Goal: Task Accomplishment & Management: Complete application form

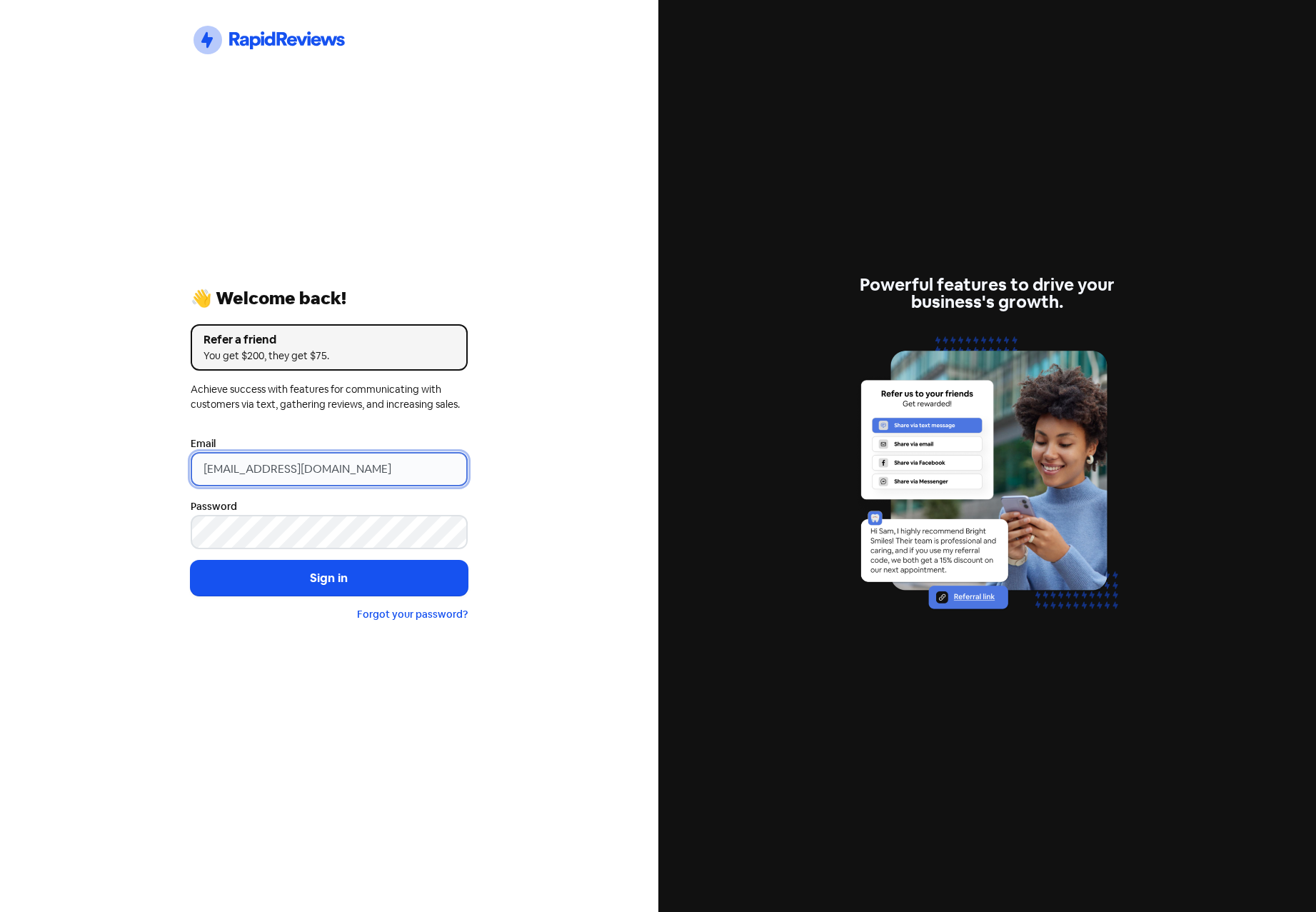
drag, startPoint x: 388, startPoint y: 473, endPoint x: 61, endPoint y: 445, distance: 328.2
click at [104, 448] on div "Icon For Thunder-circle 👋 Welcome back! Refer a friend You get $200, they get $…" at bounding box center [329, 456] width 658 height 912
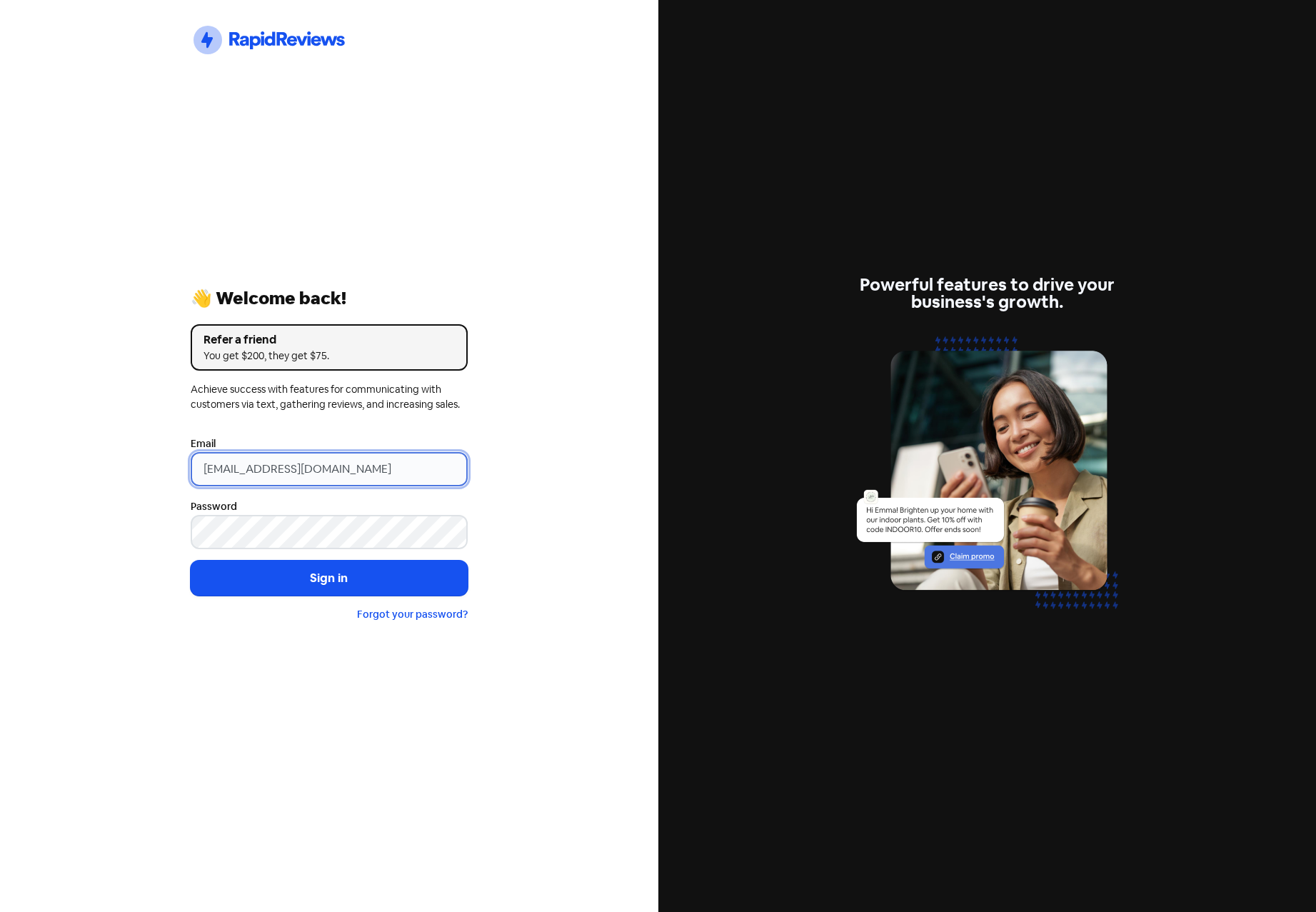
type input "amarti@hometownamerica.net"
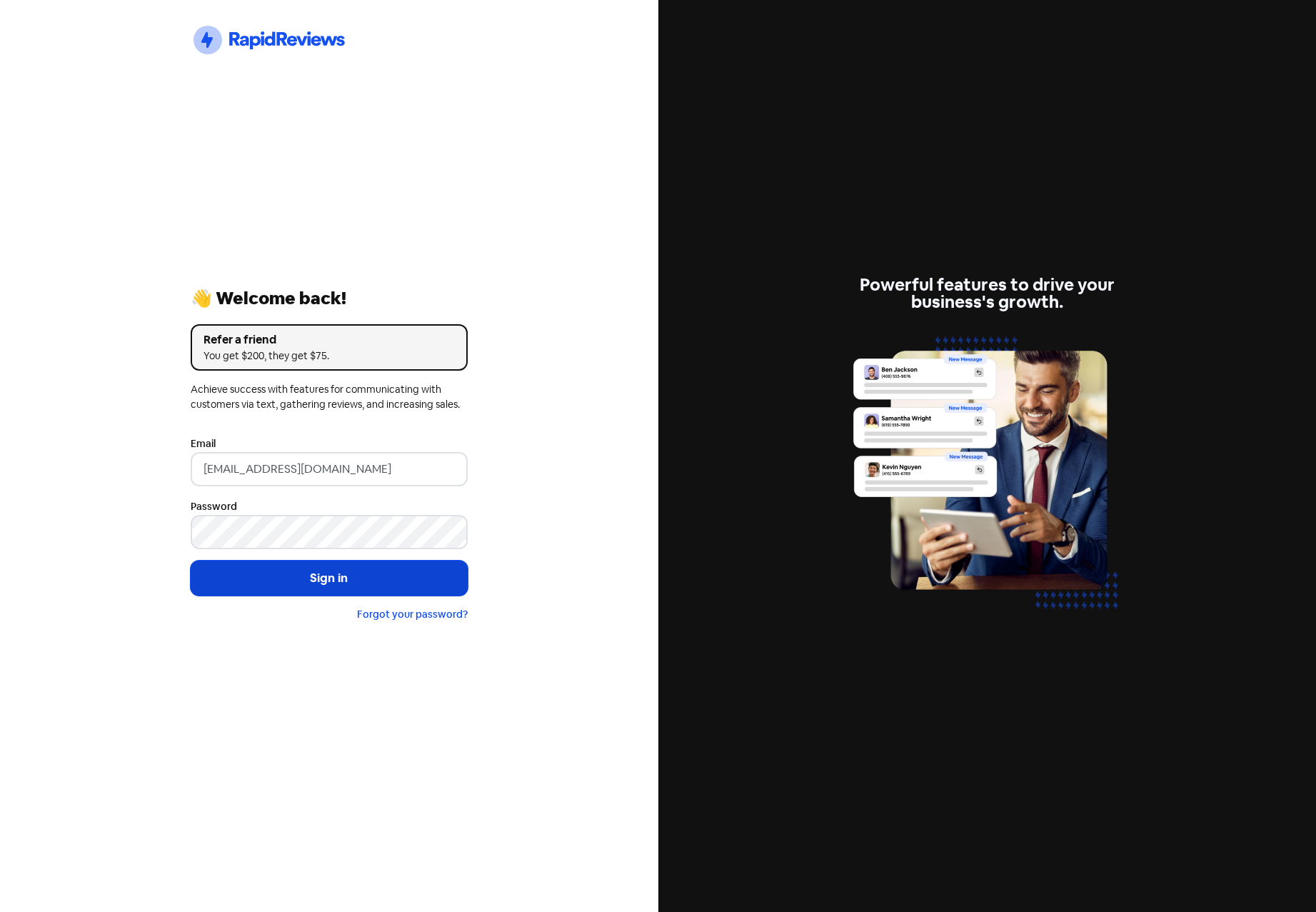
click at [335, 578] on button "Sign in" at bounding box center [330, 578] width 277 height 36
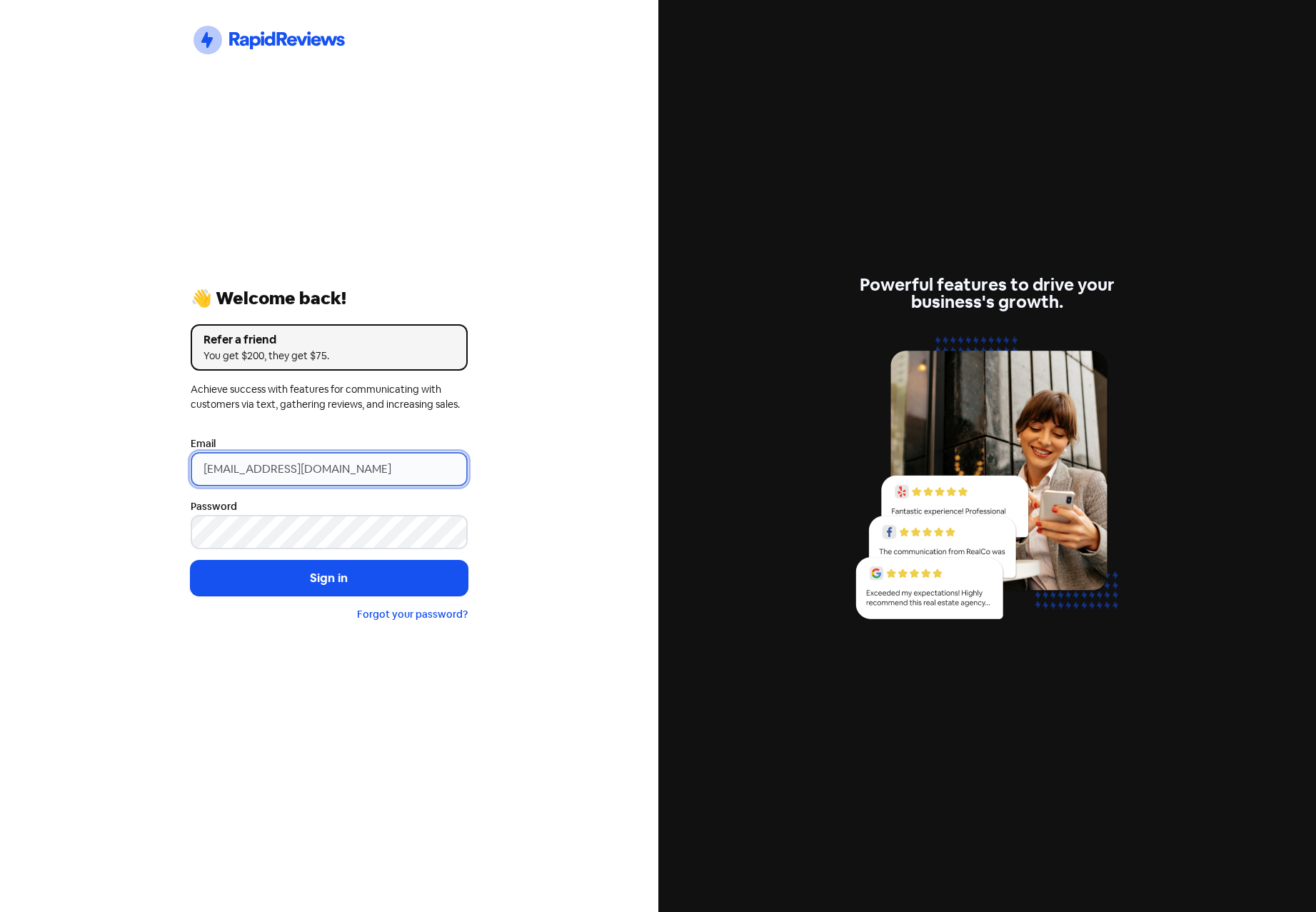
click at [378, 468] on input "pm@allwrightbourke.com.au" at bounding box center [330, 468] width 277 height 34
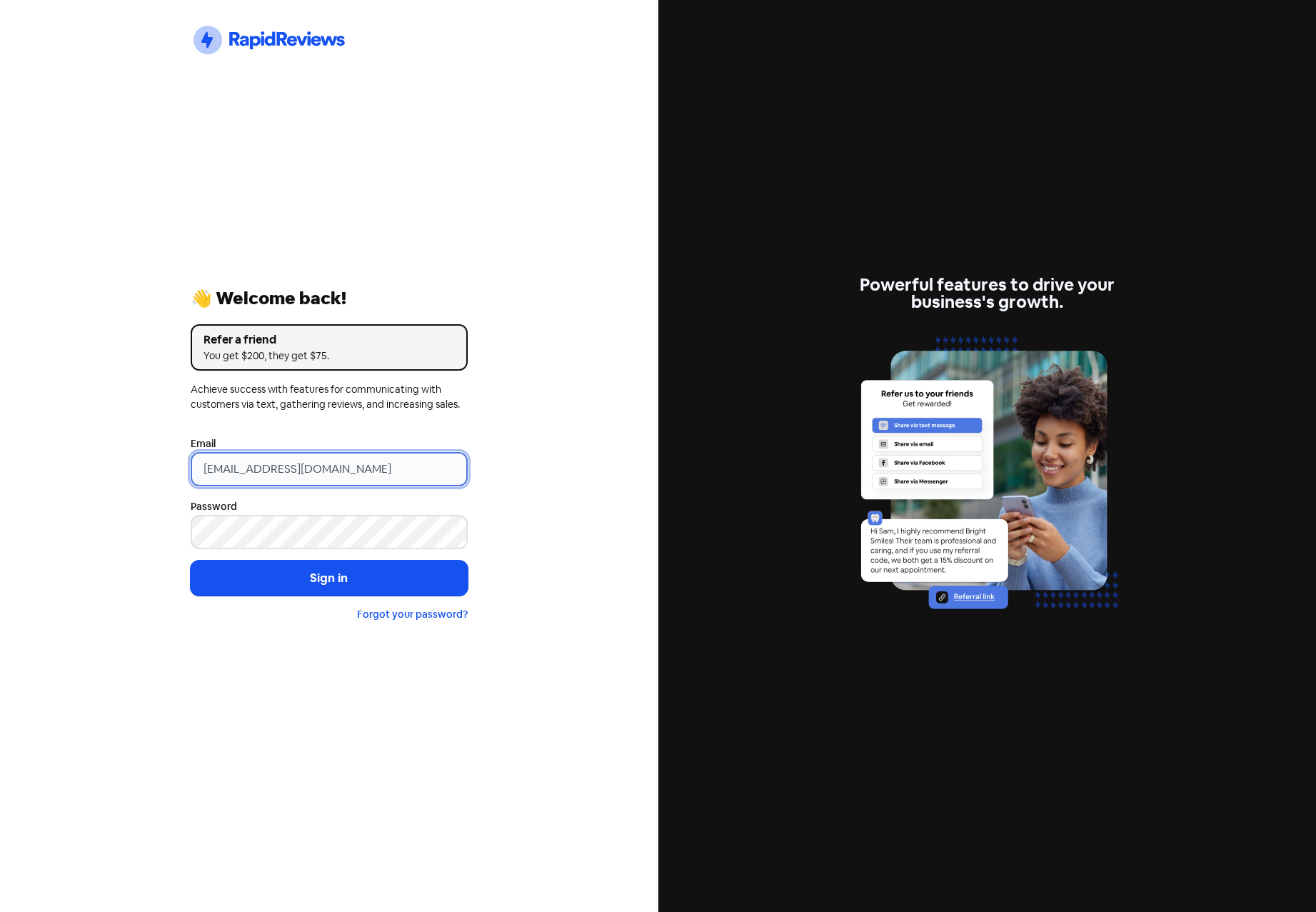
type input "[EMAIL_ADDRESS][DOMAIN_NAME]"
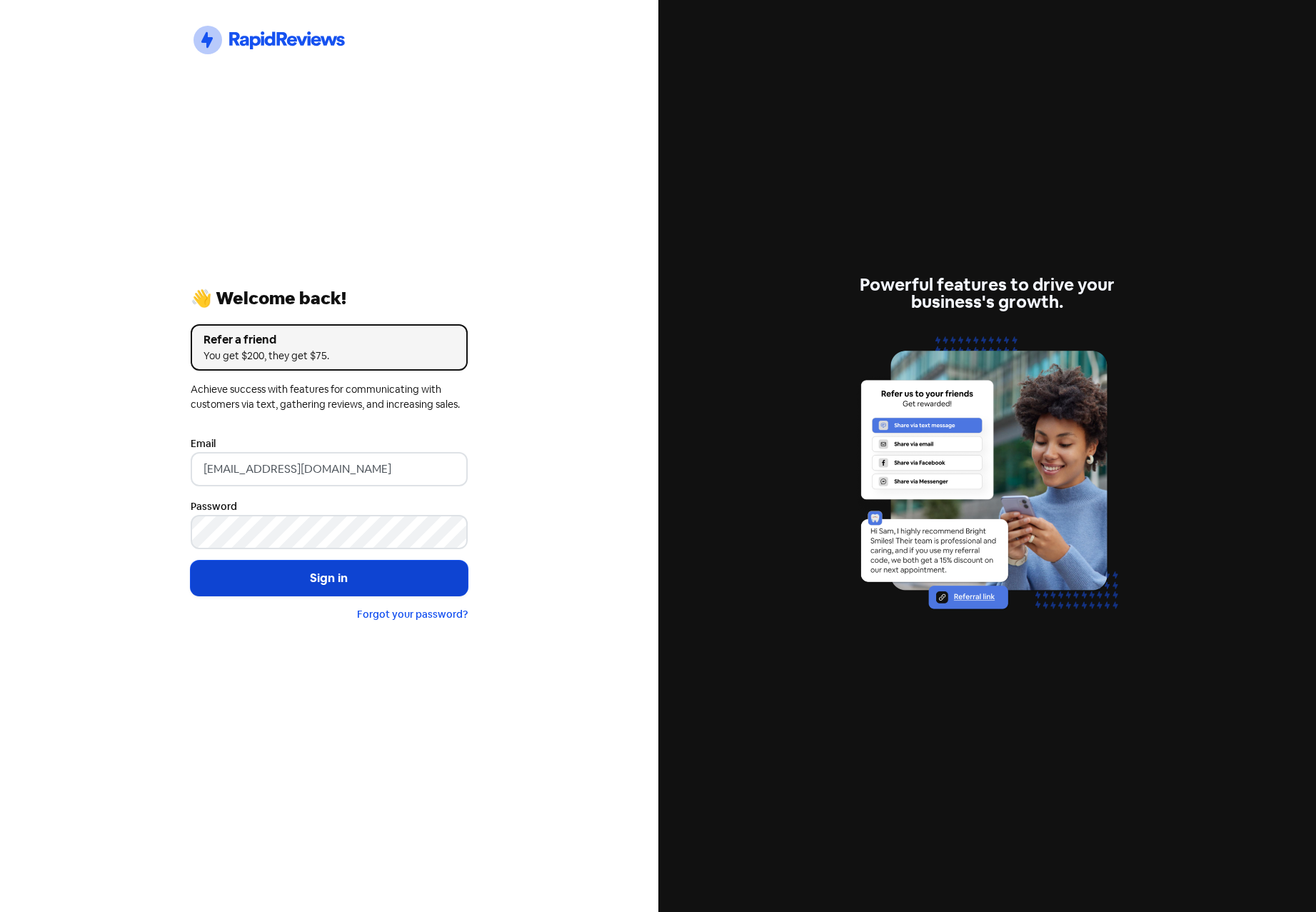
click at [341, 585] on button "Sign in" at bounding box center [330, 578] width 277 height 36
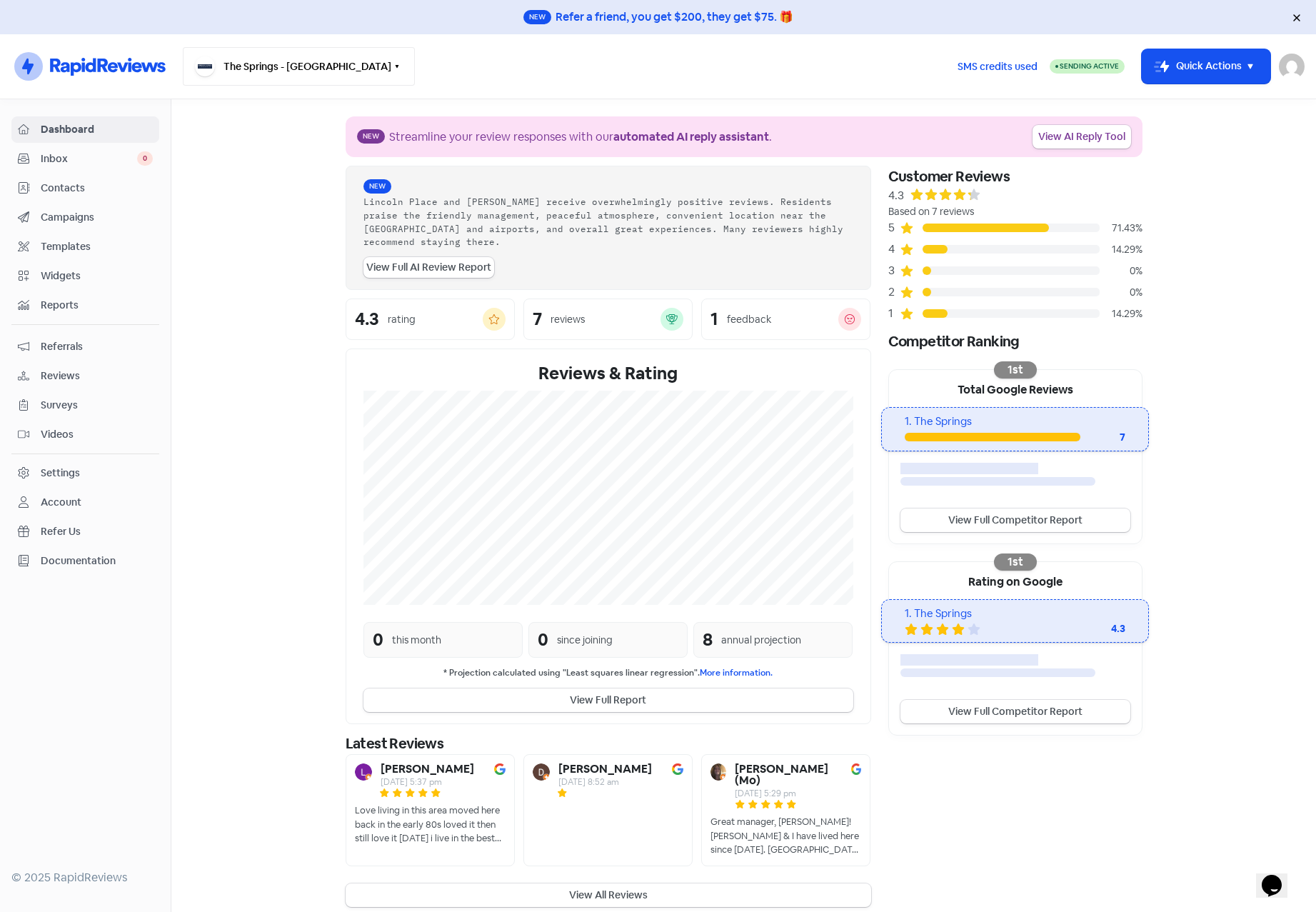
click at [301, 66] on button "The Springs - [GEOGRAPHIC_DATA]" at bounding box center [298, 66] width 232 height 38
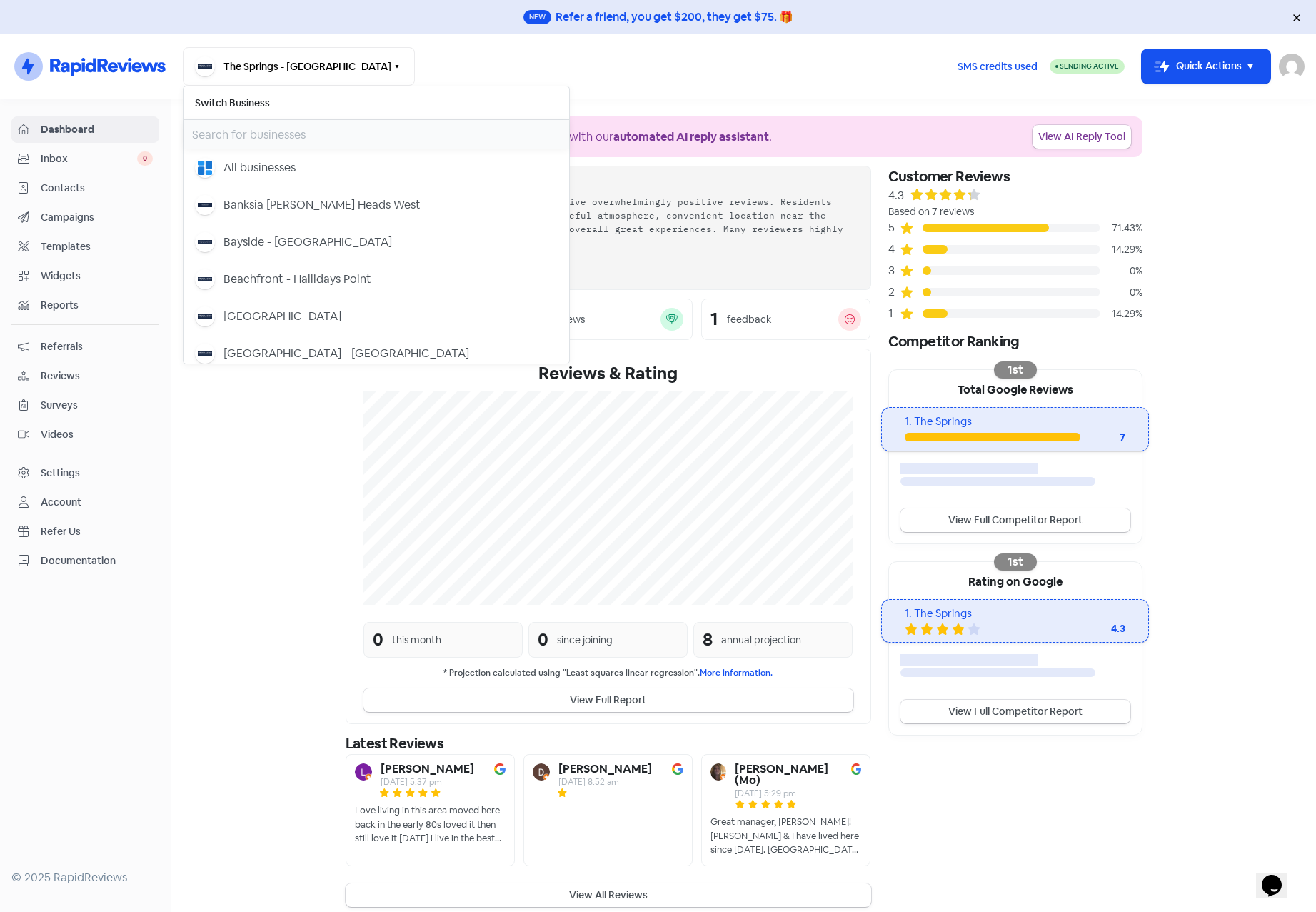
click at [257, 128] on input "text" at bounding box center [376, 134] width 385 height 28
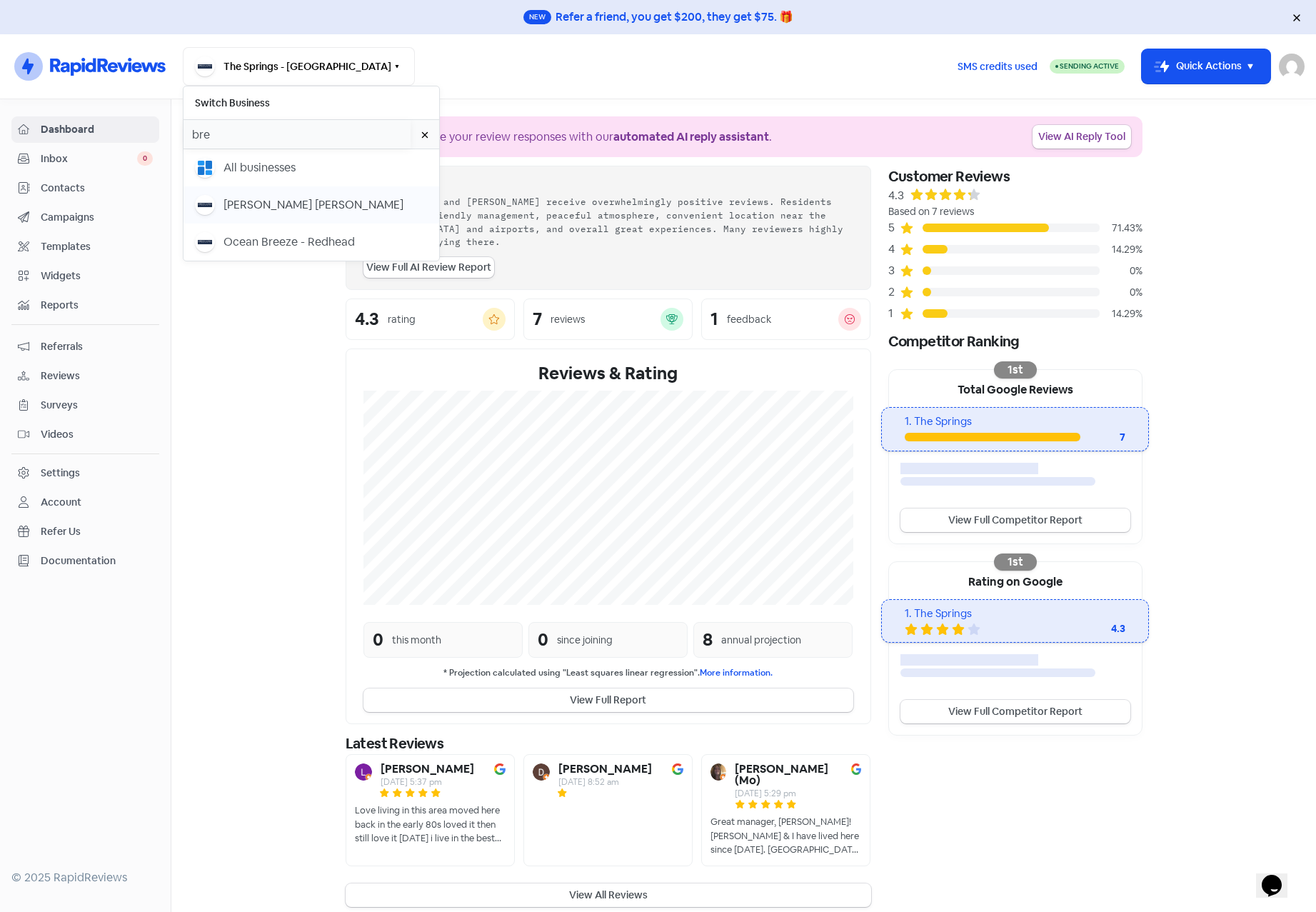
type input "bre"
click at [261, 202] on div "[PERSON_NAME] [PERSON_NAME]" at bounding box center [313, 204] width 180 height 17
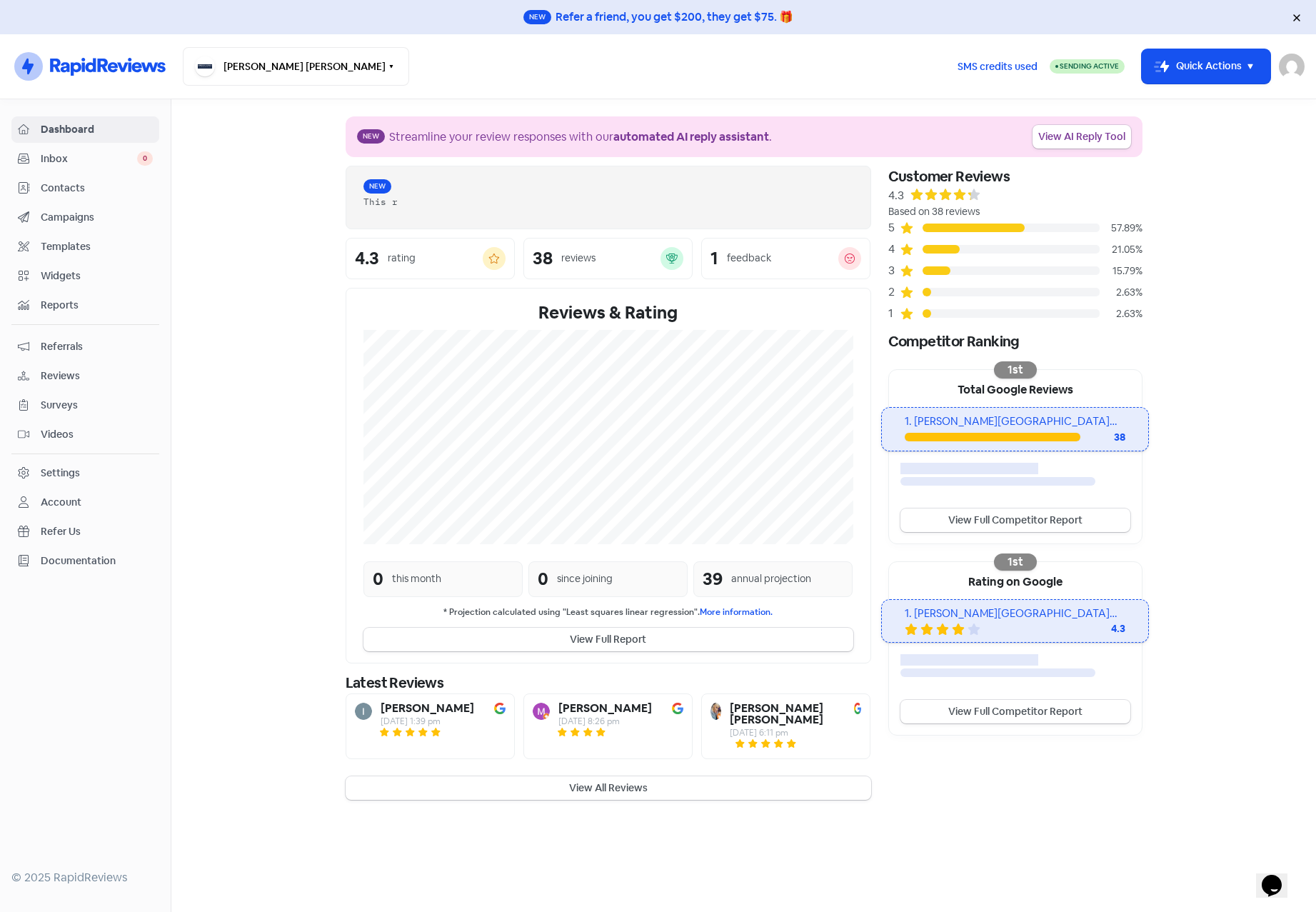
click at [76, 189] on span "Contacts" at bounding box center [96, 189] width 112 height 15
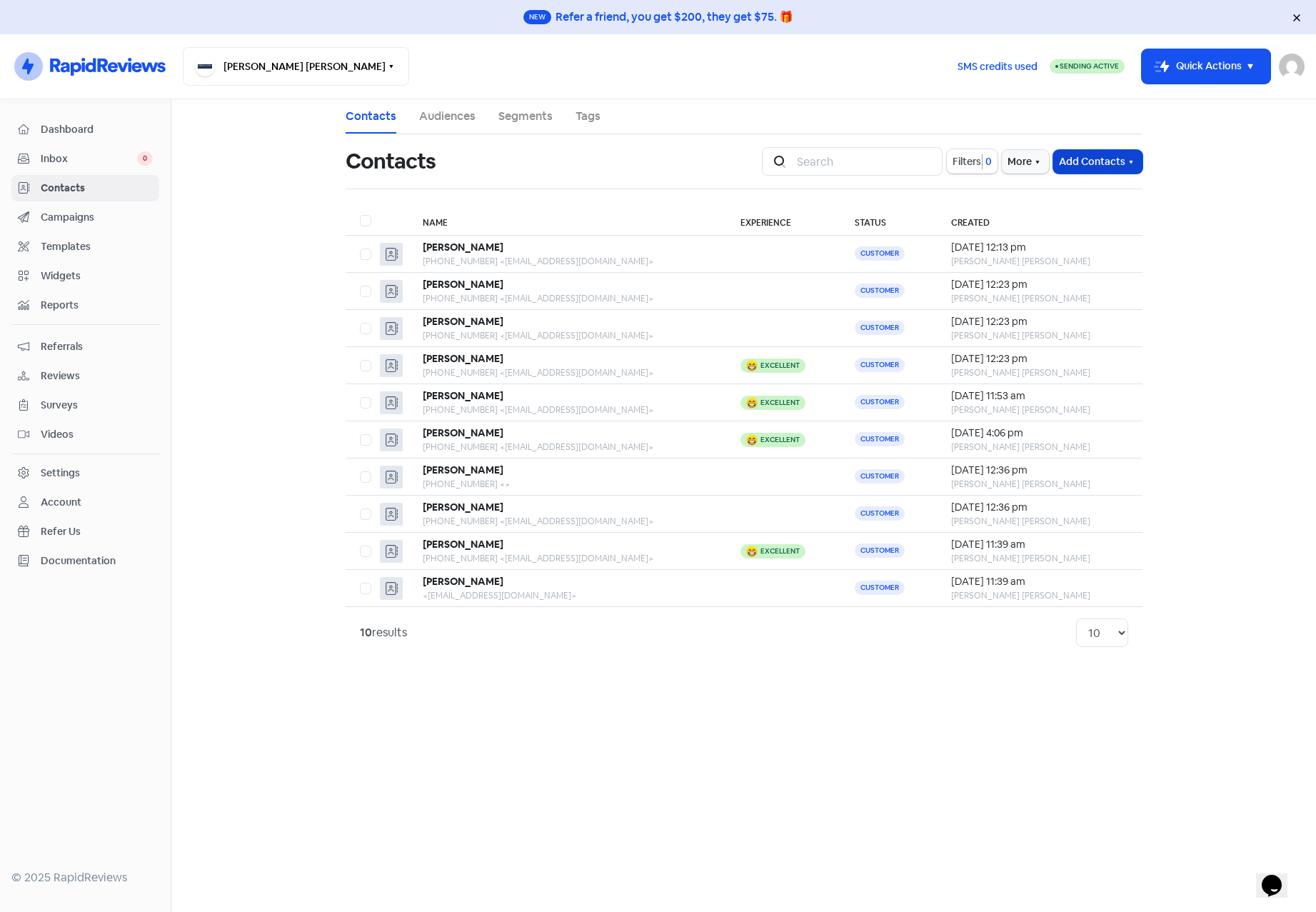
click at [1133, 161] on icon "button" at bounding box center [1131, 161] width 3 height 2
click at [1074, 221] on button "Import contact (basic)" at bounding box center [1059, 221] width 166 height 28
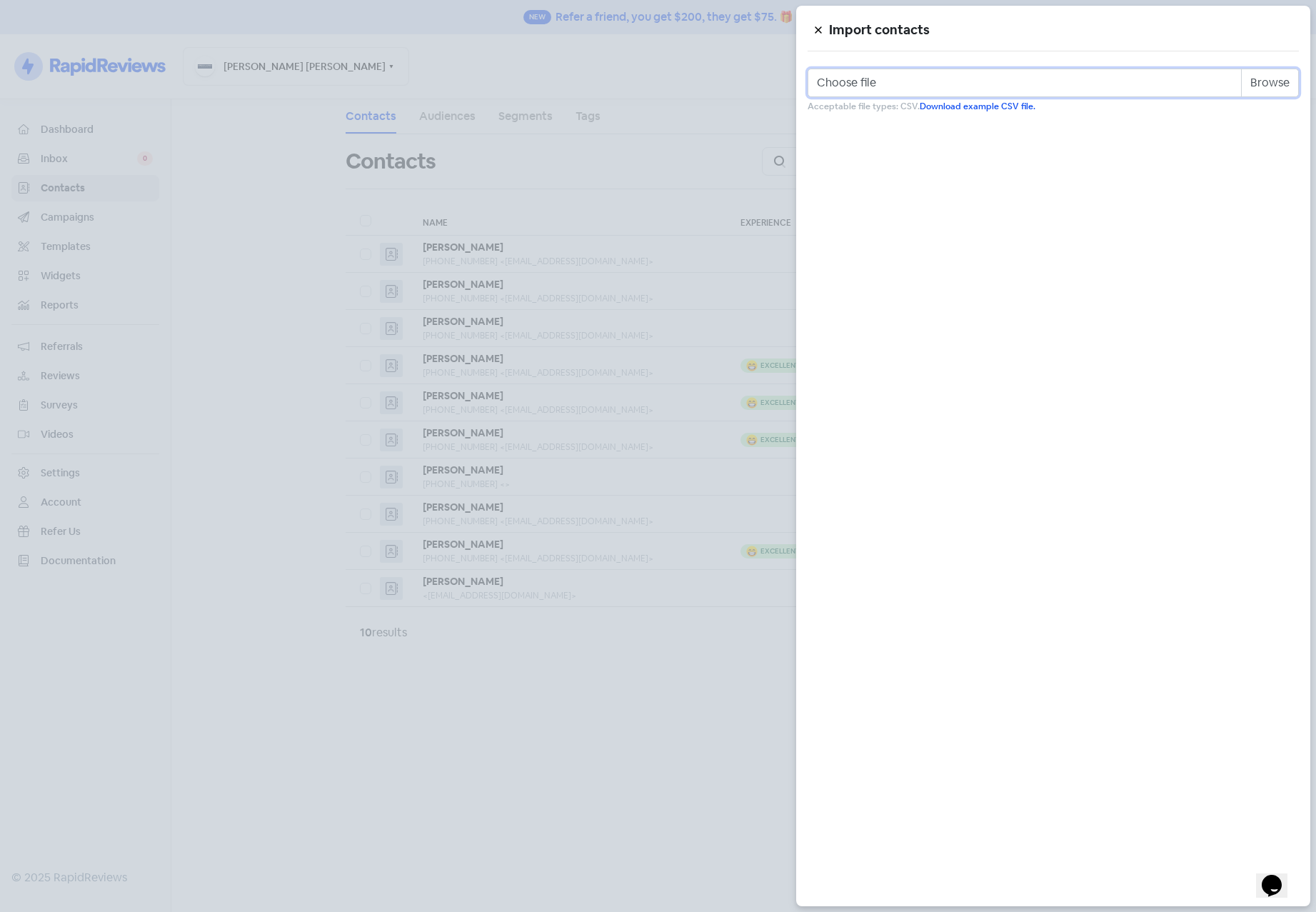
click at [1274, 81] on input "Choose file" at bounding box center [1054, 83] width 492 height 28
type input "C:\fakepath\bremer_waters.csv"
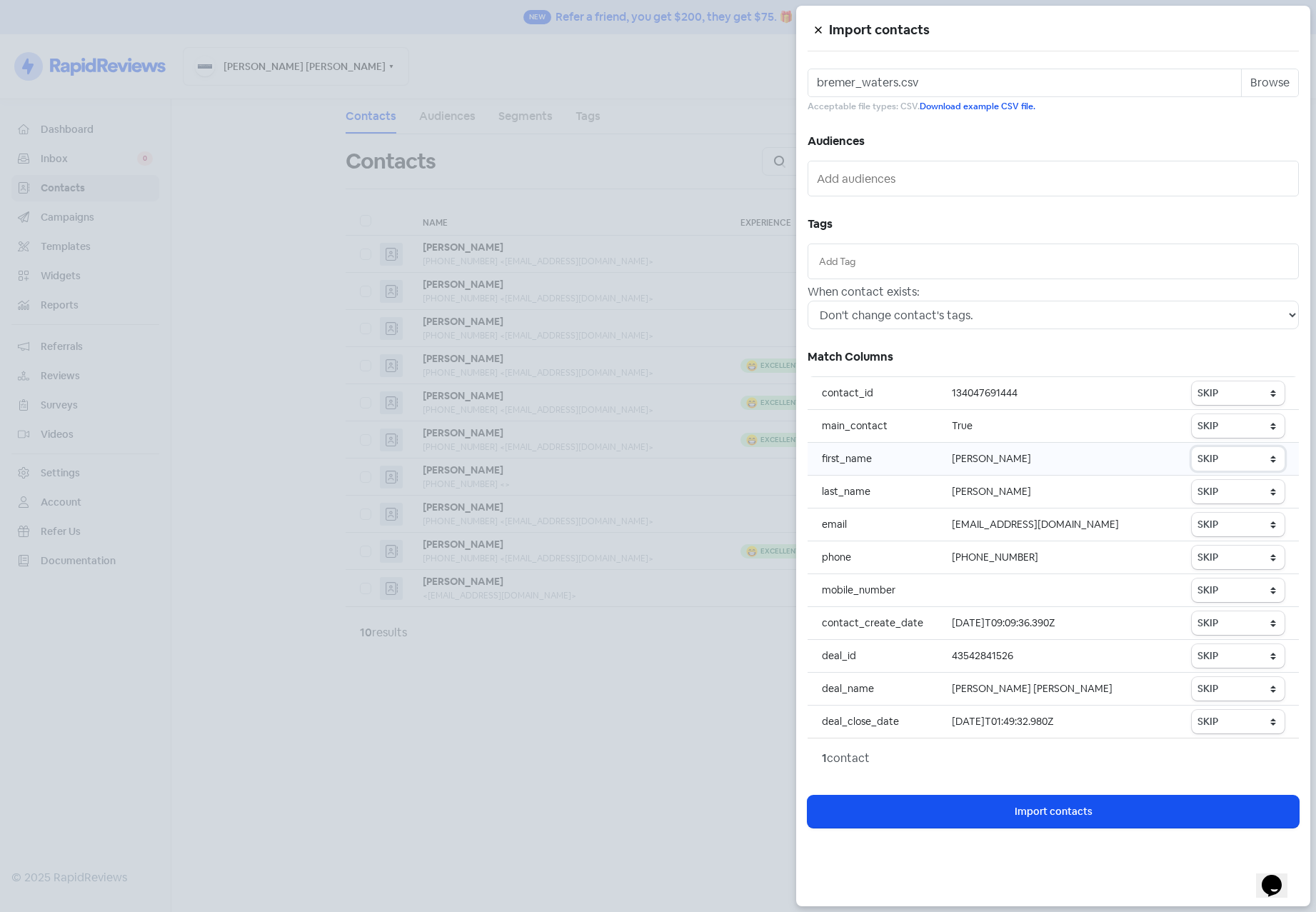
click at [1226, 461] on select "SKIP First name Last name Mobile number Email address Contact status" at bounding box center [1238, 458] width 93 height 23
select select "first_name"
click at [1192, 447] on select "SKIP First name Last name Mobile number Email address Contact status" at bounding box center [1238, 458] width 93 height 23
click at [1239, 496] on select "SKIP First name Last name Mobile number Email address Contact status" at bounding box center [1238, 492] width 93 height 23
select select "last_name"
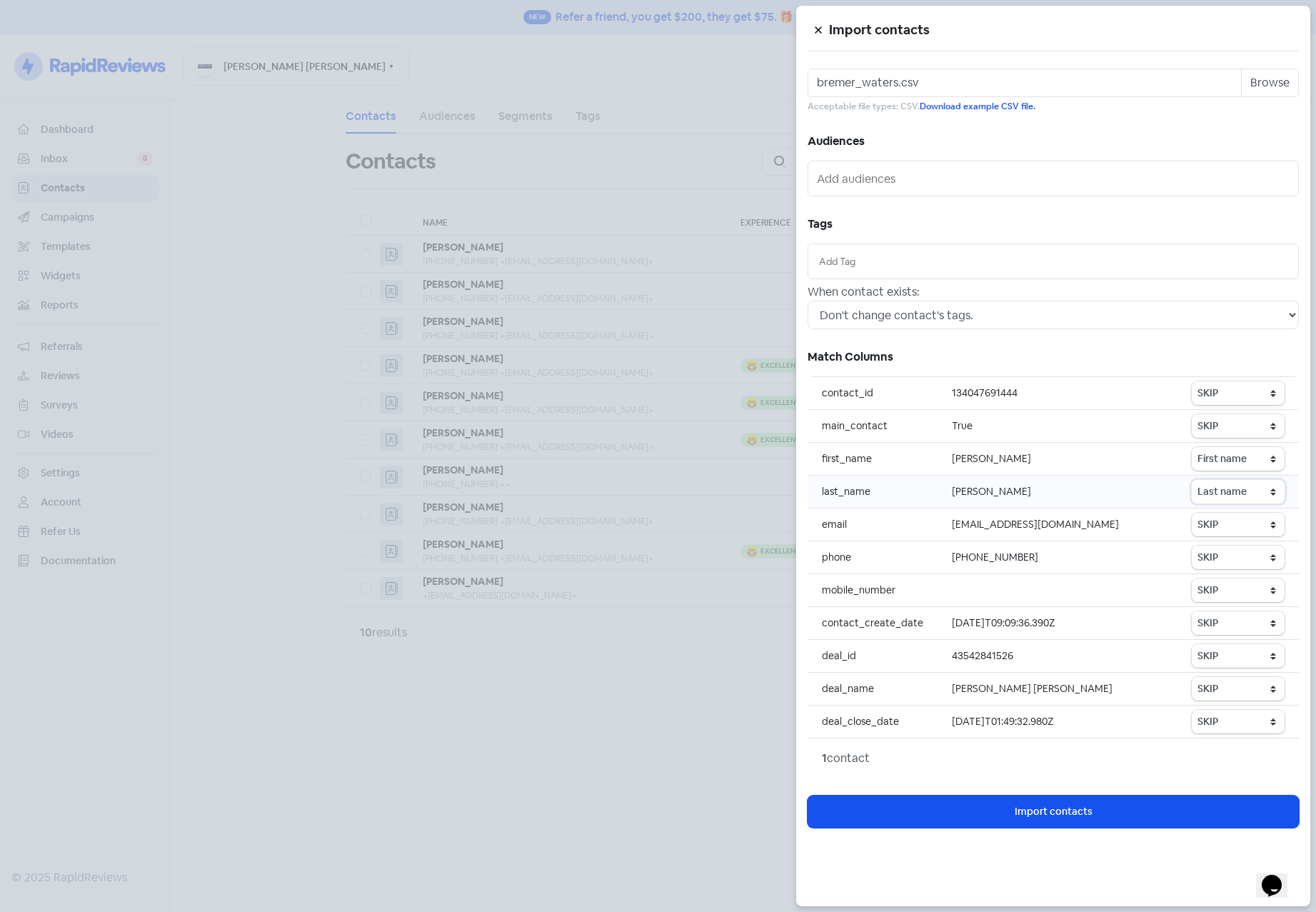
click at [1192, 480] on select "SKIP First name Last name Mobile number Email address Contact status" at bounding box center [1238, 492] width 93 height 23
click at [1232, 526] on select "SKIP First name Last name Mobile number Email address Contact status" at bounding box center [1238, 524] width 93 height 23
select select "email"
click at [1192, 512] on select "SKIP First name Last name Mobile number Email address Contact status" at bounding box center [1238, 524] width 93 height 23
drag, startPoint x: 1235, startPoint y: 552, endPoint x: 1236, endPoint y: 563, distance: 11.0
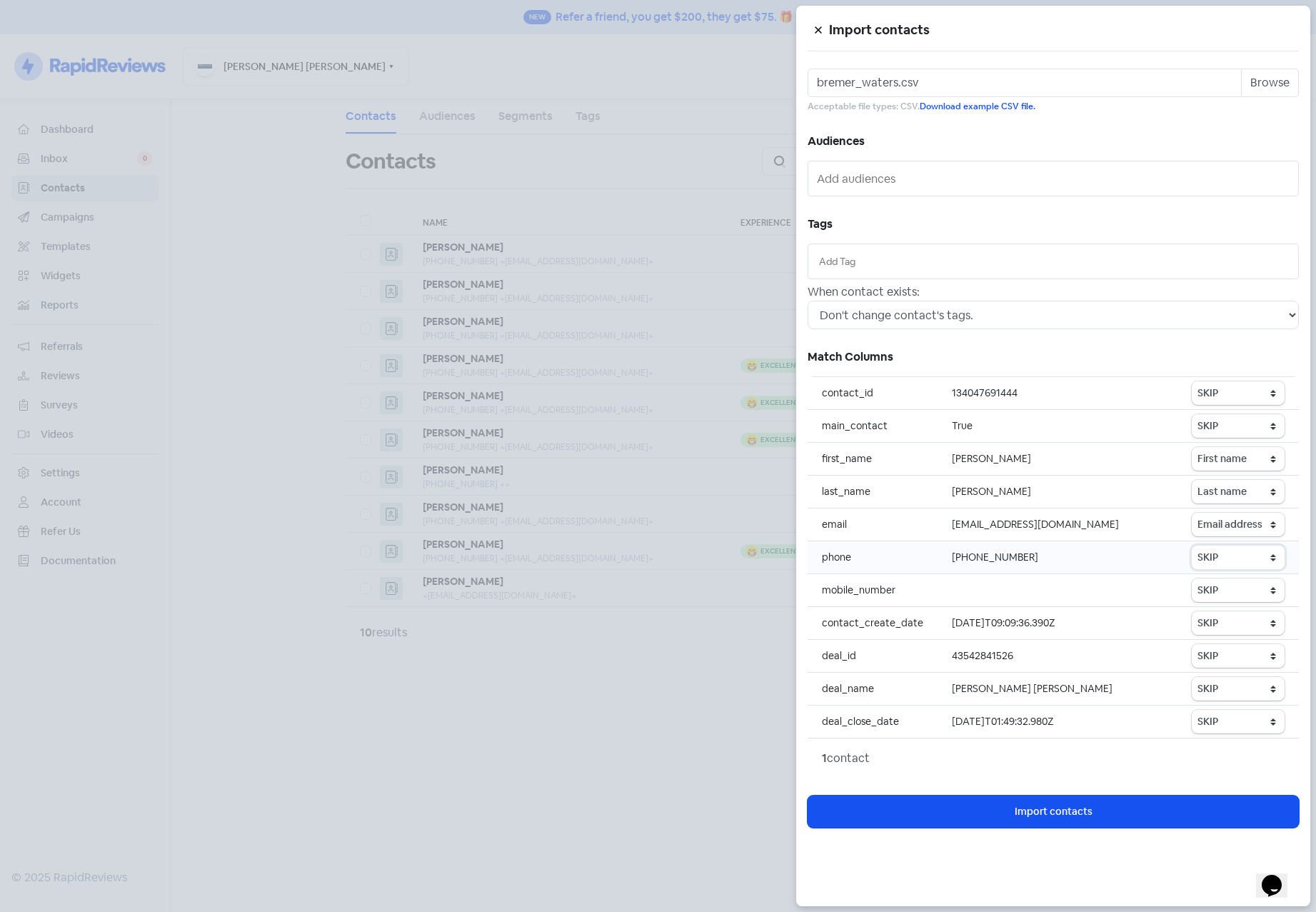
click at [1235, 552] on select "SKIP First name Last name Mobile number Email address Contact status" at bounding box center [1238, 557] width 93 height 23
select select "phone"
click at [1192, 546] on select "SKIP First name Last name Mobile number Email address Contact status" at bounding box center [1238, 557] width 93 height 23
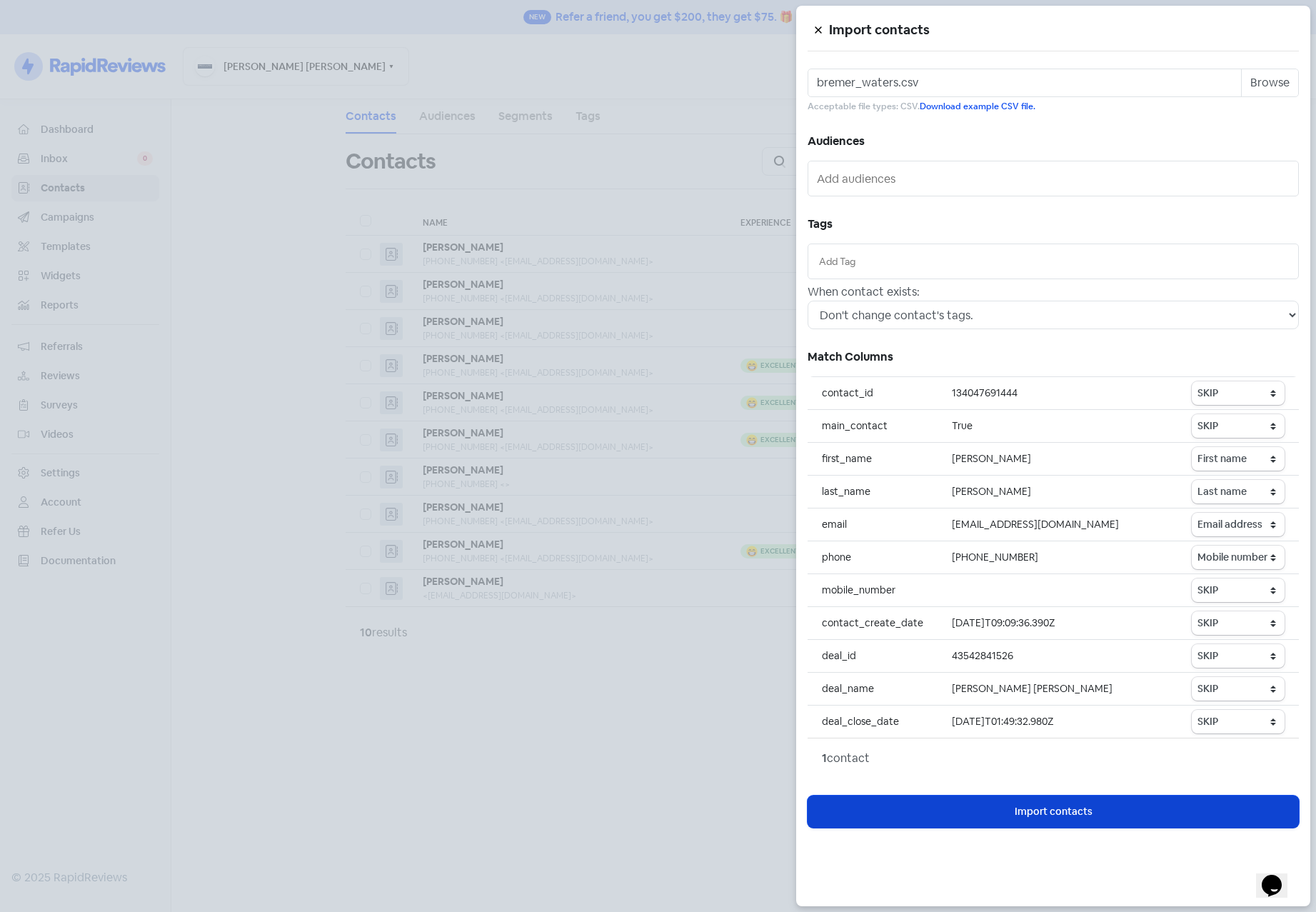
click at [1048, 808] on span "Import contacts" at bounding box center [1054, 811] width 78 height 15
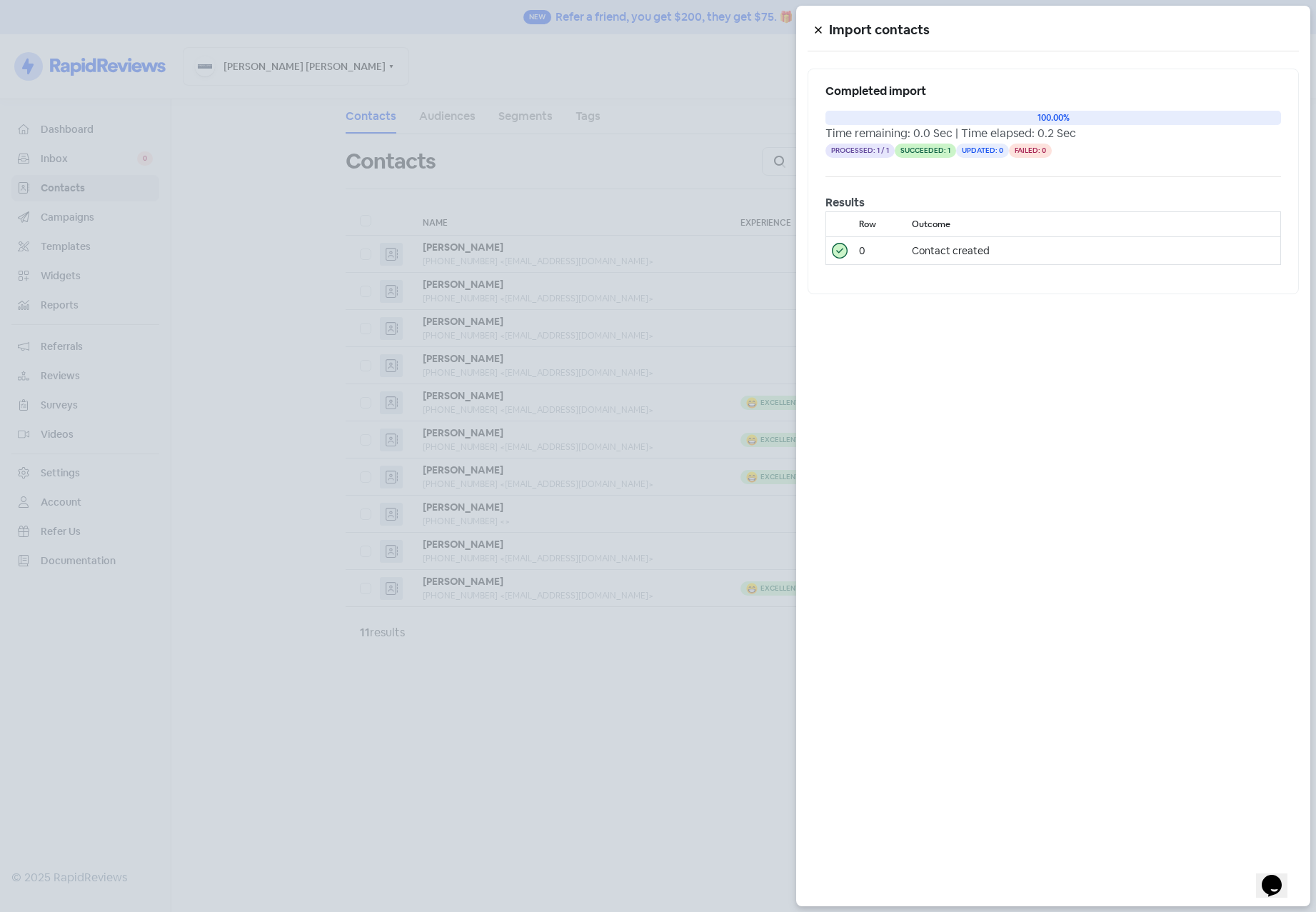
click at [538, 733] on div at bounding box center [658, 456] width 1316 height 912
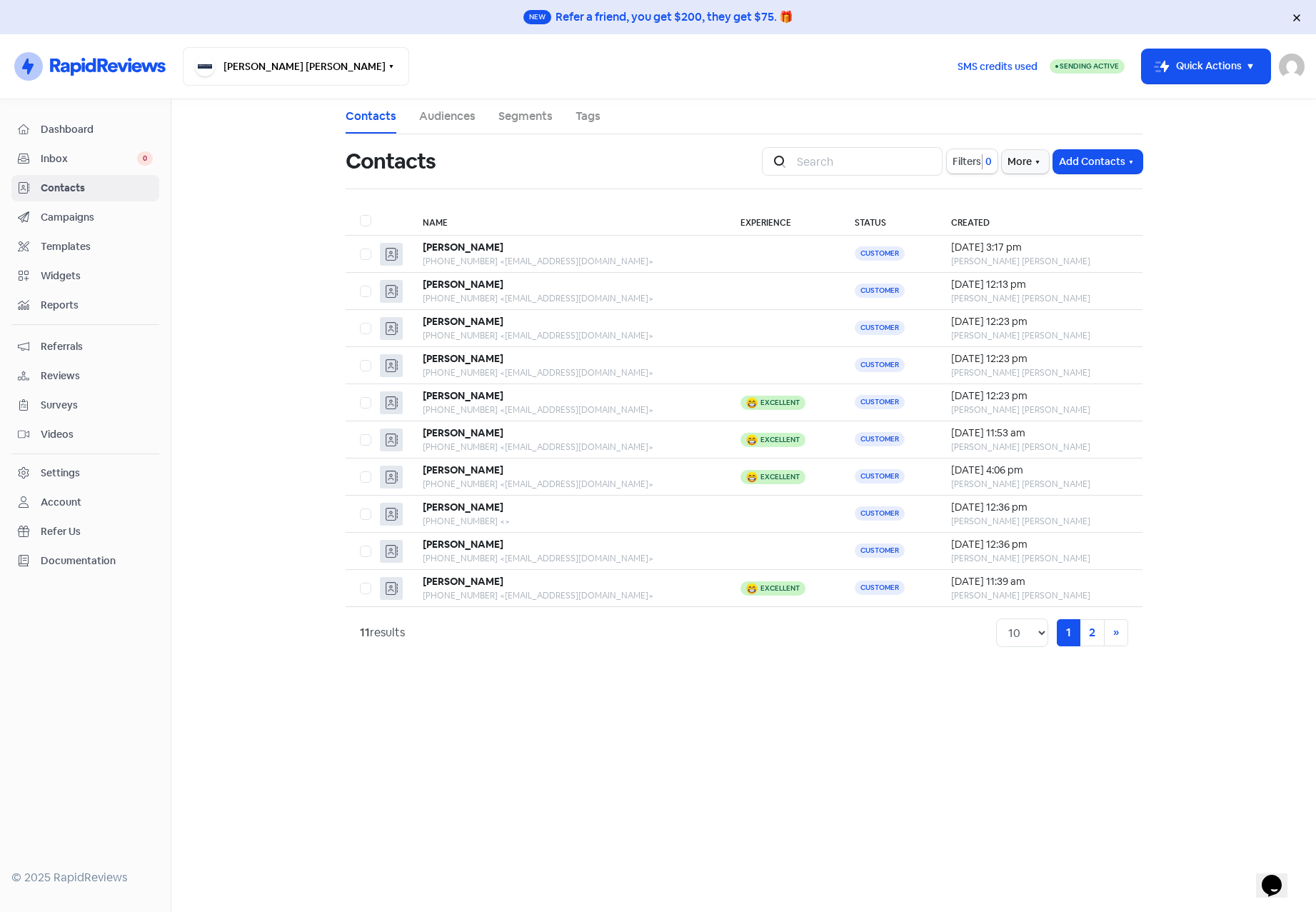
click at [67, 186] on span "Contacts" at bounding box center [96, 189] width 112 height 15
click at [288, 75] on button "[PERSON_NAME] [PERSON_NAME]" at bounding box center [296, 66] width 227 height 38
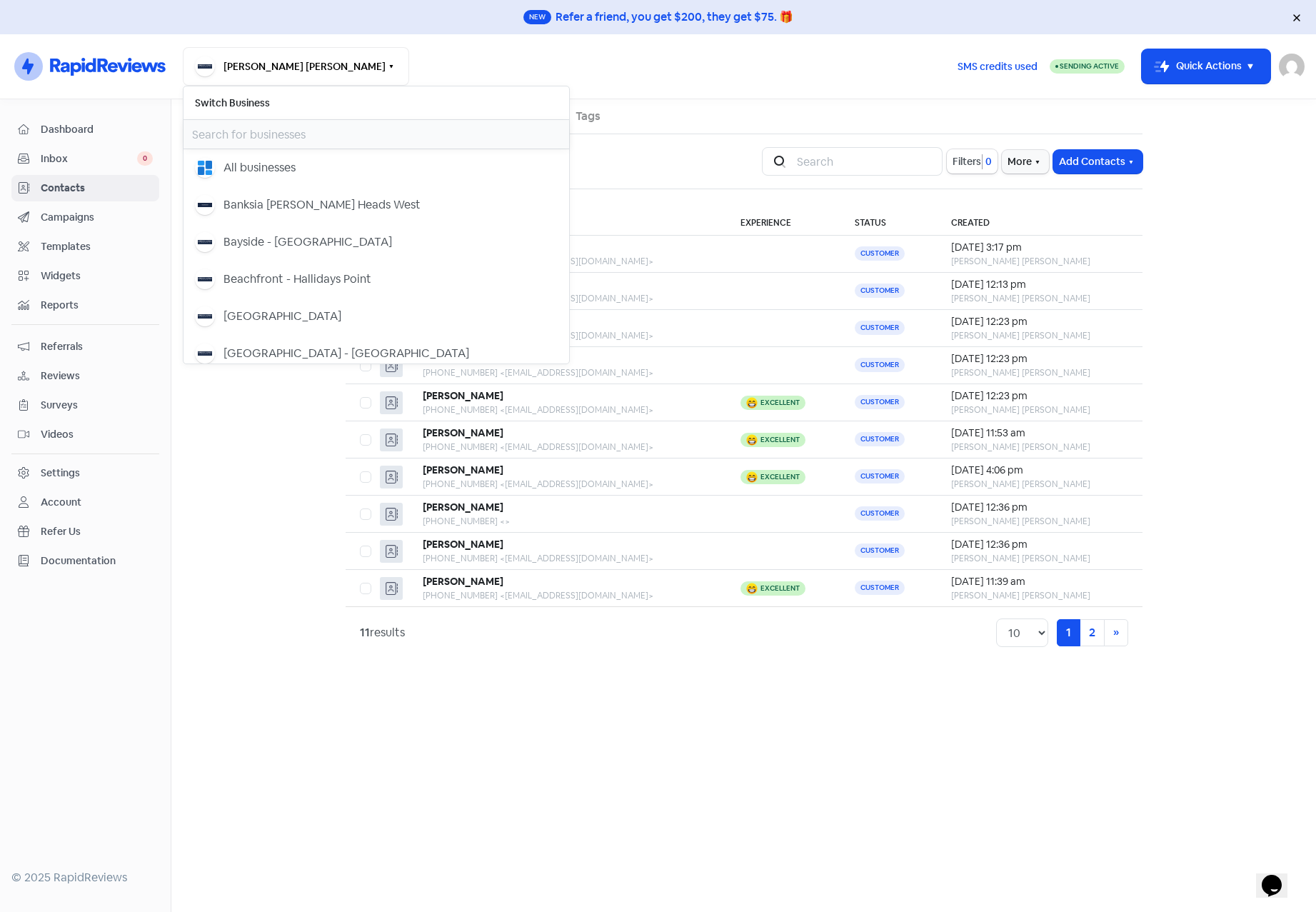
click at [242, 128] on input "text" at bounding box center [376, 134] width 385 height 28
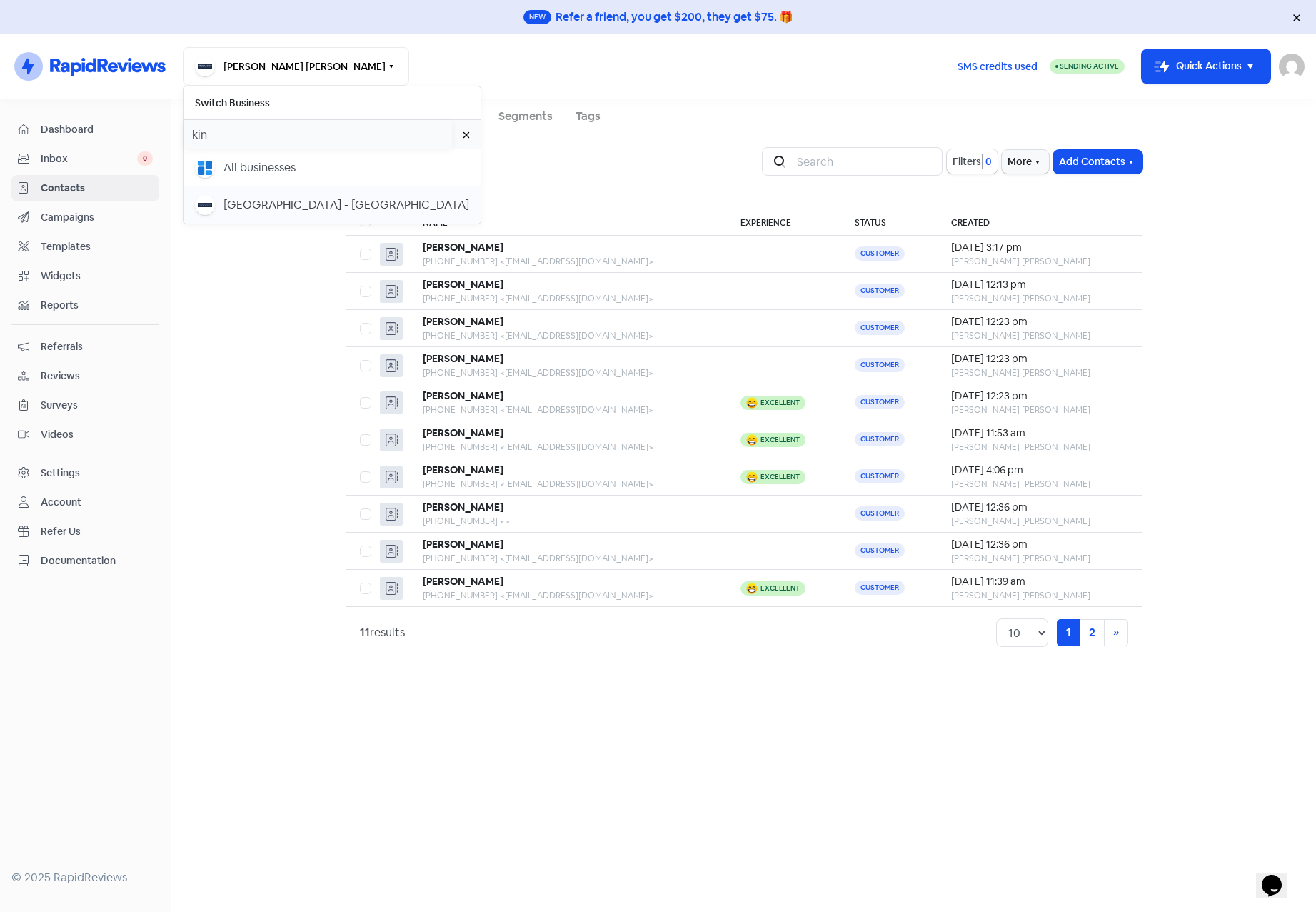
type input "kin"
click at [261, 199] on div "[GEOGRAPHIC_DATA] - [GEOGRAPHIC_DATA]" at bounding box center [346, 204] width 246 height 17
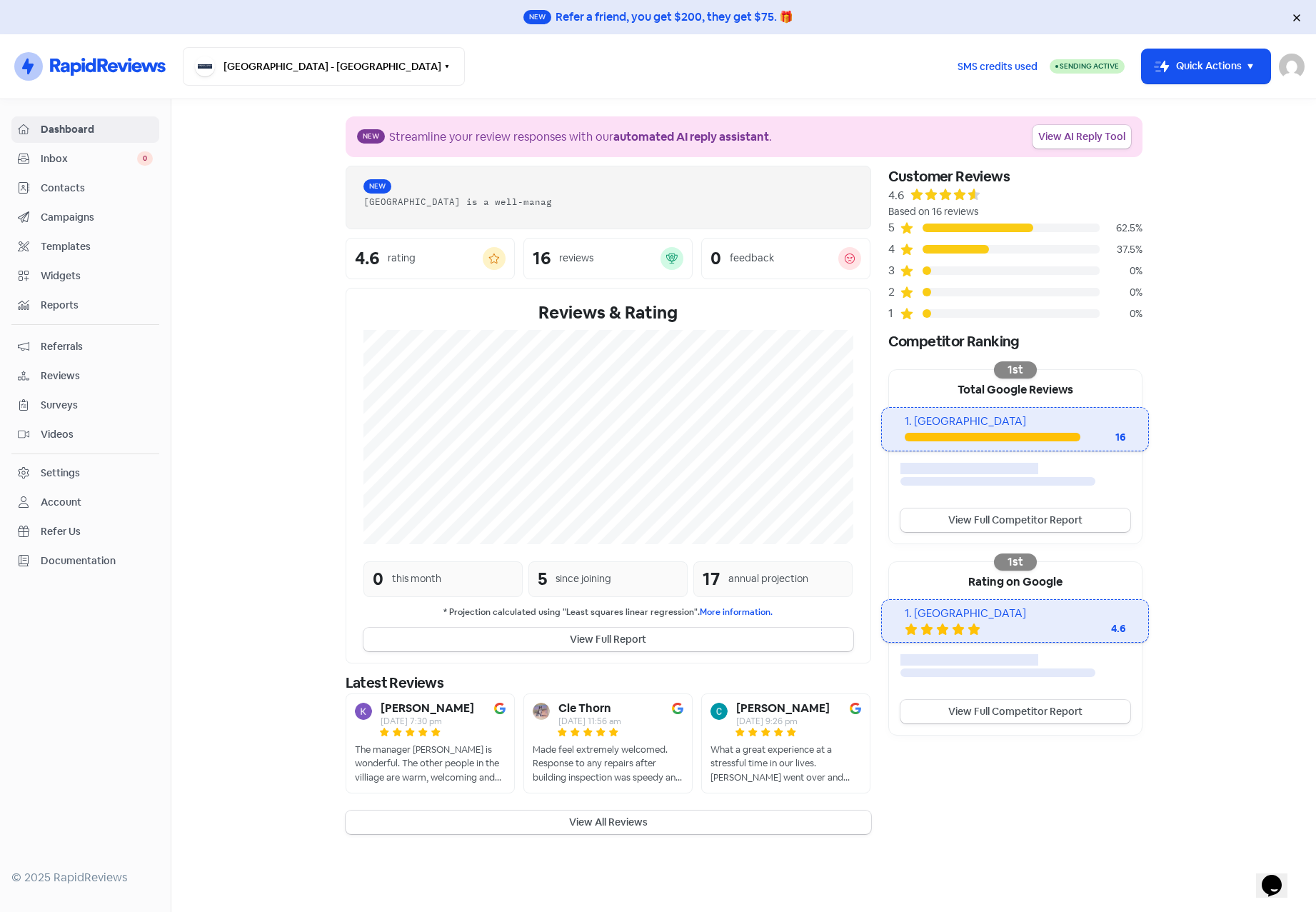
click at [56, 185] on span "Contacts" at bounding box center [96, 189] width 112 height 15
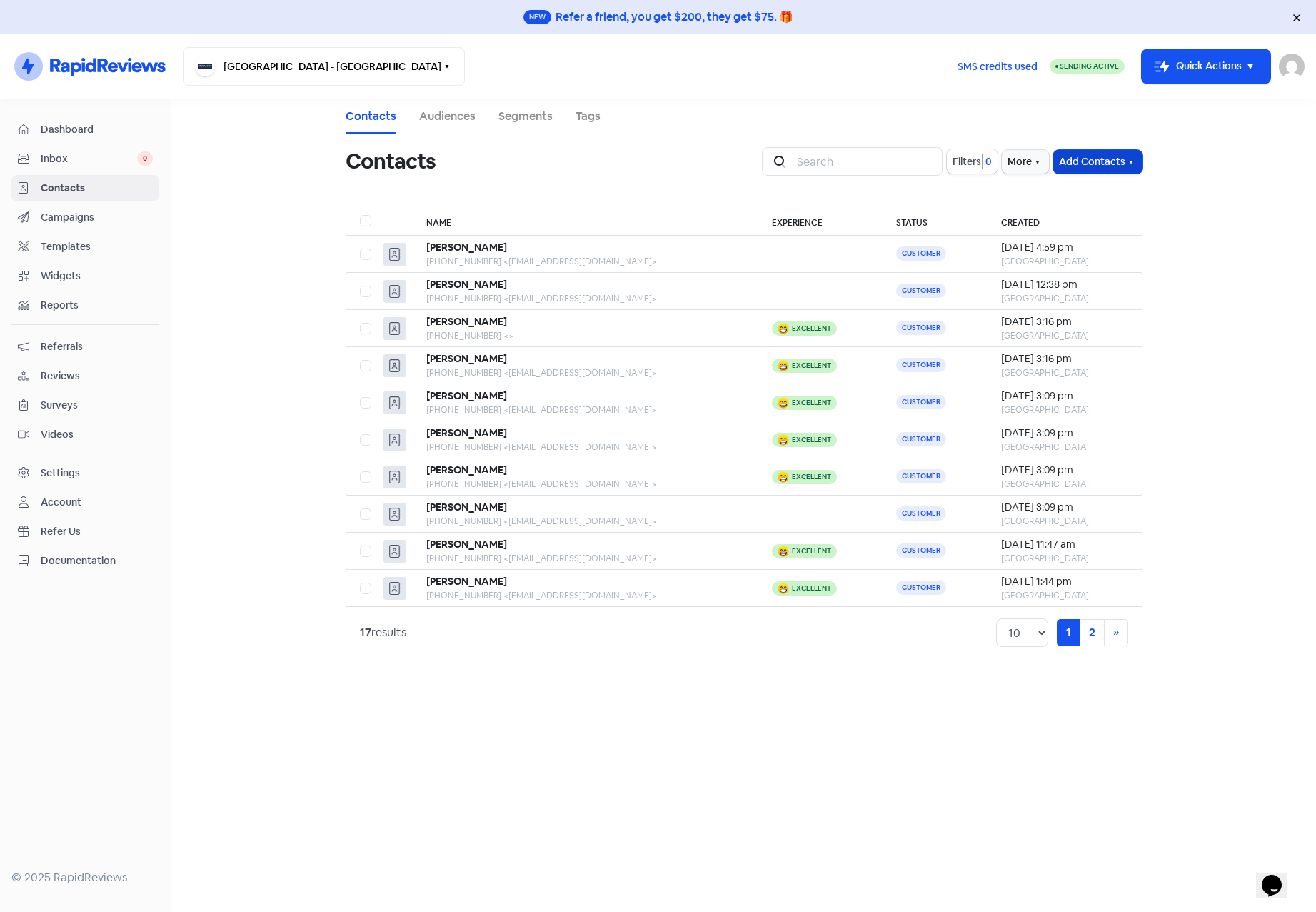
click at [1097, 165] on button "Add Contacts" at bounding box center [1097, 162] width 89 height 23
click at [1071, 220] on button "Import contact (basic)" at bounding box center [1059, 221] width 166 height 28
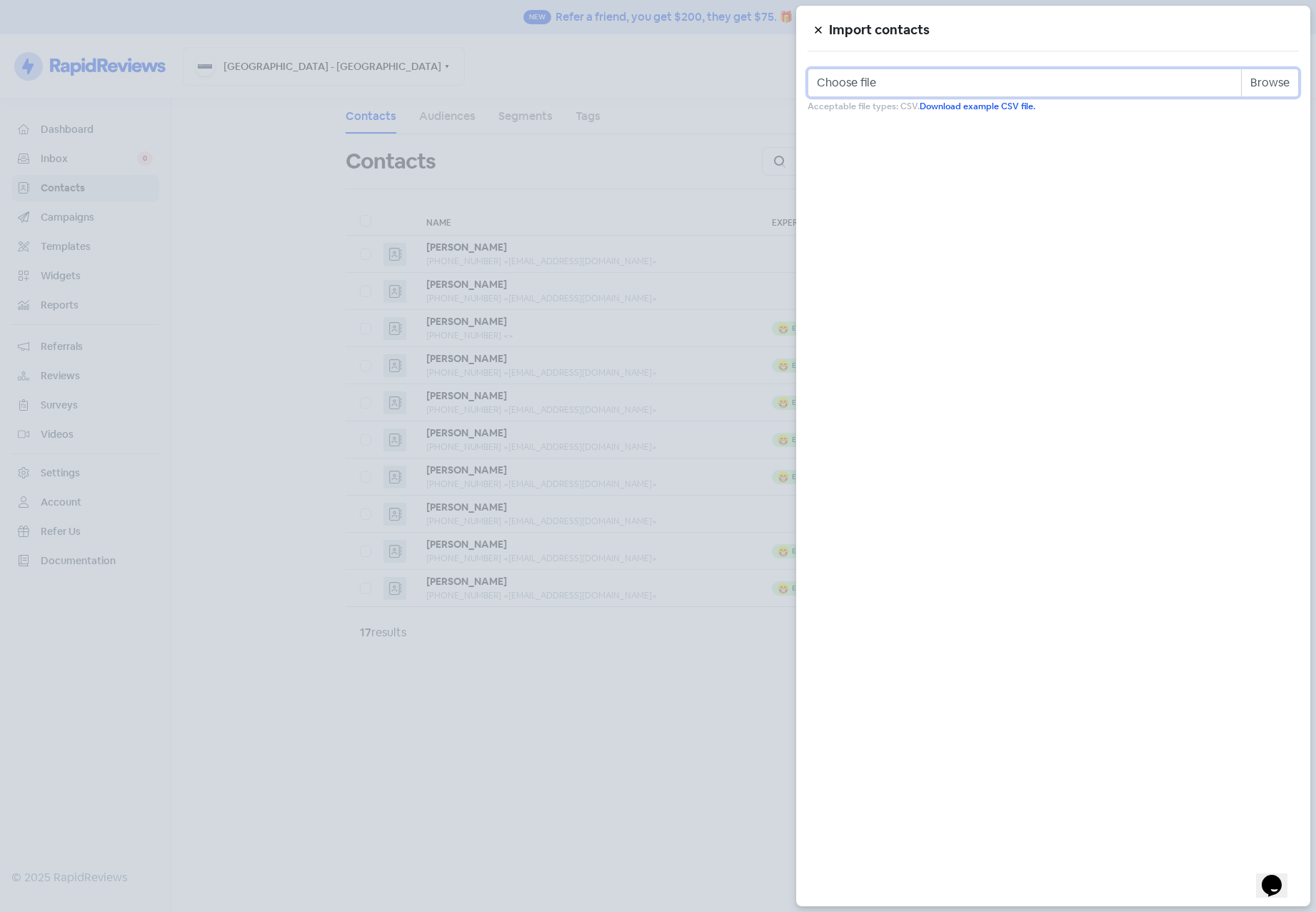
click at [1268, 82] on input "Choose file" at bounding box center [1054, 83] width 492 height 28
type input "C:\fakepath\kingfisher_gardens.csv"
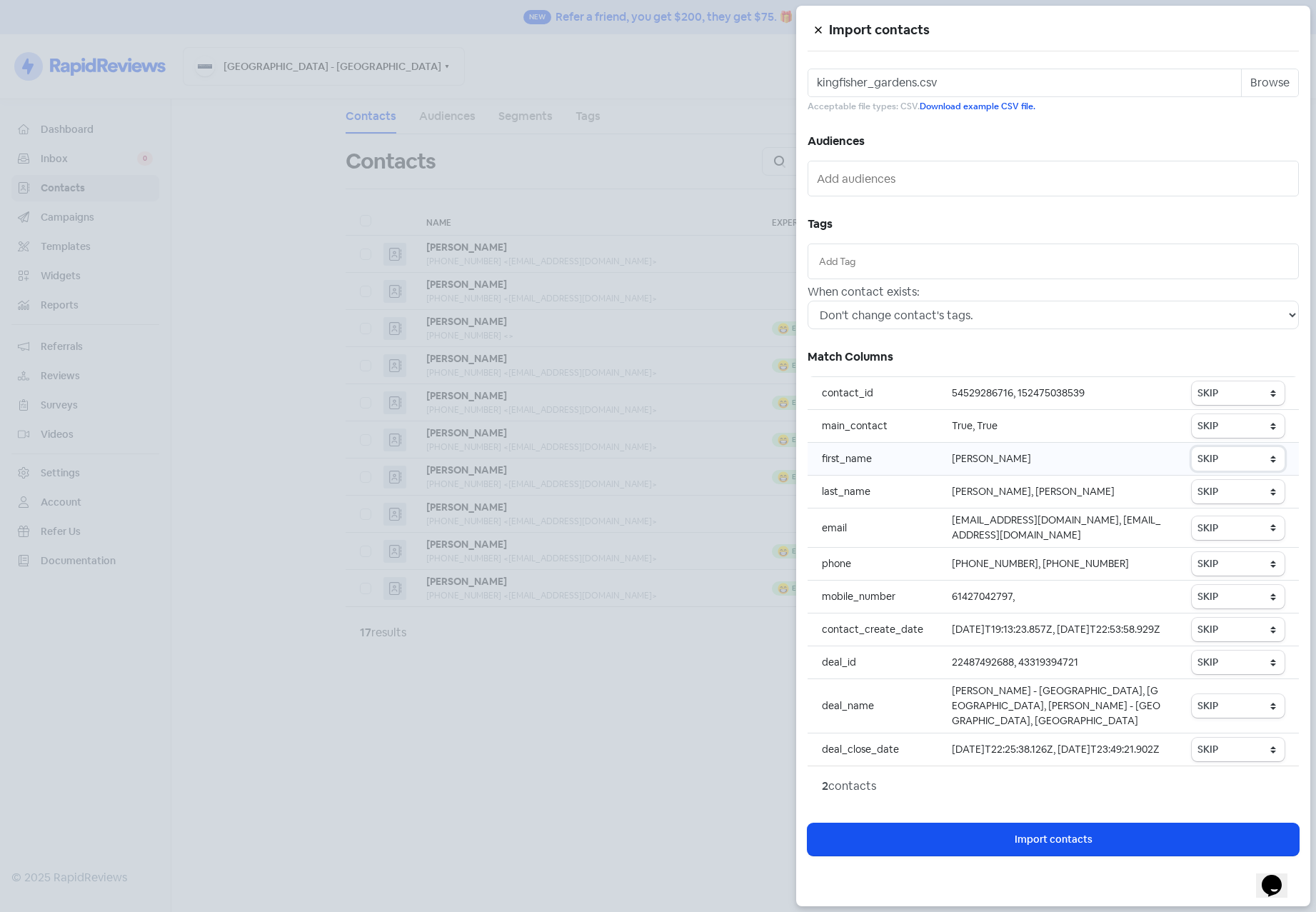
click at [1241, 461] on select "SKIP First name Last name Mobile number Email address Contact status" at bounding box center [1238, 458] width 93 height 23
select select "first_name"
click at [1192, 447] on select "SKIP First name Last name Mobile number Email address Contact status" at bounding box center [1238, 458] width 93 height 23
click at [1239, 497] on select "SKIP First name Last name Mobile number Email address Contact status" at bounding box center [1238, 492] width 93 height 23
select select "last_name"
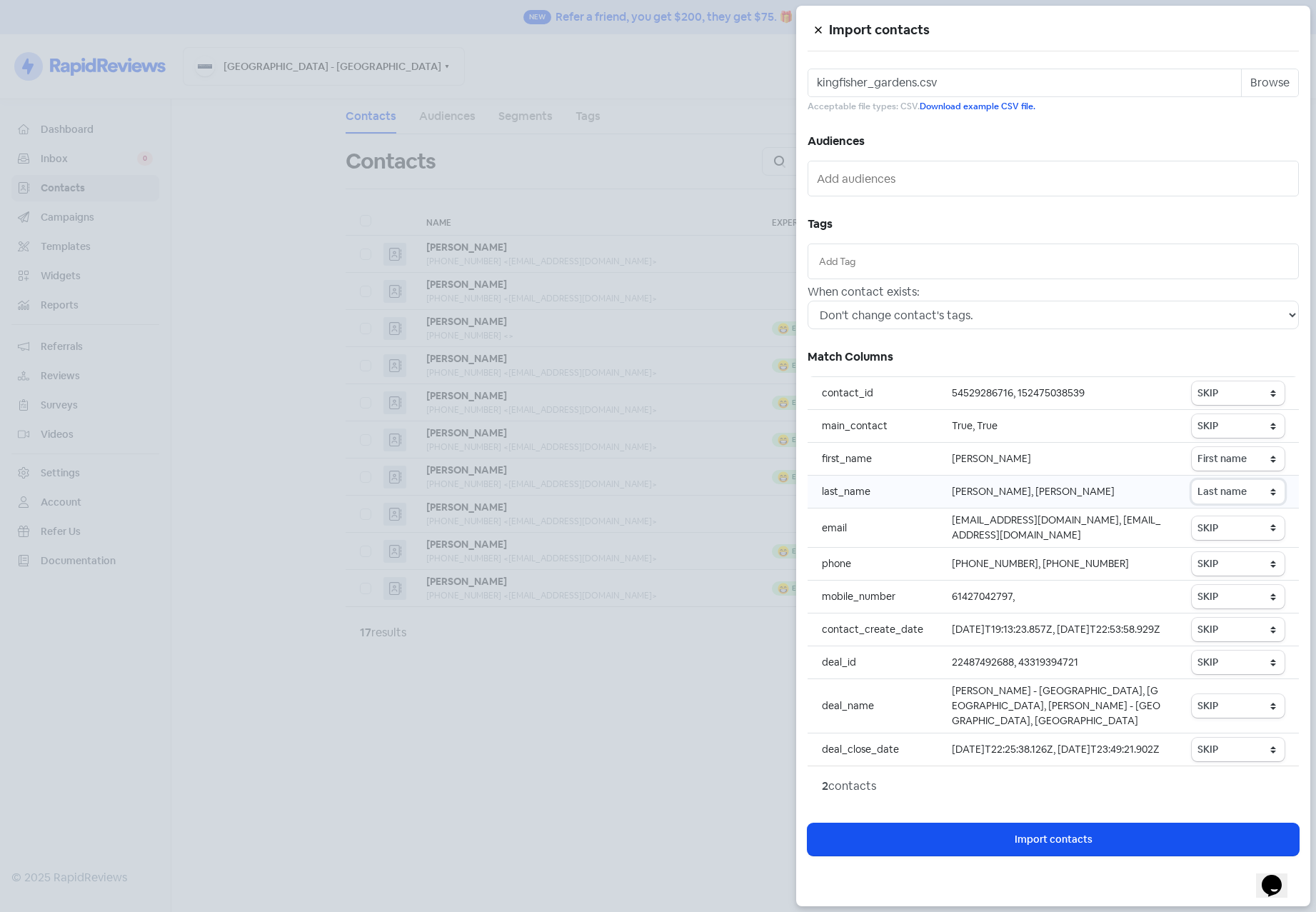
click at [1192, 480] on select "SKIP First name Last name Mobile number Email address Contact status" at bounding box center [1238, 492] width 93 height 23
click at [1249, 528] on select "SKIP First name Last name Mobile number Email address Contact status" at bounding box center [1238, 528] width 93 height 23
select select "email"
click at [1192, 517] on select "SKIP First name Last name Mobile number Email address Contact status" at bounding box center [1238, 528] width 93 height 23
click at [1240, 568] on select "SKIP First name Last name Mobile number Email address Contact status" at bounding box center [1238, 564] width 93 height 23
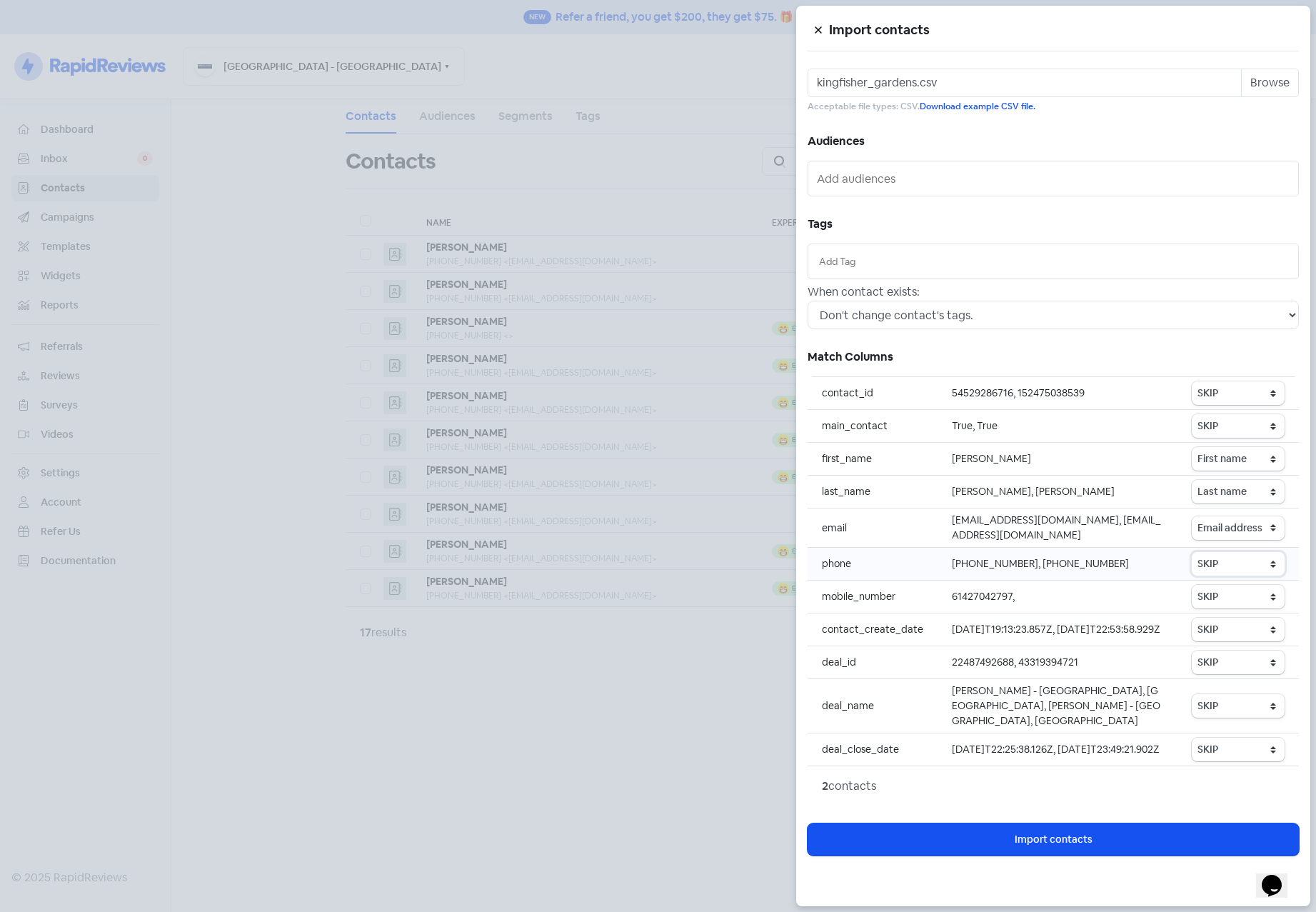
select select "phone"
click at [1192, 552] on select "SKIP First name Last name Mobile number Email address Contact status" at bounding box center [1238, 564] width 93 height 23
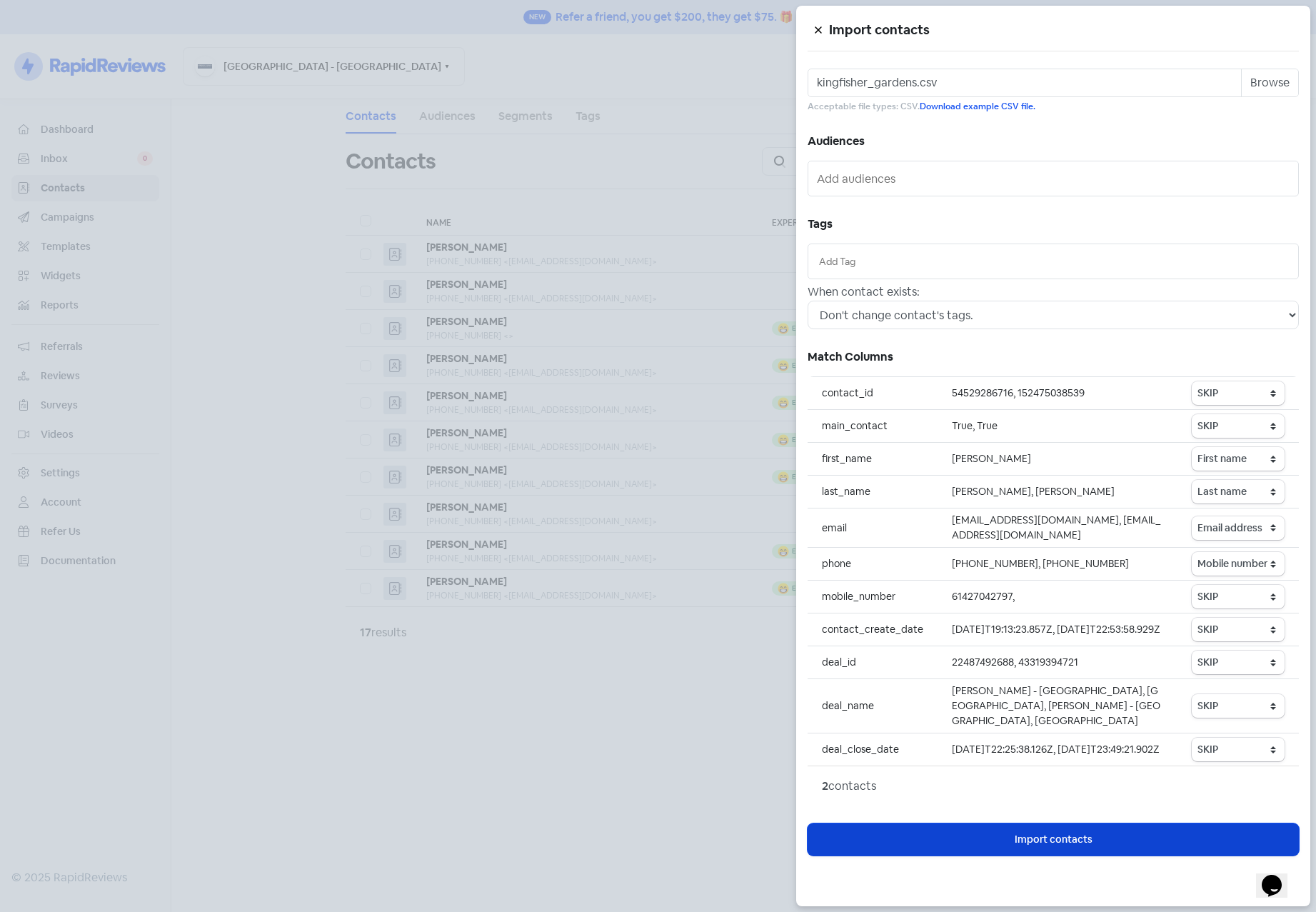
click at [1109, 855] on button "Icon For Loading Import contacts" at bounding box center [1054, 840] width 492 height 32
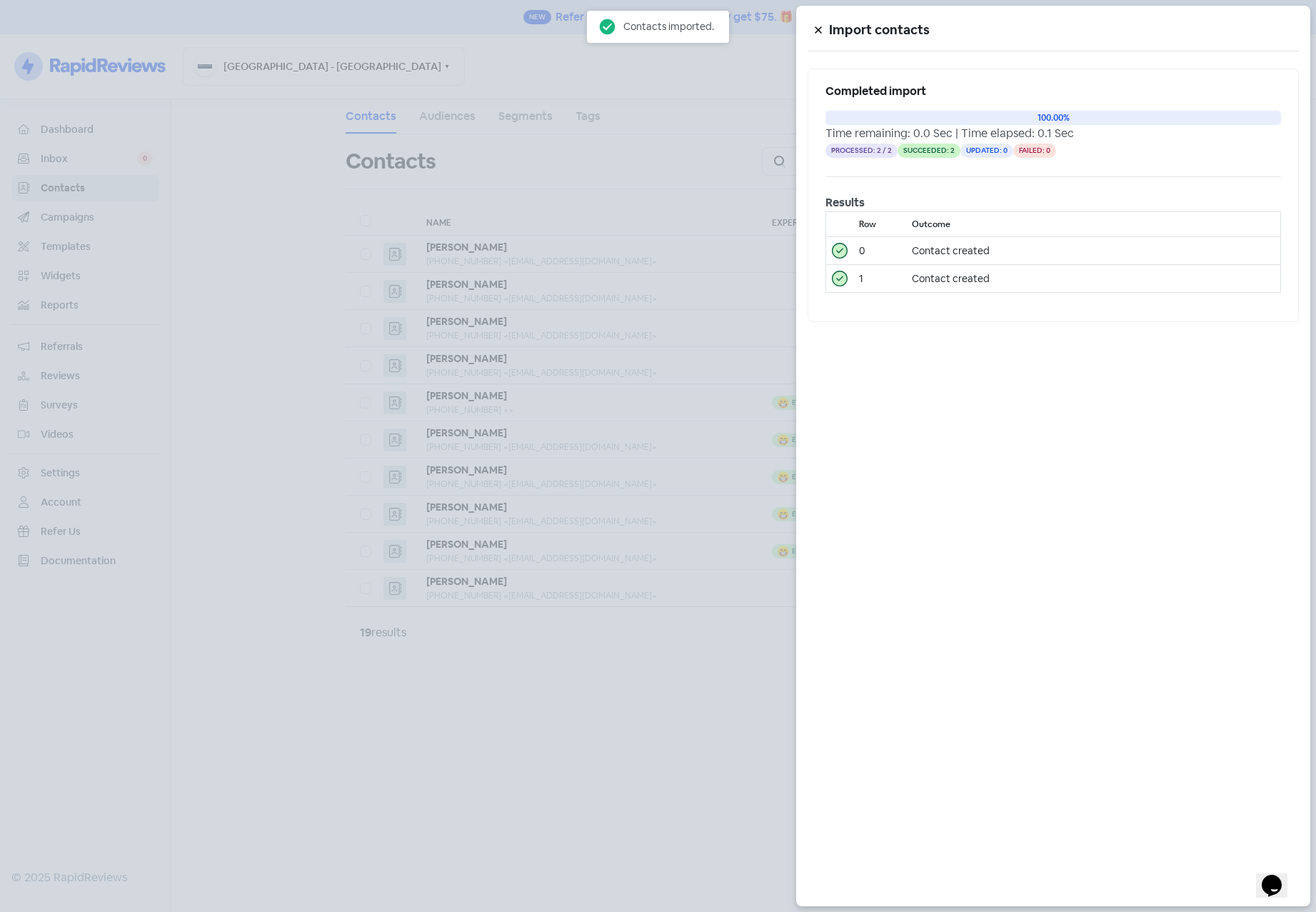
click at [511, 772] on div at bounding box center [658, 456] width 1316 height 912
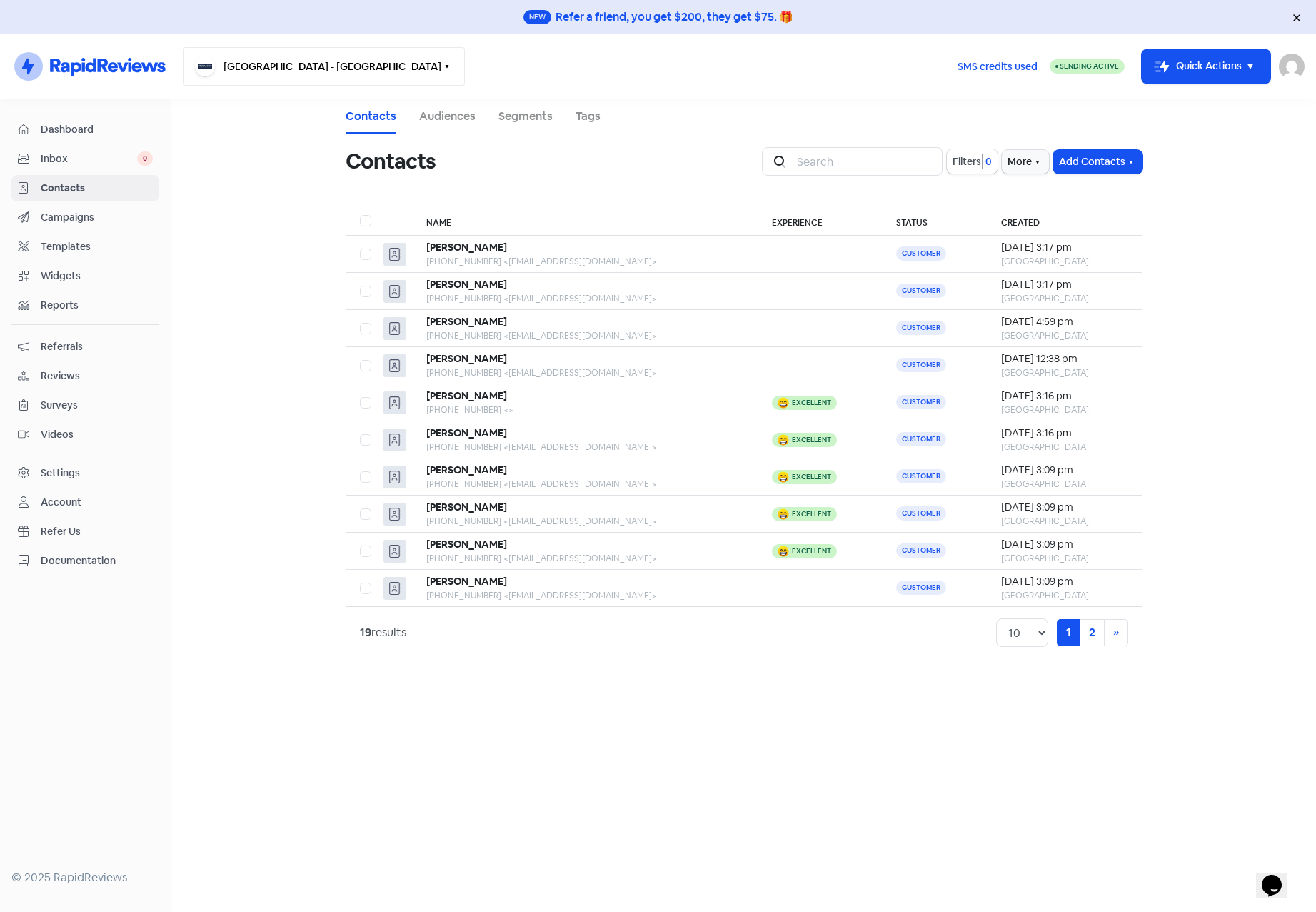
click at [290, 74] on button "[GEOGRAPHIC_DATA] - [GEOGRAPHIC_DATA]" at bounding box center [324, 66] width 282 height 38
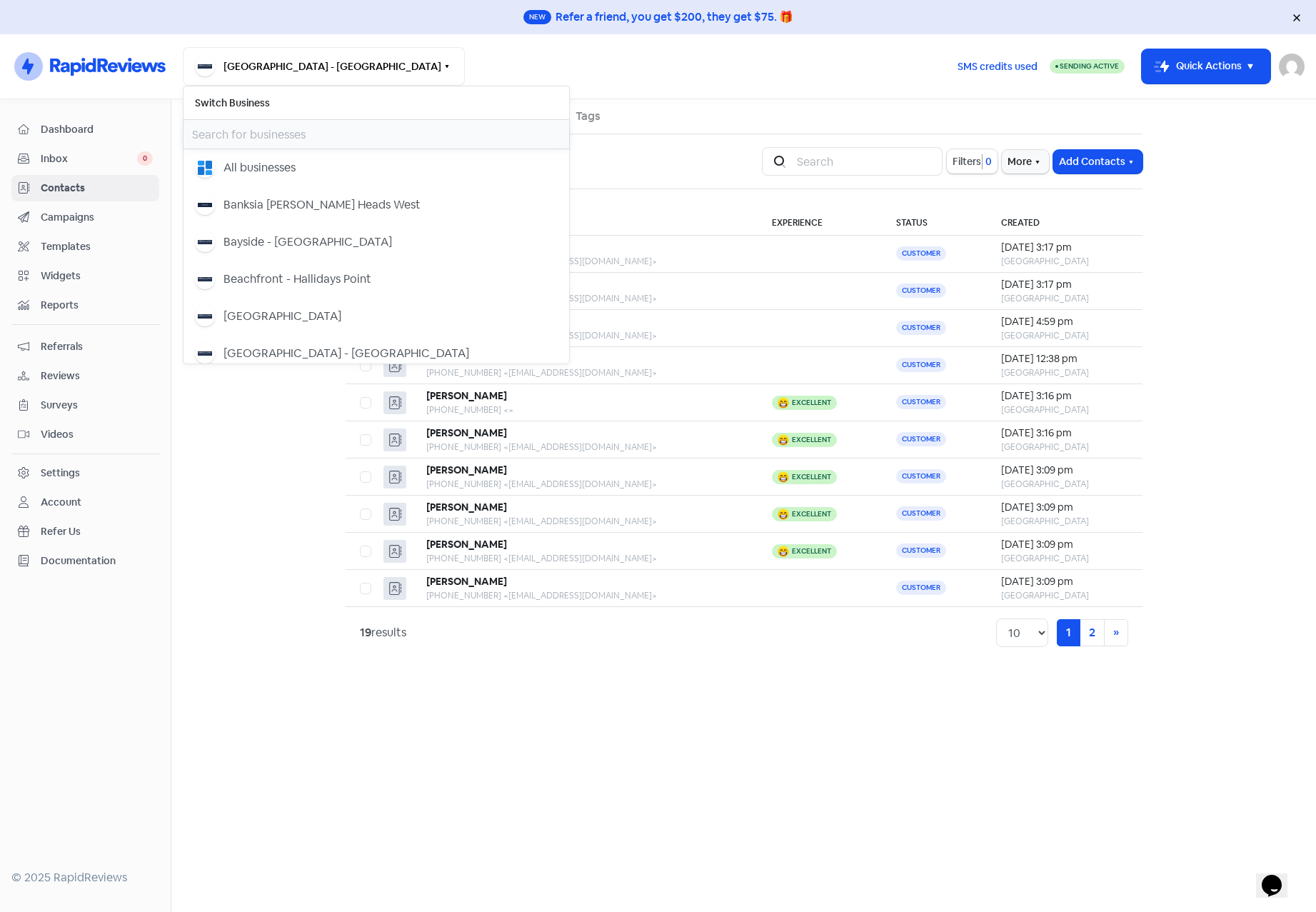
click at [278, 139] on input "text" at bounding box center [376, 134] width 385 height 28
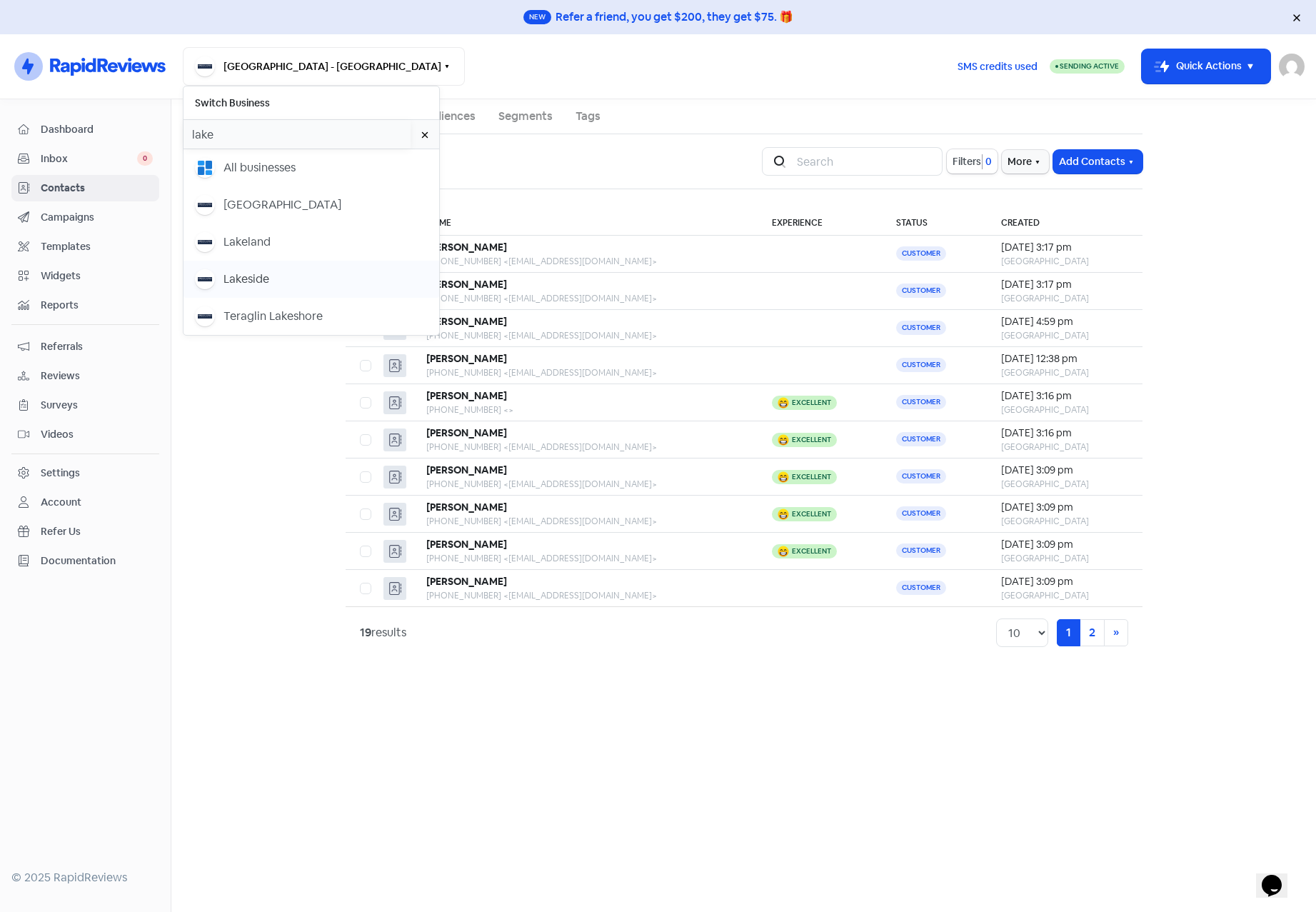
type input "lake"
click at [236, 277] on div "Lakeside" at bounding box center [246, 279] width 46 height 17
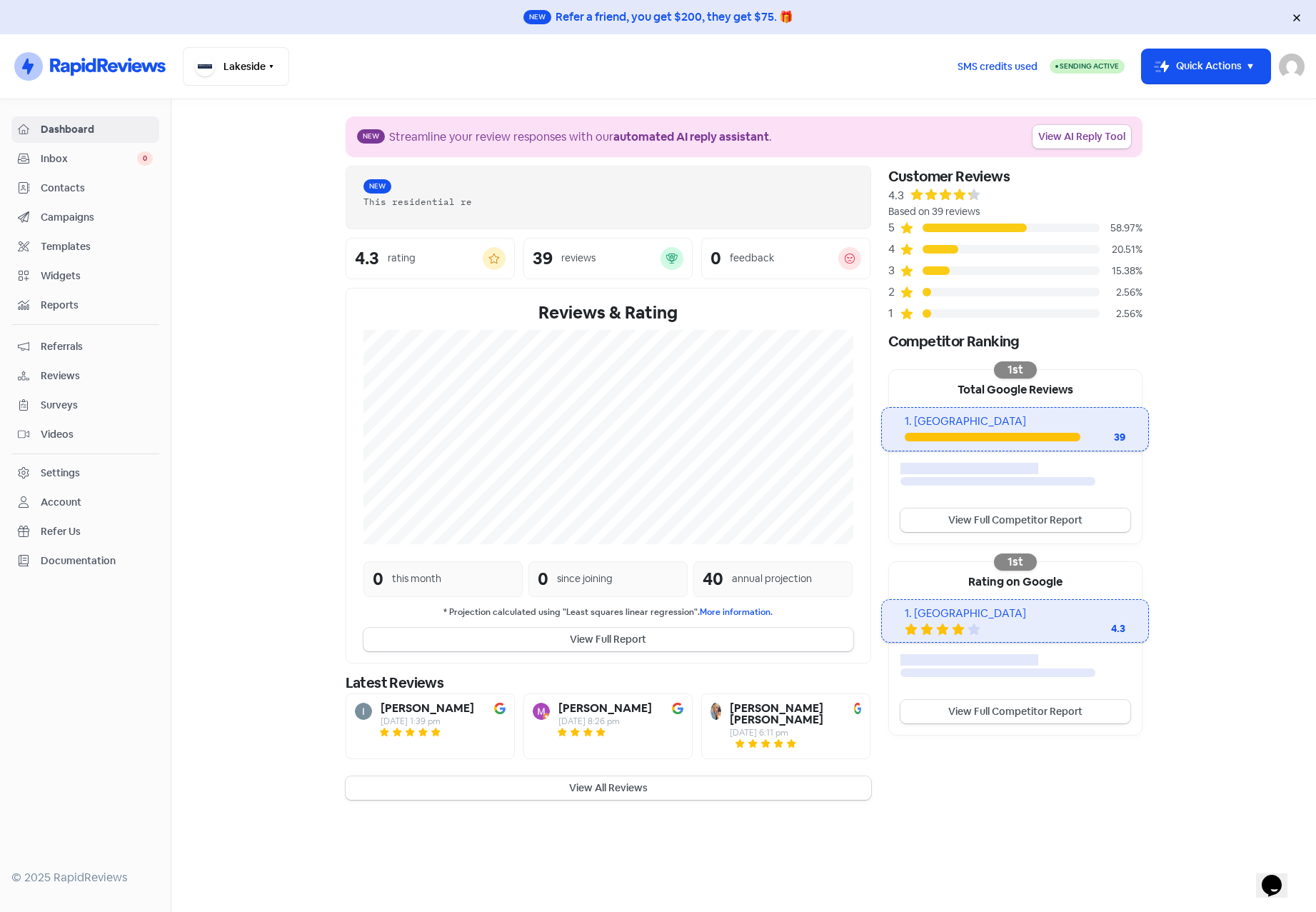
click at [61, 188] on span "Contacts" at bounding box center [96, 189] width 112 height 15
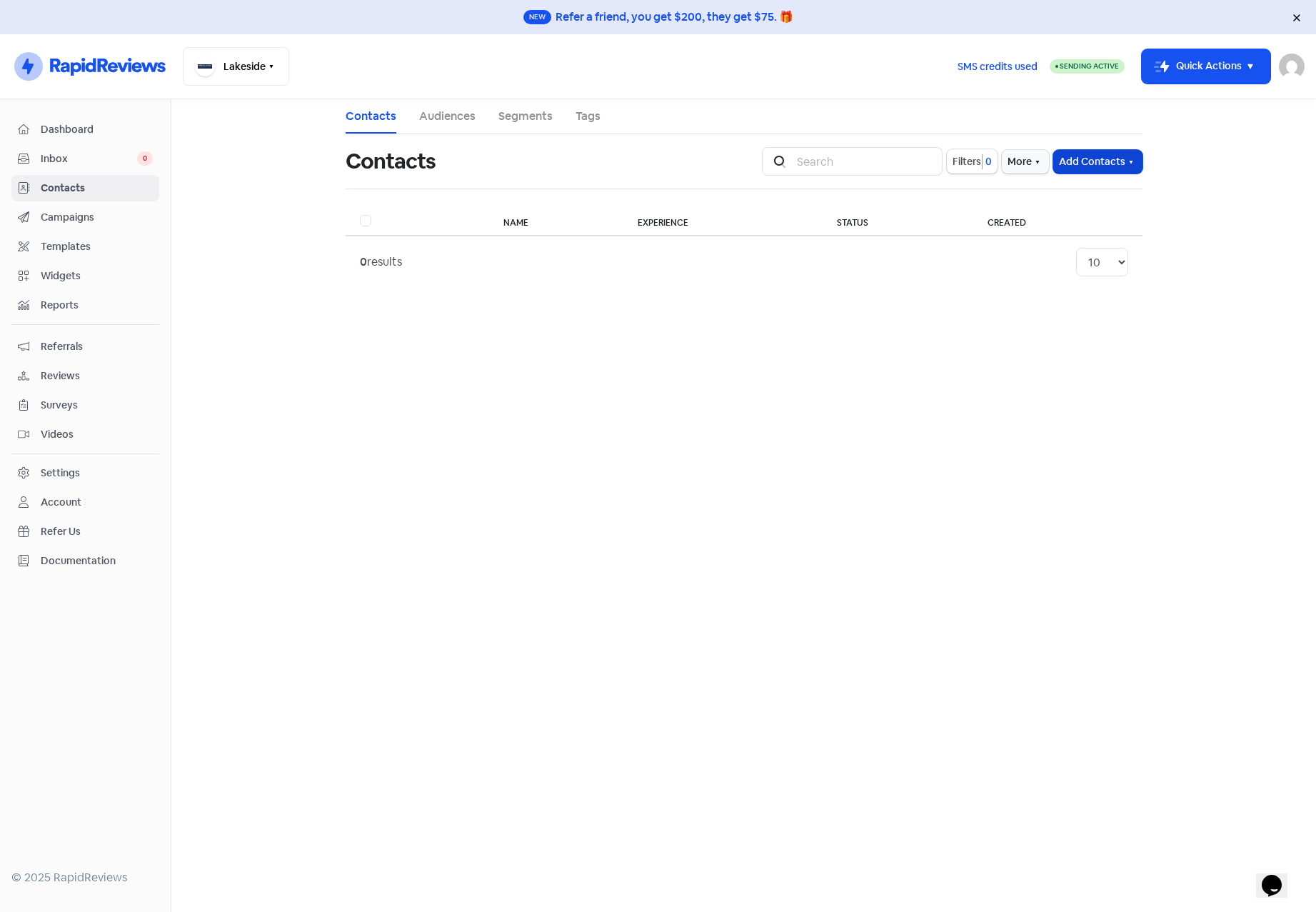
click at [1133, 160] on icon "button" at bounding box center [1131, 162] width 12 height 12
click at [1071, 218] on button "Import contact (basic)" at bounding box center [1059, 221] width 166 height 28
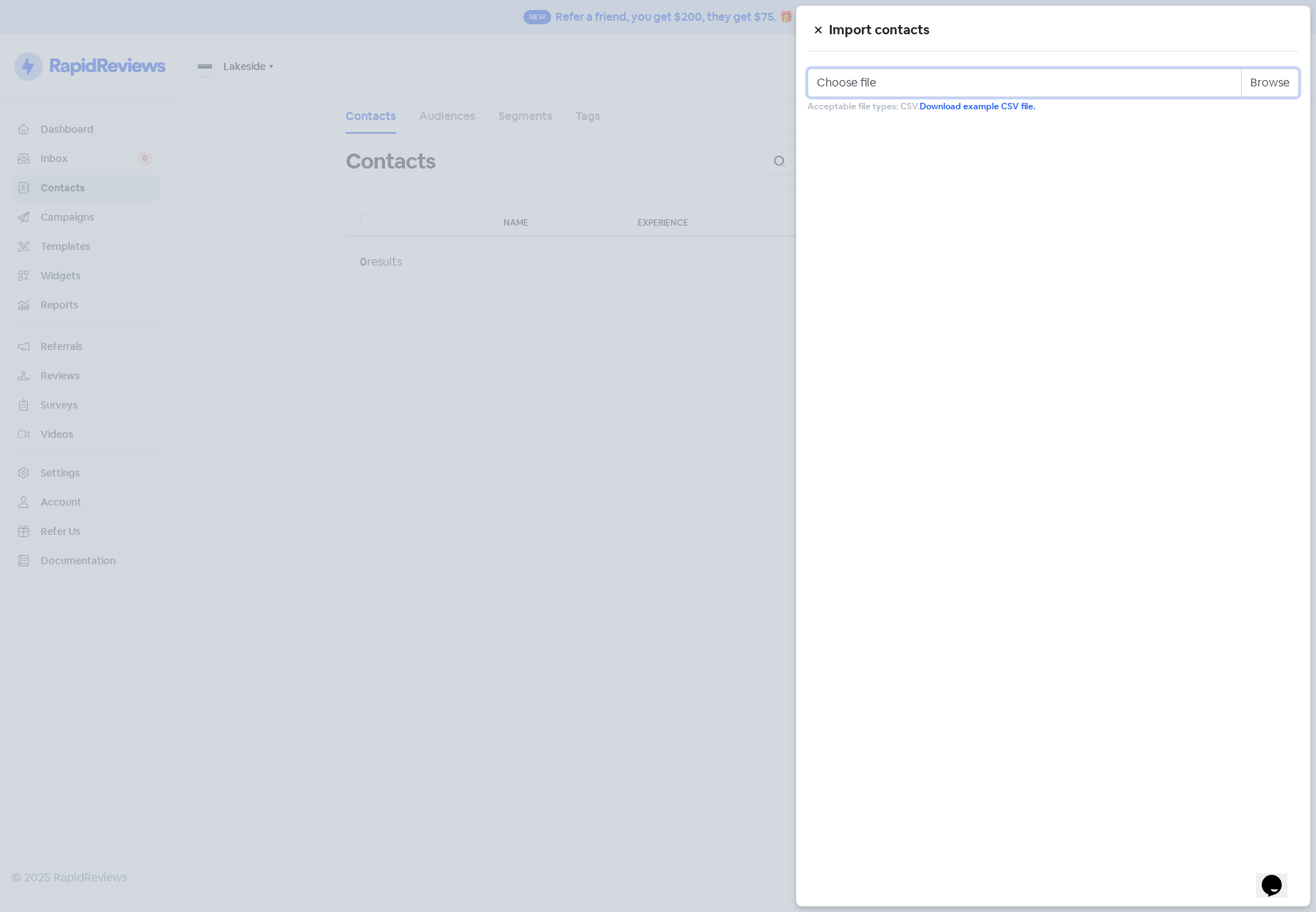
click at [1272, 82] on input "Choose file" at bounding box center [1054, 83] width 492 height 28
type input "C:\fakepath\lakeside.csv"
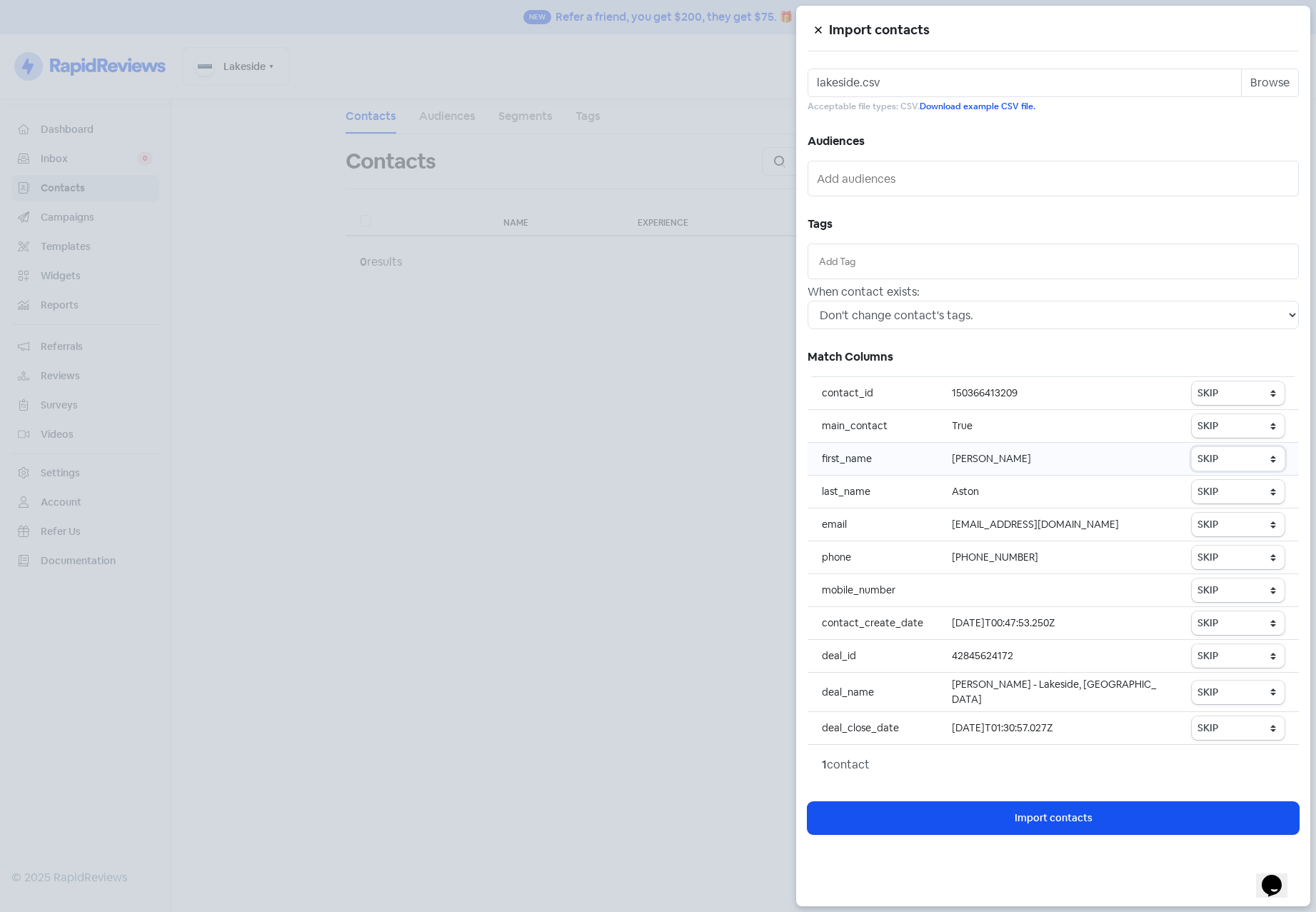
click at [1235, 463] on select "SKIP First name Last name Mobile number Email address Contact status" at bounding box center [1238, 458] width 93 height 23
select select "first_name"
click at [1192, 447] on select "SKIP First name Last name Mobile number Email address Contact status" at bounding box center [1238, 458] width 93 height 23
drag, startPoint x: 1233, startPoint y: 498, endPoint x: 1235, endPoint y: 506, distance: 8.2
click at [1233, 498] on select "SKIP First name Last name Mobile number Email address Contact status" at bounding box center [1238, 492] width 93 height 23
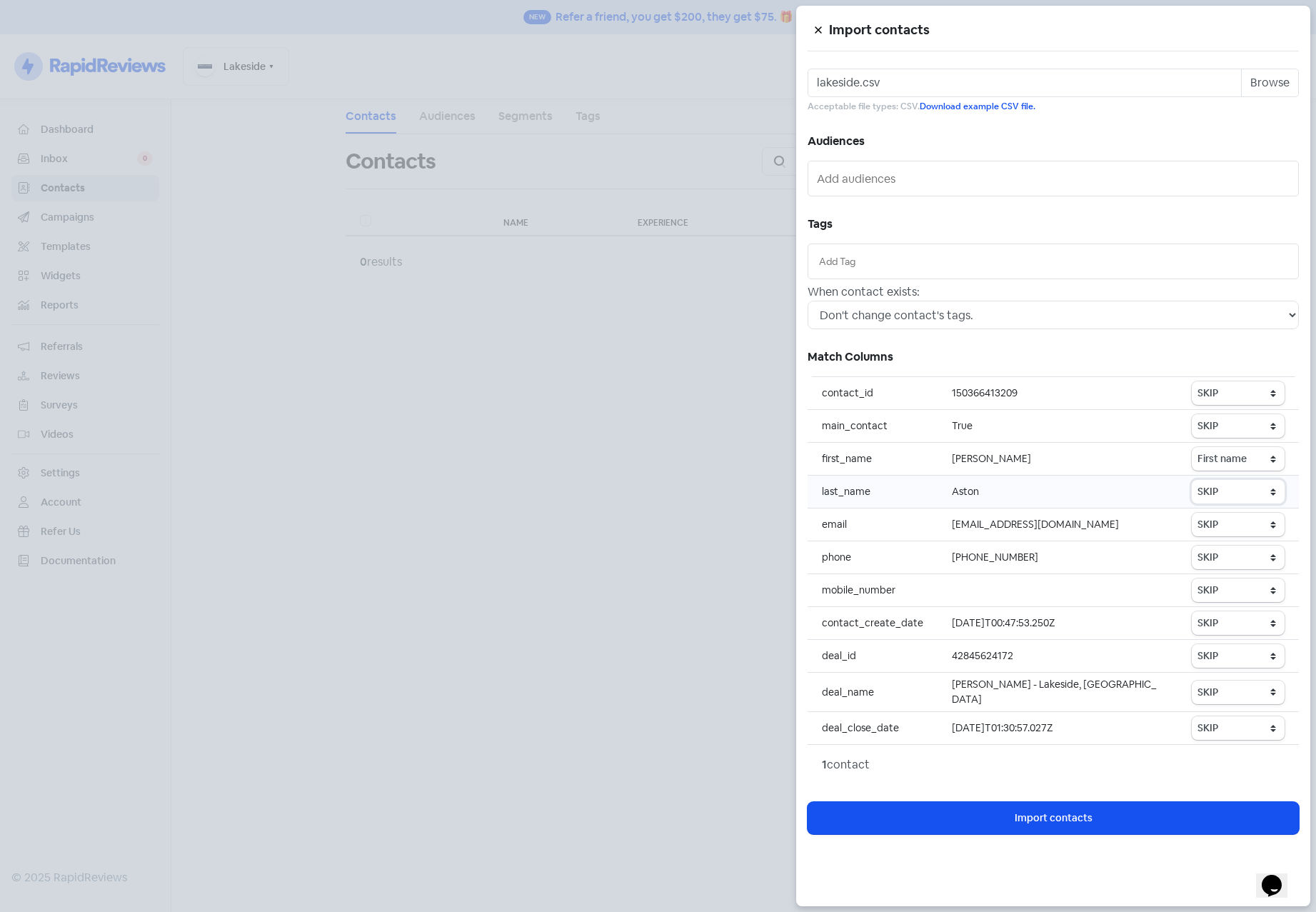
select select "last_name"
click at [1192, 480] on select "SKIP First name Last name Mobile number Email address Contact status" at bounding box center [1238, 492] width 93 height 23
click at [1231, 532] on select "SKIP First name Last name Mobile number Email address Contact status" at bounding box center [1238, 524] width 93 height 23
select select "email"
click at [1192, 512] on select "SKIP First name Last name Mobile number Email address Contact status" at bounding box center [1238, 524] width 93 height 23
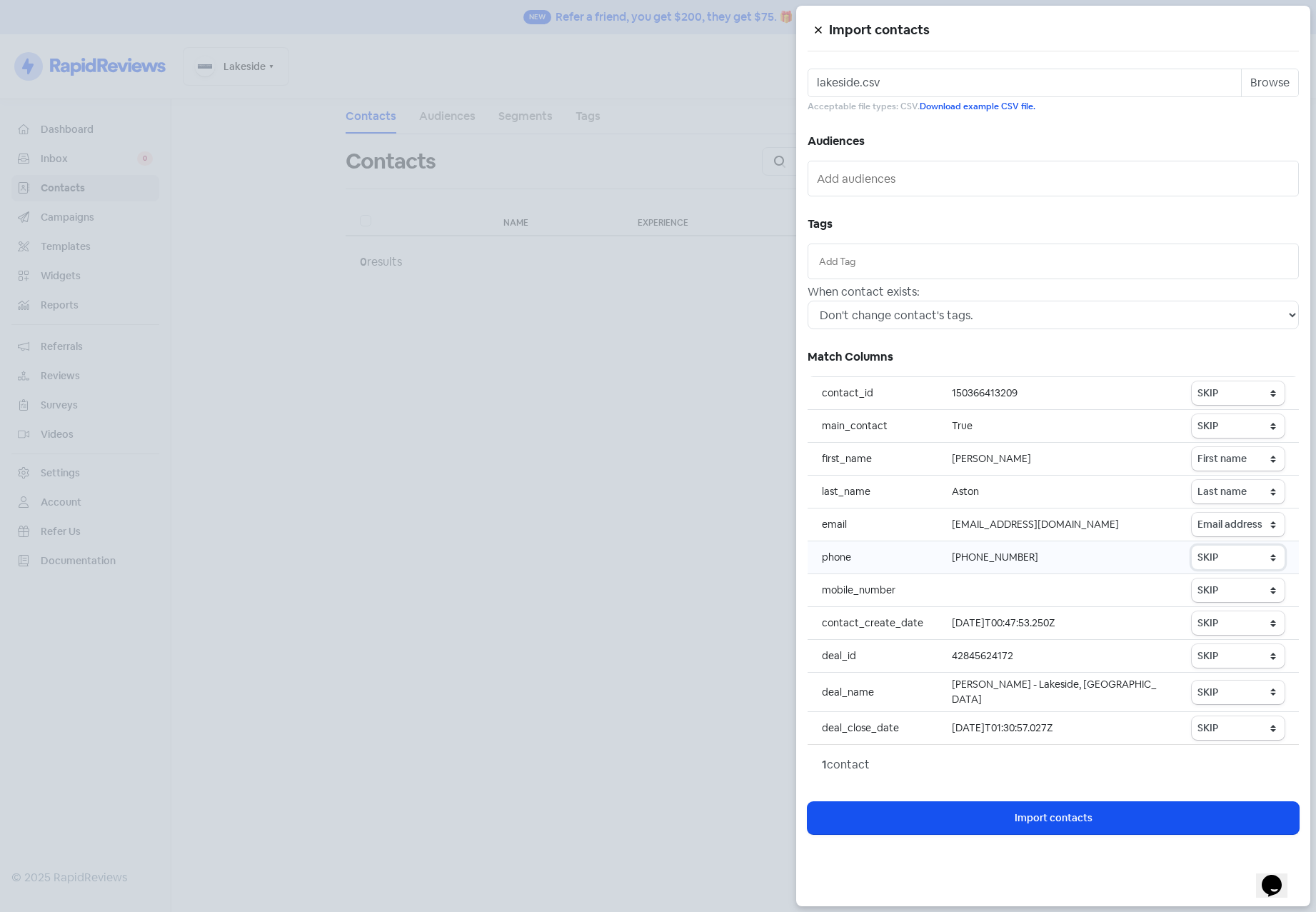
click at [1233, 558] on select "SKIP First name Last name Mobile number Email address Contact status" at bounding box center [1238, 557] width 93 height 23
select select "phone"
click at [1192, 546] on select "SKIP First name Last name Mobile number Email address Contact status" at bounding box center [1238, 557] width 93 height 23
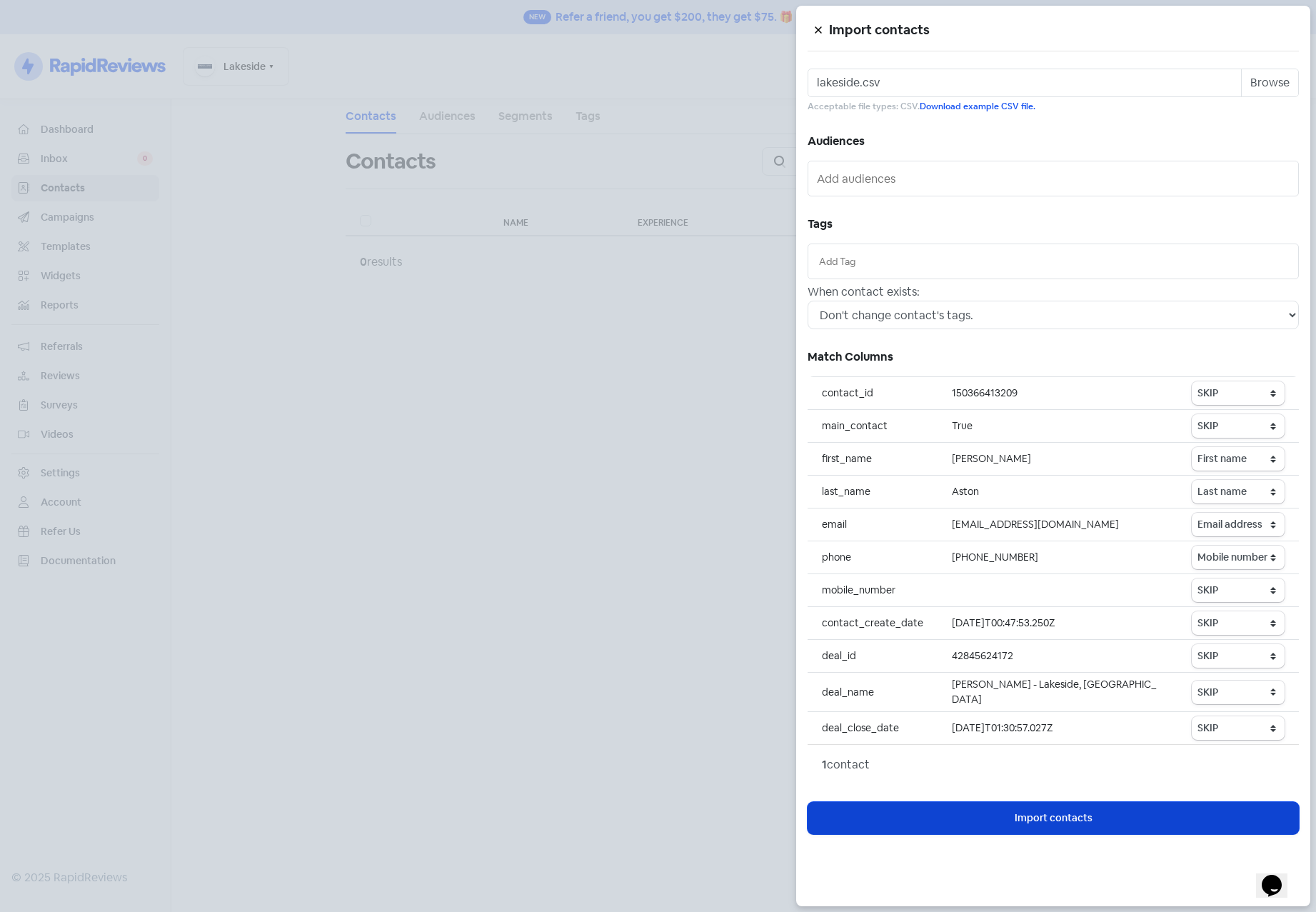
click at [1098, 816] on button "Icon For Loading Import contacts" at bounding box center [1054, 818] width 492 height 32
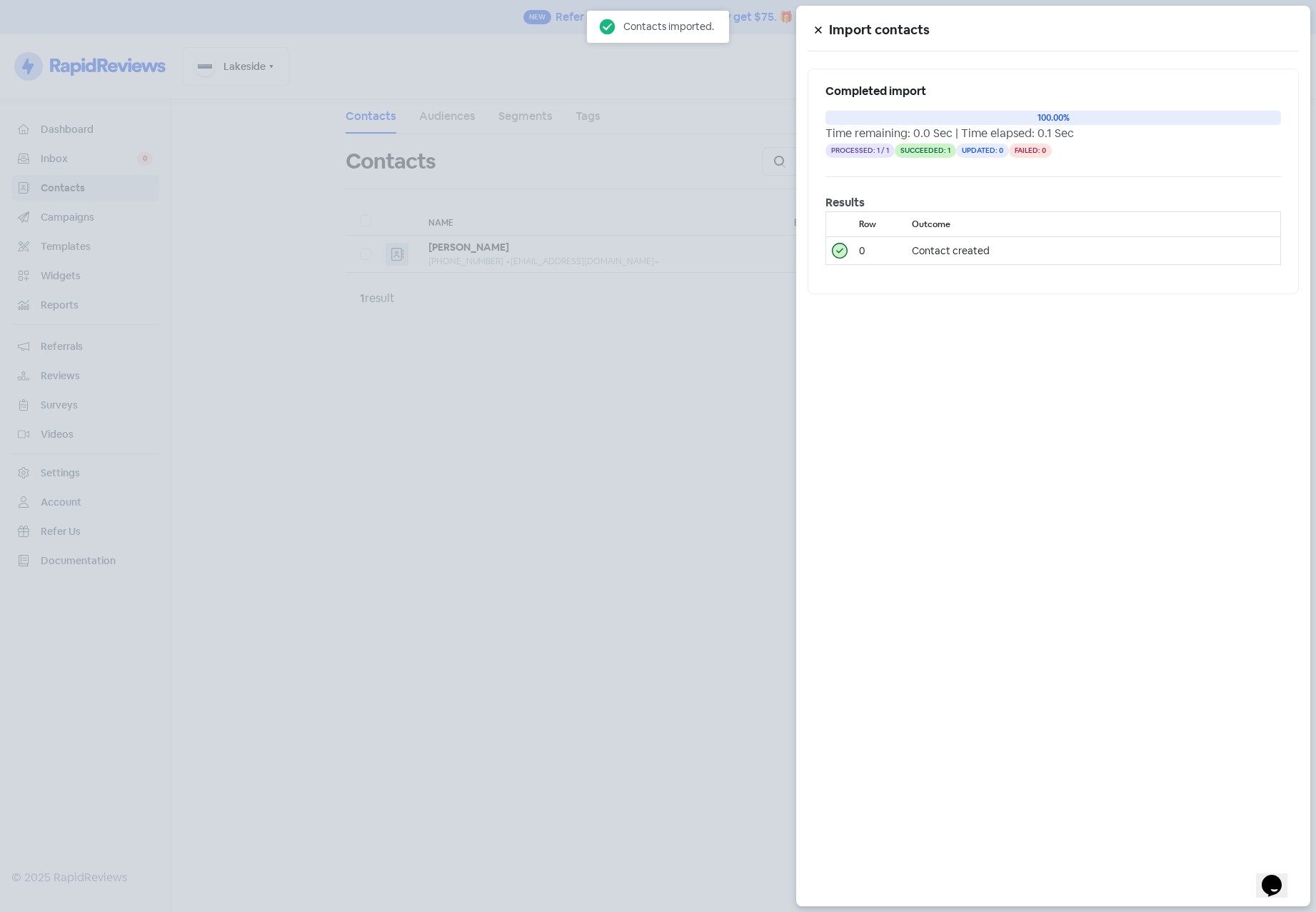
click at [615, 493] on div at bounding box center [658, 456] width 1316 height 912
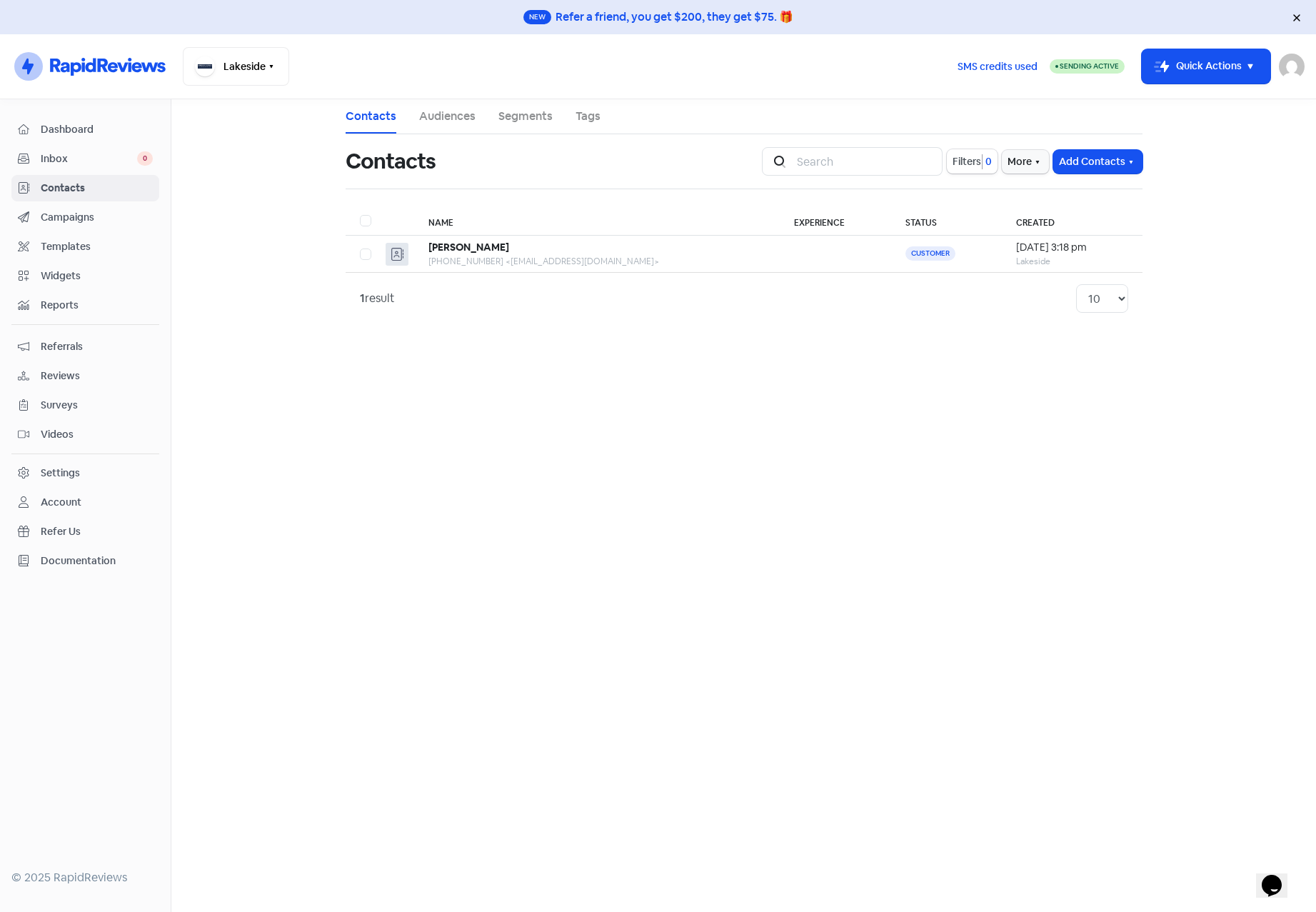
drag, startPoint x: 497, startPoint y: 531, endPoint x: 428, endPoint y: 368, distance: 177.0
click at [497, 529] on main "Contacts Audiences Segments Tags Contacts Icon For Search Filters 0 More Add Co…" at bounding box center [743, 506] width 1145 height 813
click at [262, 56] on button "Lakeside" at bounding box center [236, 66] width 106 height 38
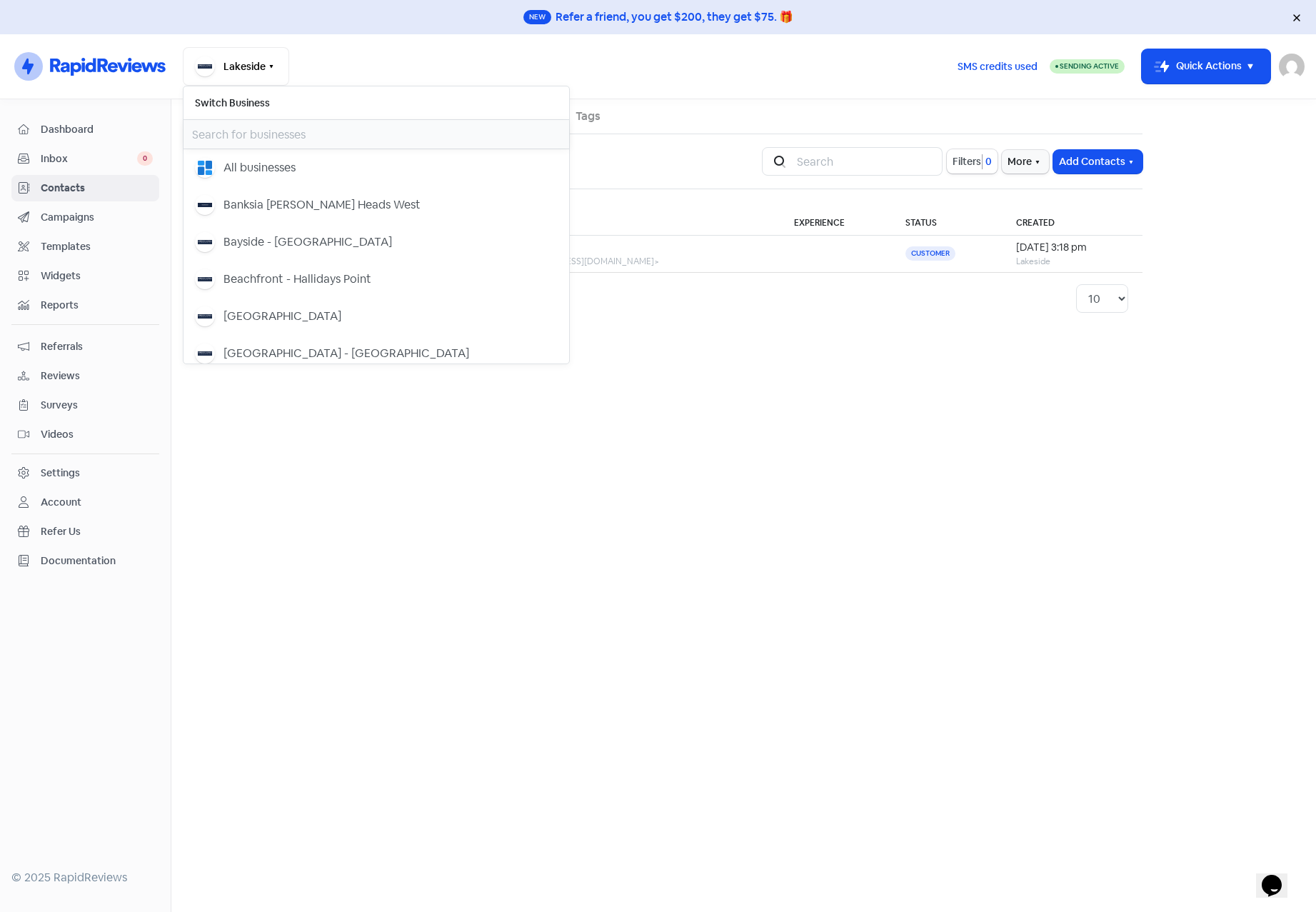
click at [261, 135] on input "text" at bounding box center [376, 134] width 385 height 28
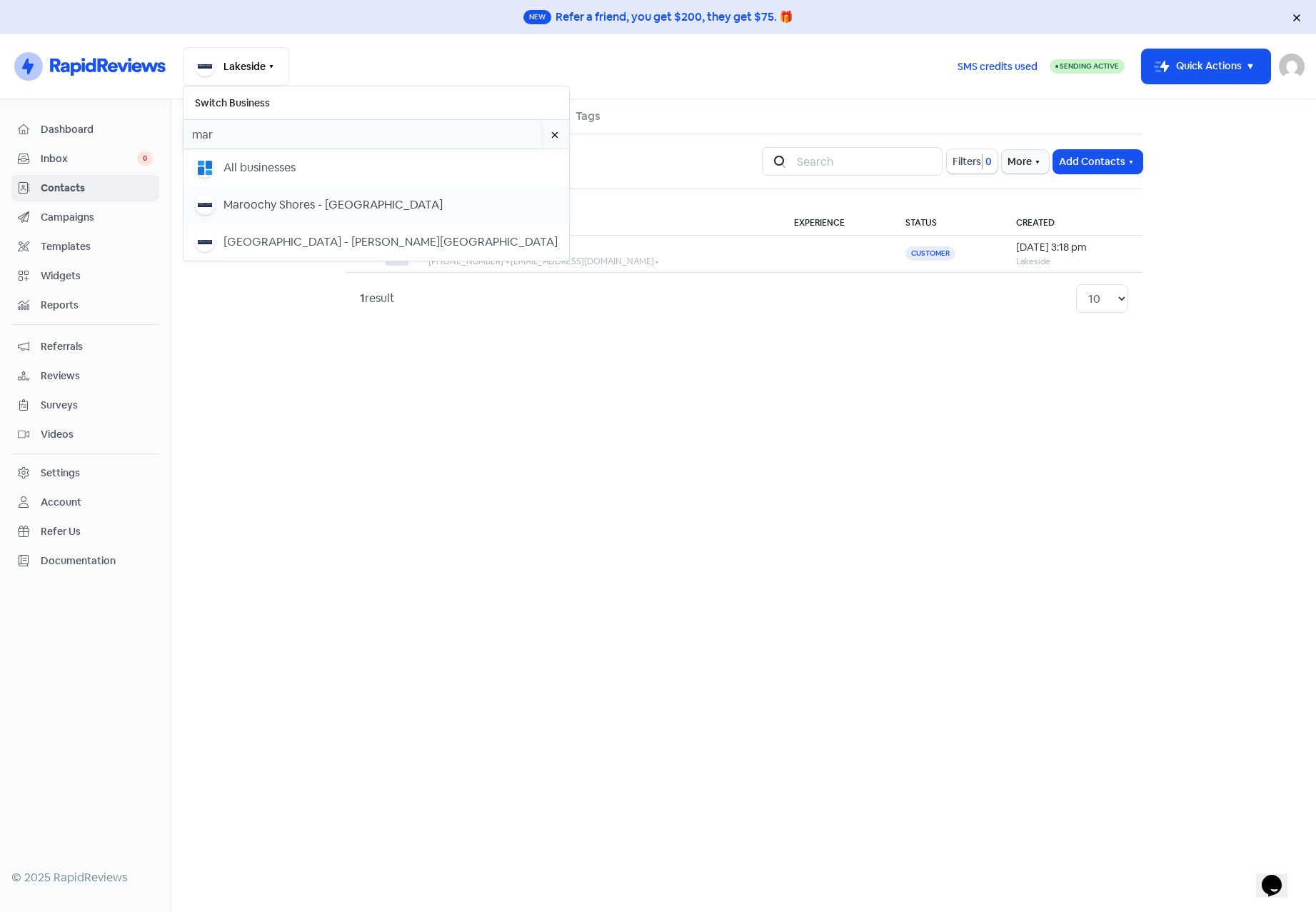
type input "mar"
click at [264, 197] on div "Maroochy Shores - [GEOGRAPHIC_DATA]" at bounding box center [333, 204] width 219 height 17
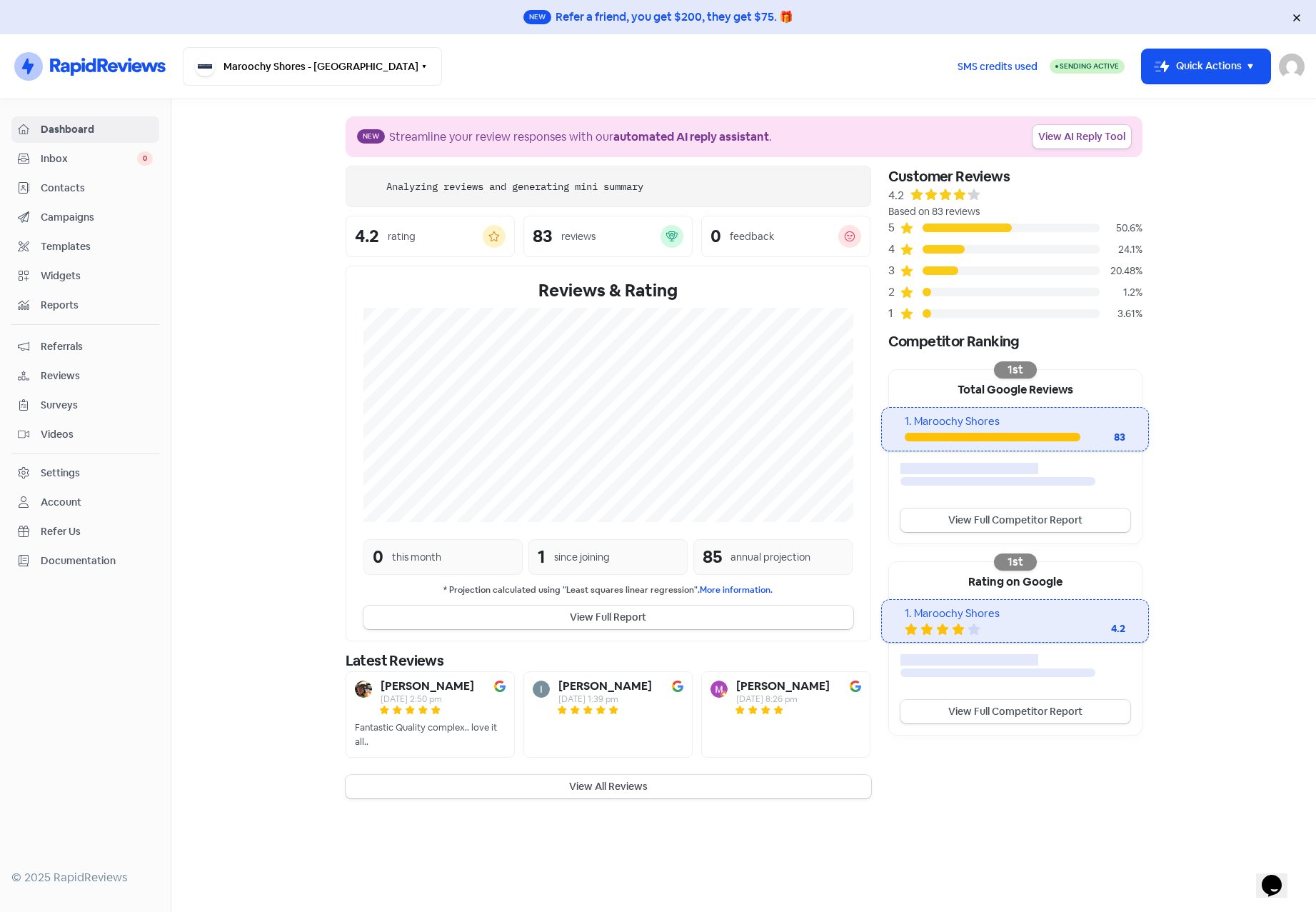
click at [76, 191] on span "Contacts" at bounding box center [96, 189] width 112 height 15
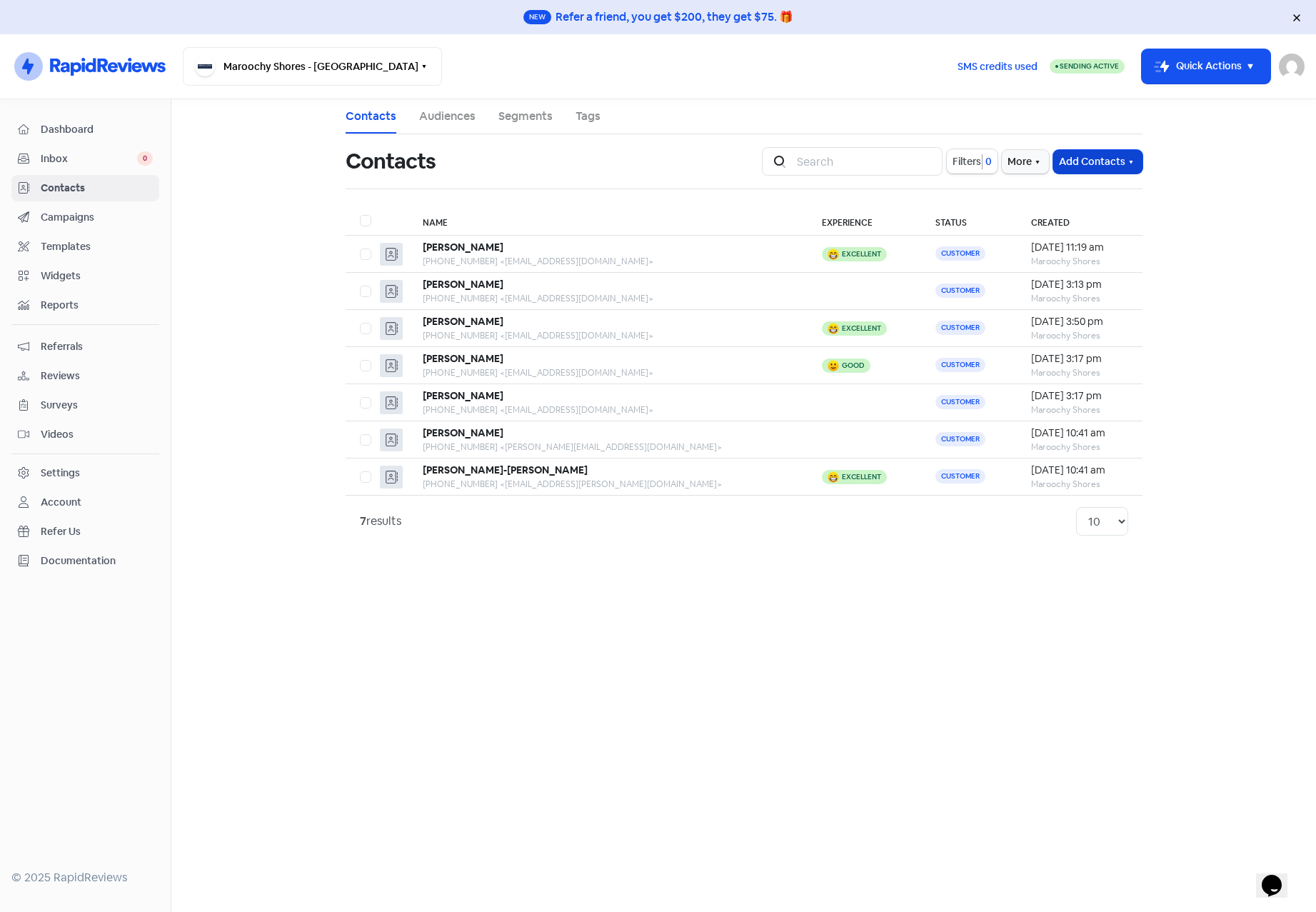
click at [1129, 159] on icon "button" at bounding box center [1131, 162] width 12 height 12
click at [1058, 220] on button "Import contact (basic)" at bounding box center [1059, 221] width 166 height 28
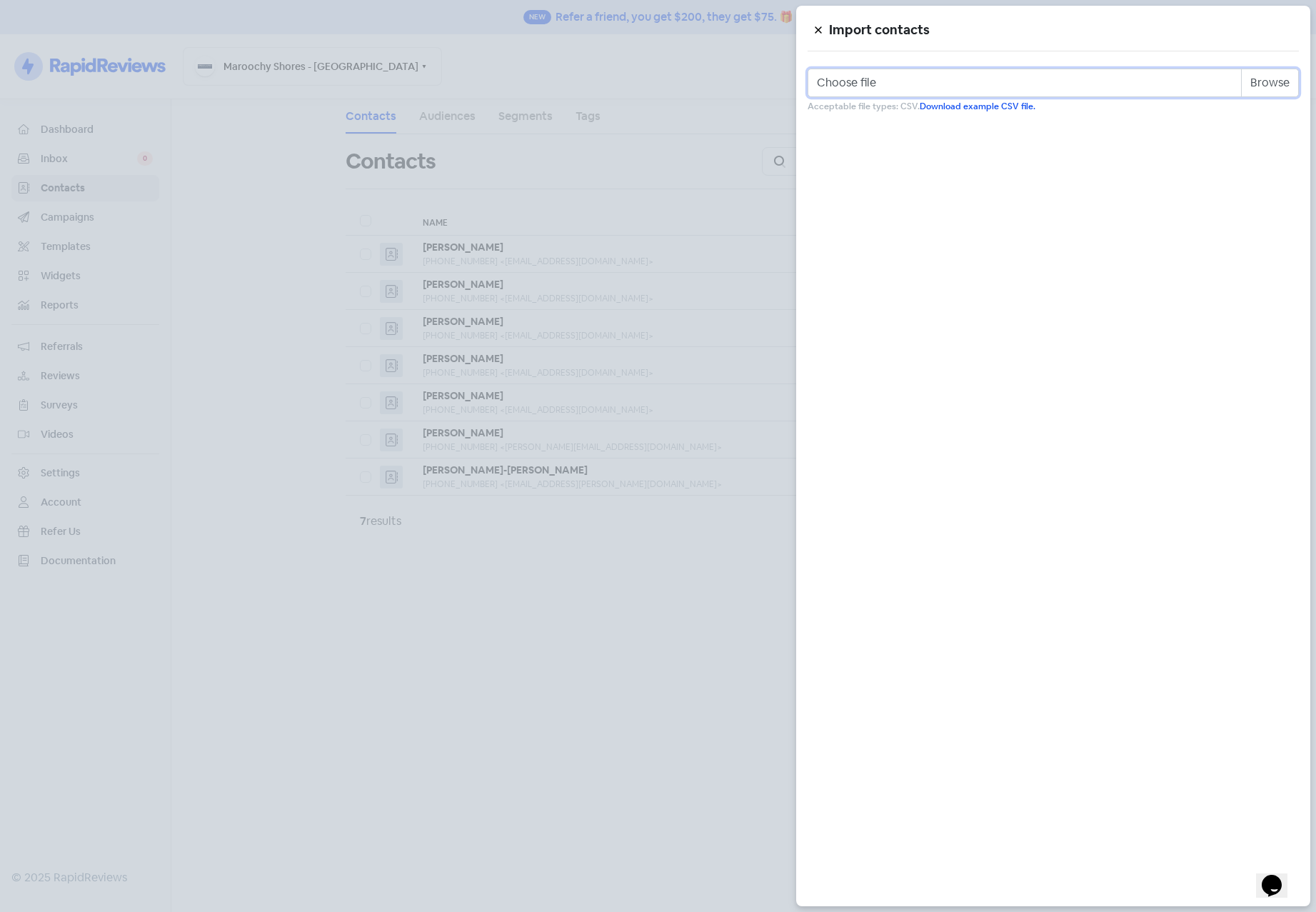
click at [1265, 84] on input "Choose file" at bounding box center [1054, 83] width 492 height 28
type input "C:\fakepath\maroochy_shores.csv"
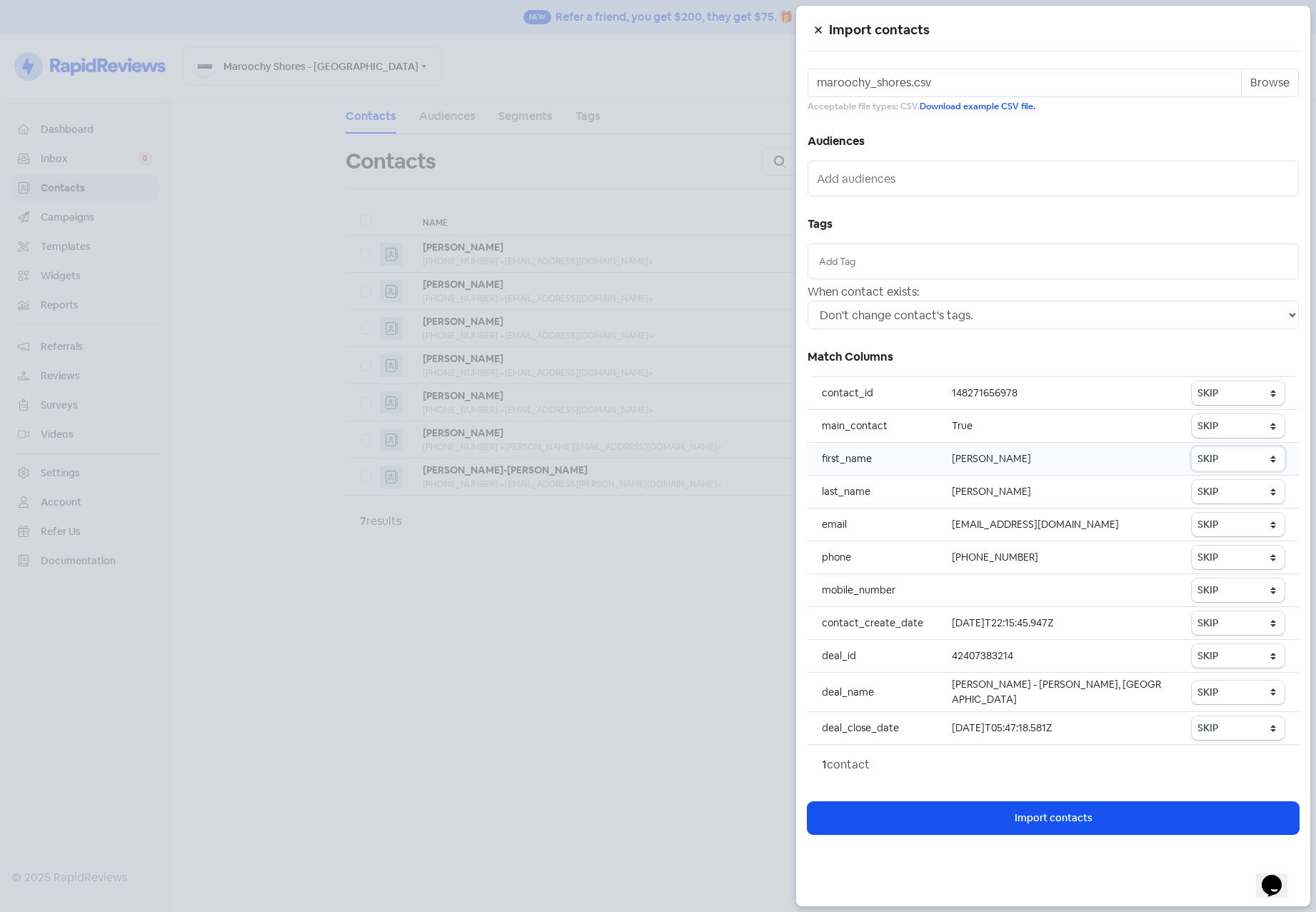
click at [1209, 459] on select "SKIP First name Last name Mobile number Email address Contact status" at bounding box center [1238, 458] width 93 height 23
select select "first_name"
click at [1192, 447] on select "SKIP First name Last name Mobile number Email address Contact status" at bounding box center [1238, 458] width 93 height 23
click at [1213, 488] on select "SKIP First name Last name Mobile number Email address Contact status" at bounding box center [1238, 492] width 93 height 23
select select "last_name"
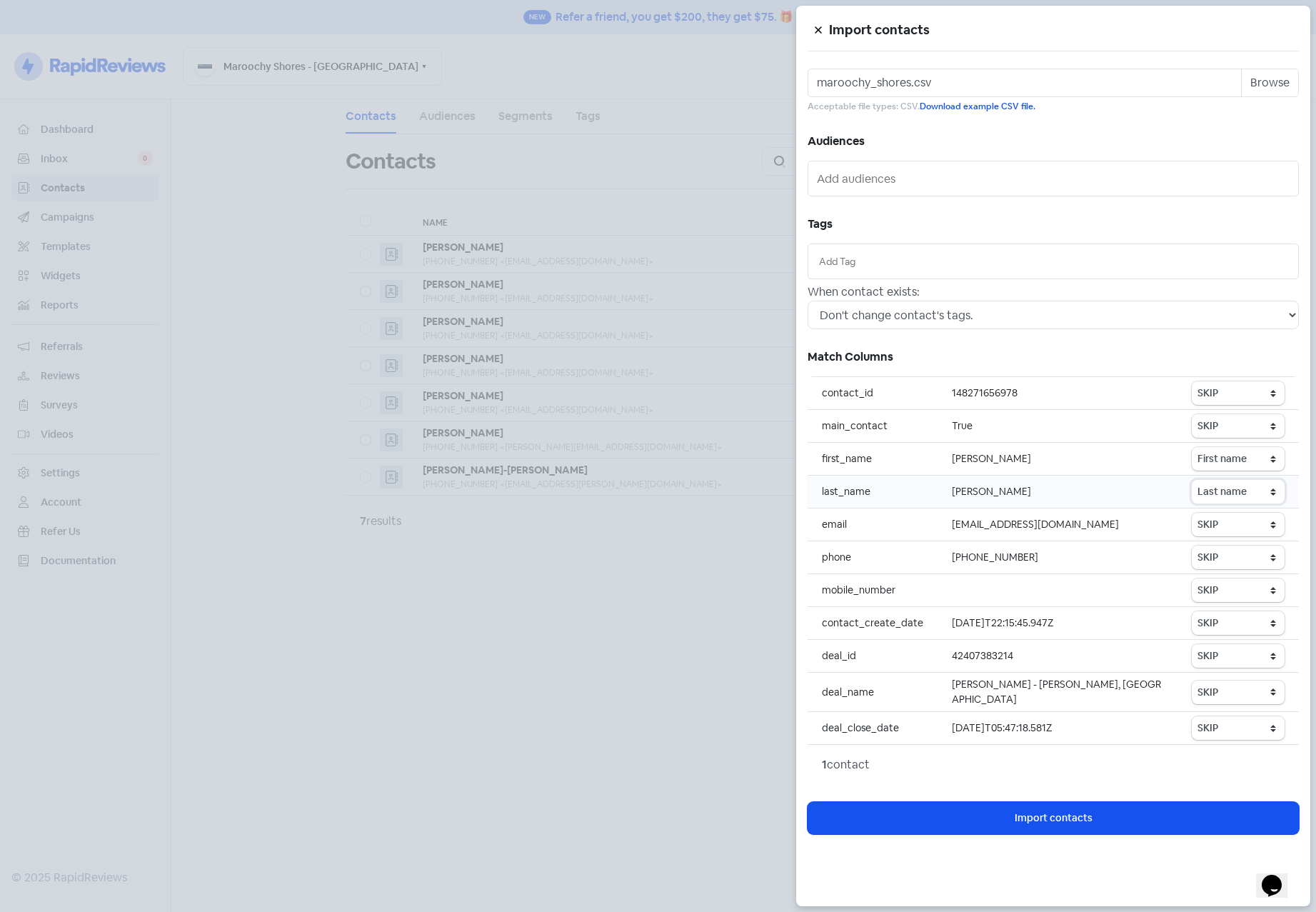
click at [1192, 480] on select "SKIP First name Last name Mobile number Email address Contact status" at bounding box center [1238, 492] width 93 height 23
click at [1221, 527] on select "SKIP First name Last name Mobile number Email address Contact status" at bounding box center [1238, 524] width 93 height 23
click at [1192, 512] on select "SKIP First name Last name Mobile number Email address Contact status" at bounding box center [1238, 524] width 93 height 23
click at [1221, 520] on select "SKIP First name Last name Mobile number Email address Contact status" at bounding box center [1238, 524] width 93 height 23
select select "email"
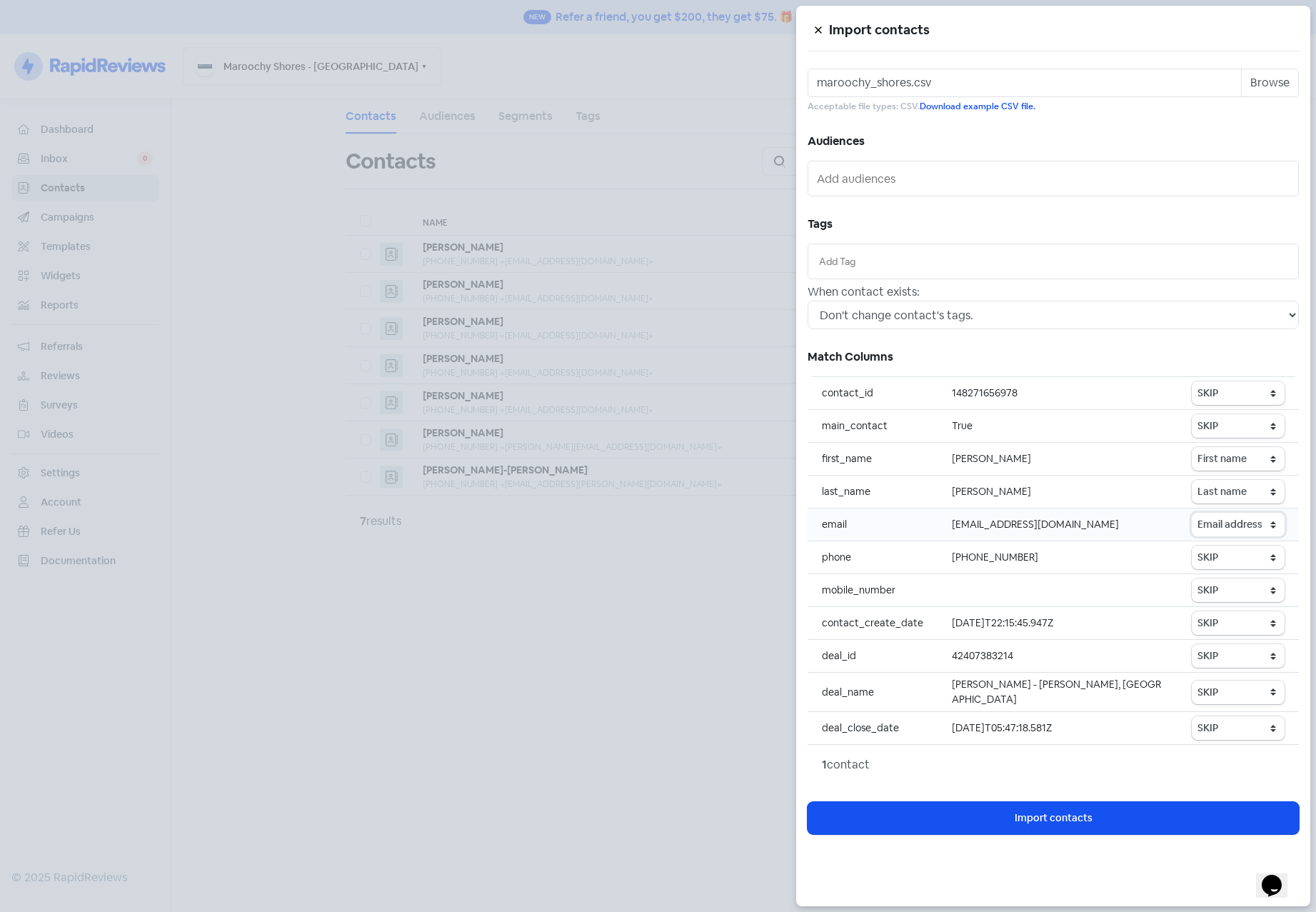
click at [1192, 512] on select "SKIP First name Last name Mobile number Email address Contact status" at bounding box center [1238, 524] width 93 height 23
click at [1217, 556] on select "SKIP First name Last name Mobile number Email address Contact status" at bounding box center [1238, 557] width 93 height 23
select select "phone"
click at [1192, 546] on select "SKIP First name Last name Mobile number Email address Contact status" at bounding box center [1238, 557] width 93 height 23
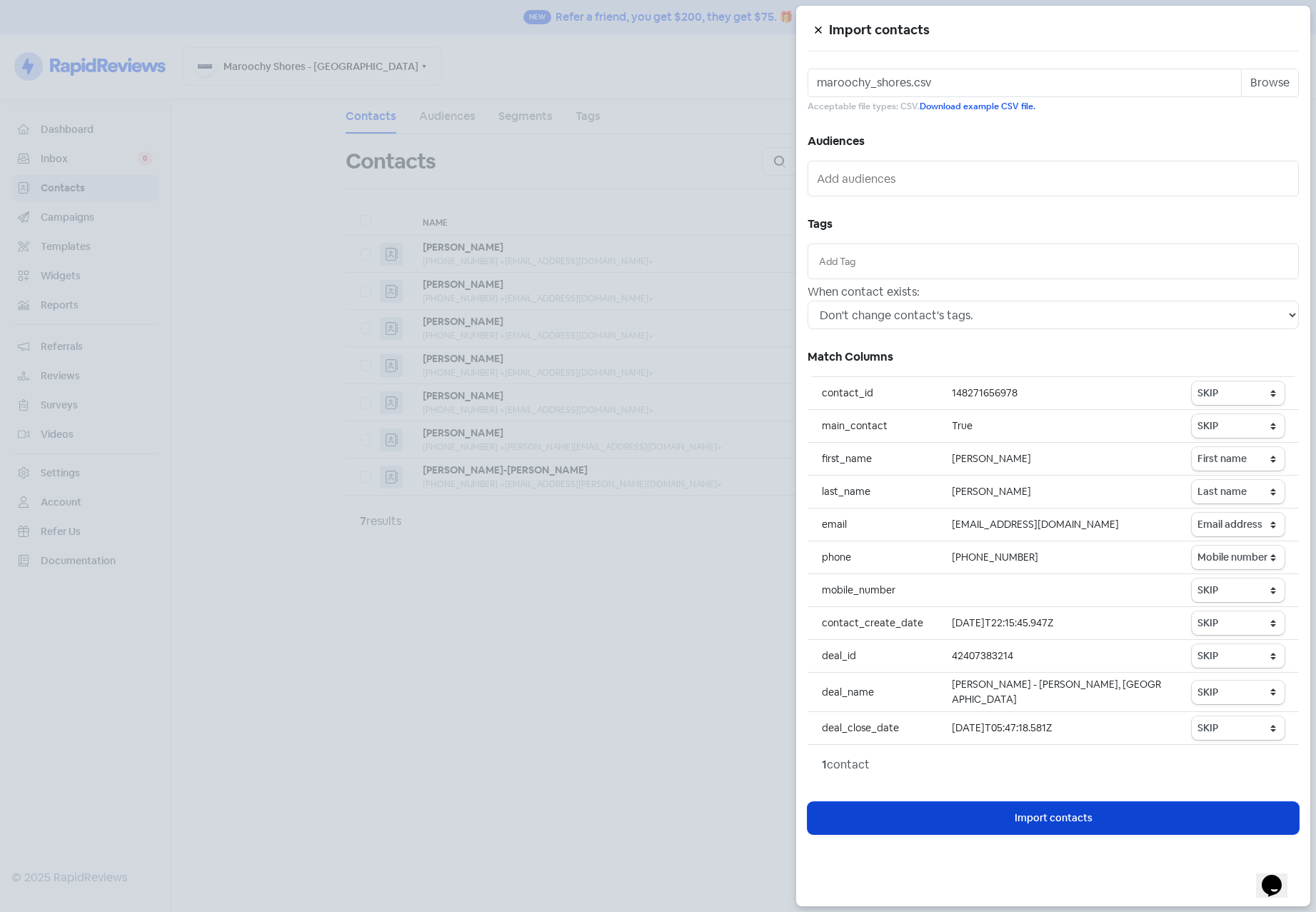
click at [1046, 823] on span "Import contacts" at bounding box center [1054, 818] width 78 height 15
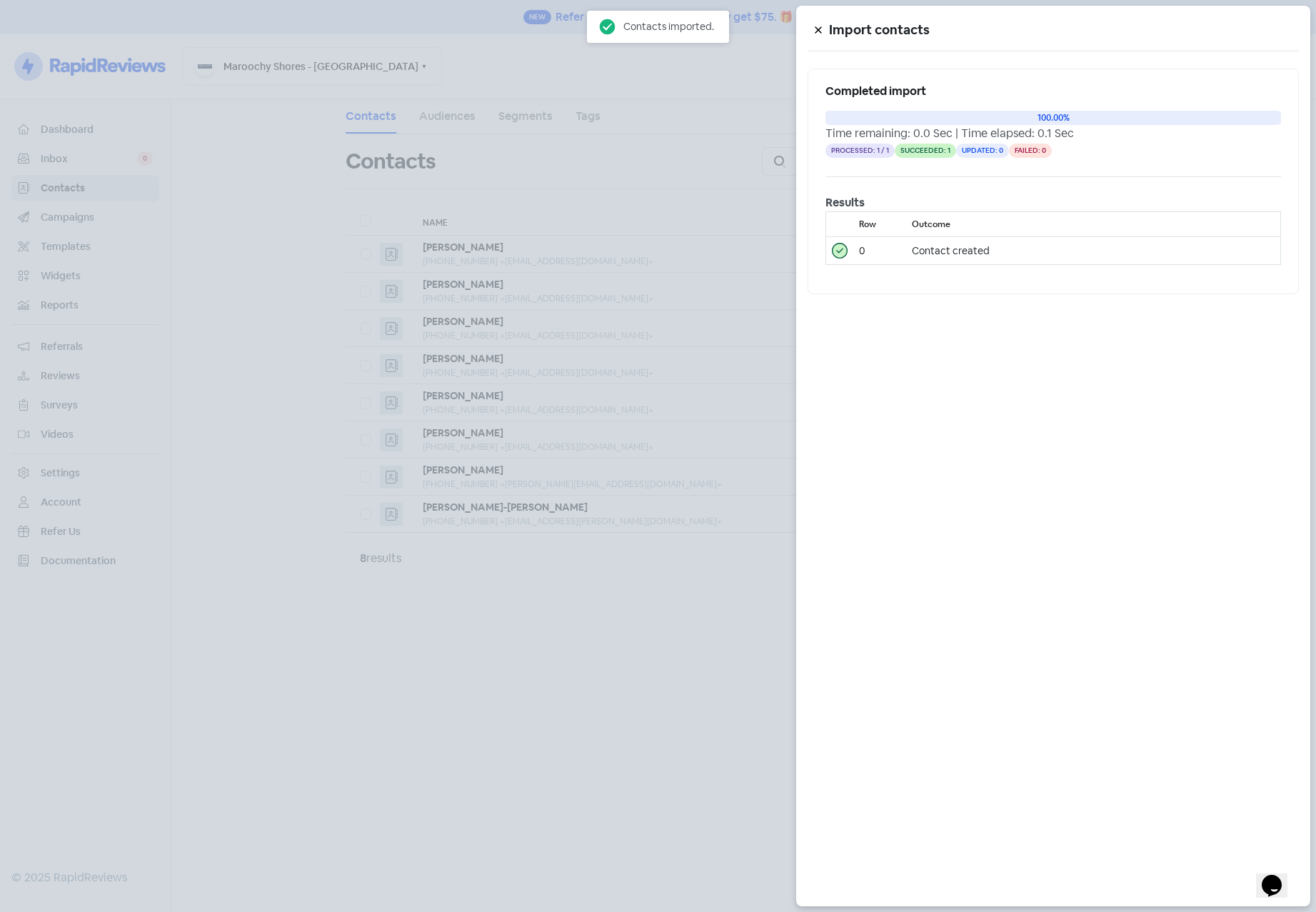
click at [294, 680] on div at bounding box center [658, 456] width 1316 height 912
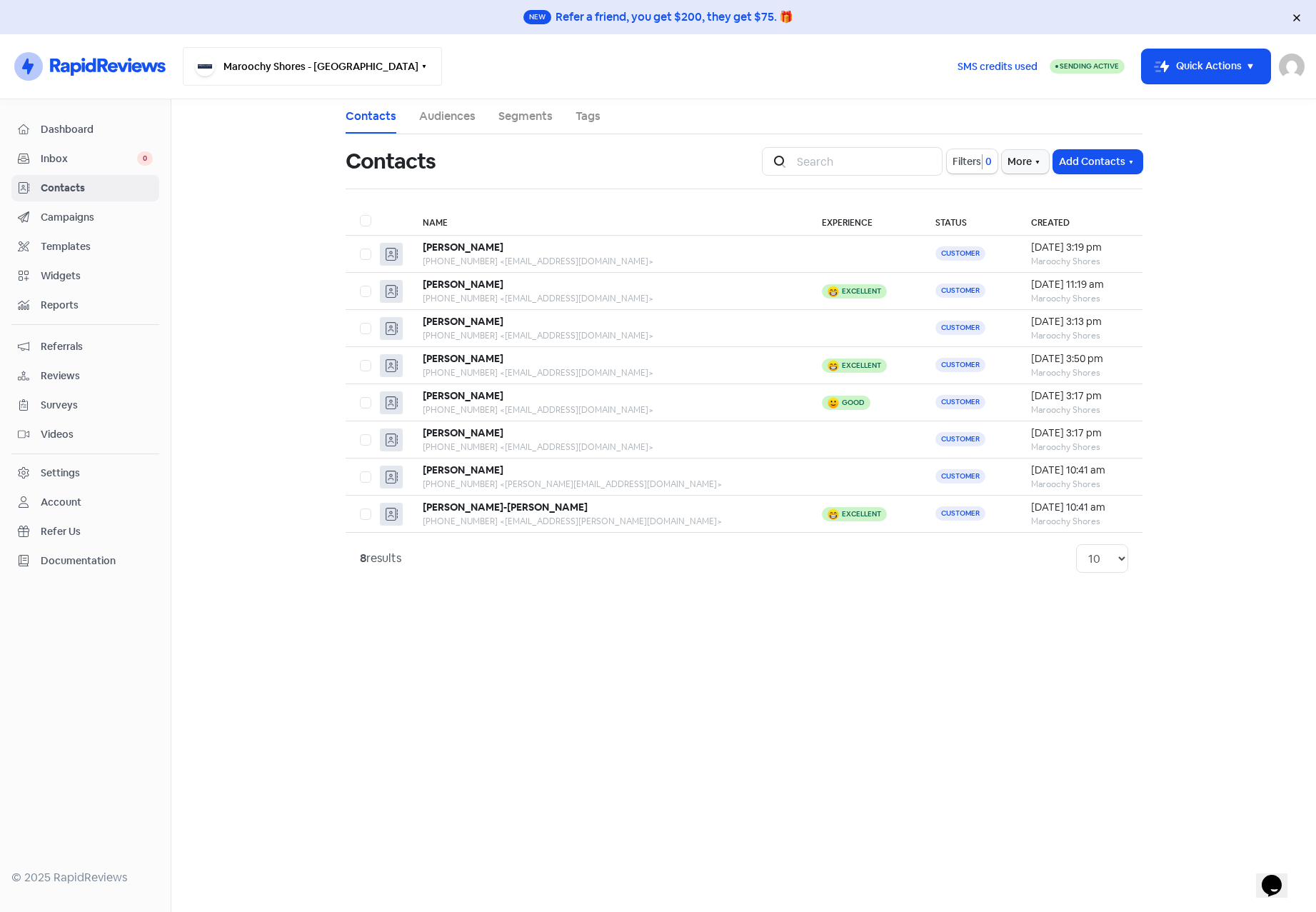
click at [227, 74] on button "Maroochy Shores - [GEOGRAPHIC_DATA]" at bounding box center [312, 66] width 259 height 38
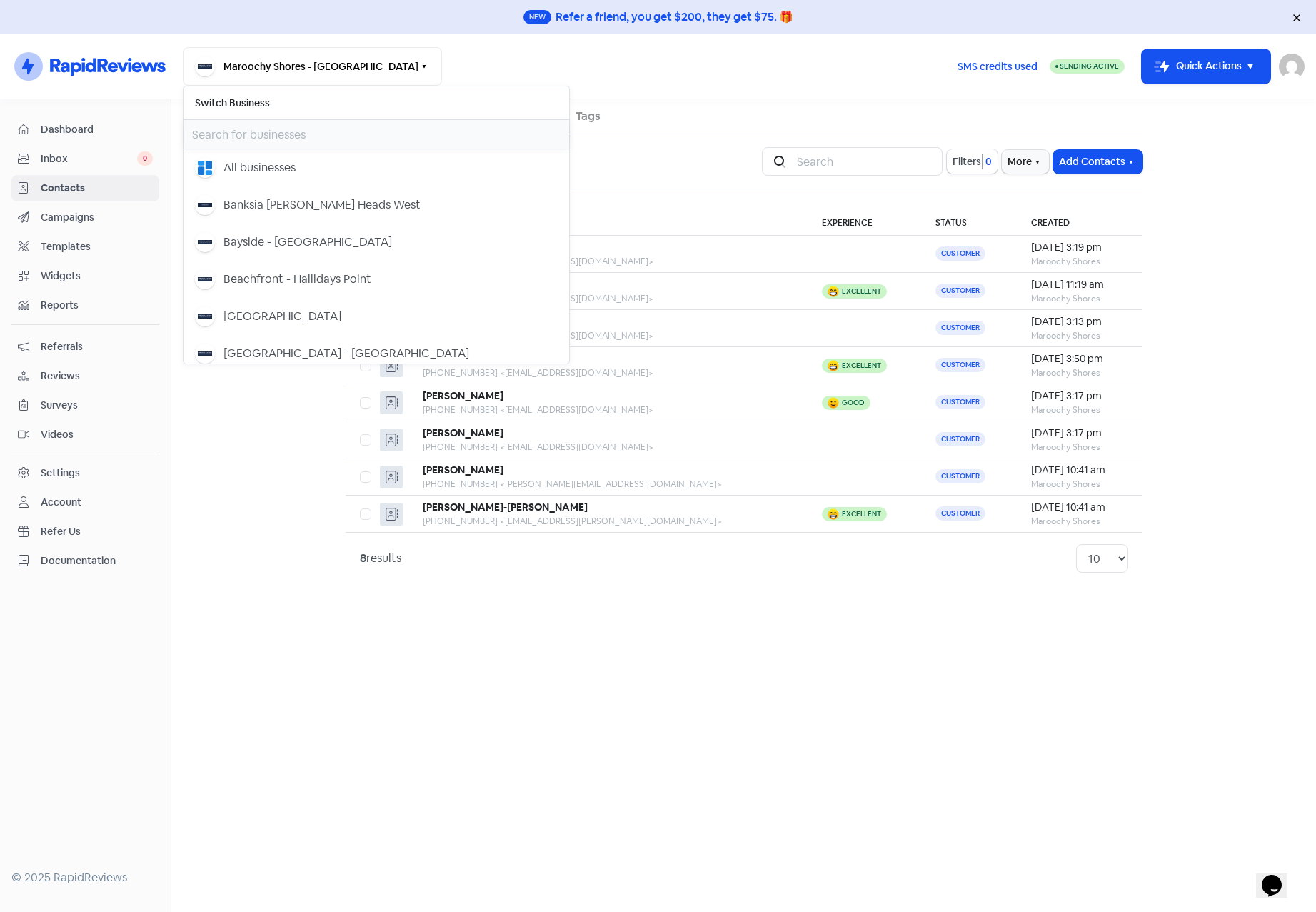
click at [247, 140] on input "text" at bounding box center [376, 134] width 385 height 28
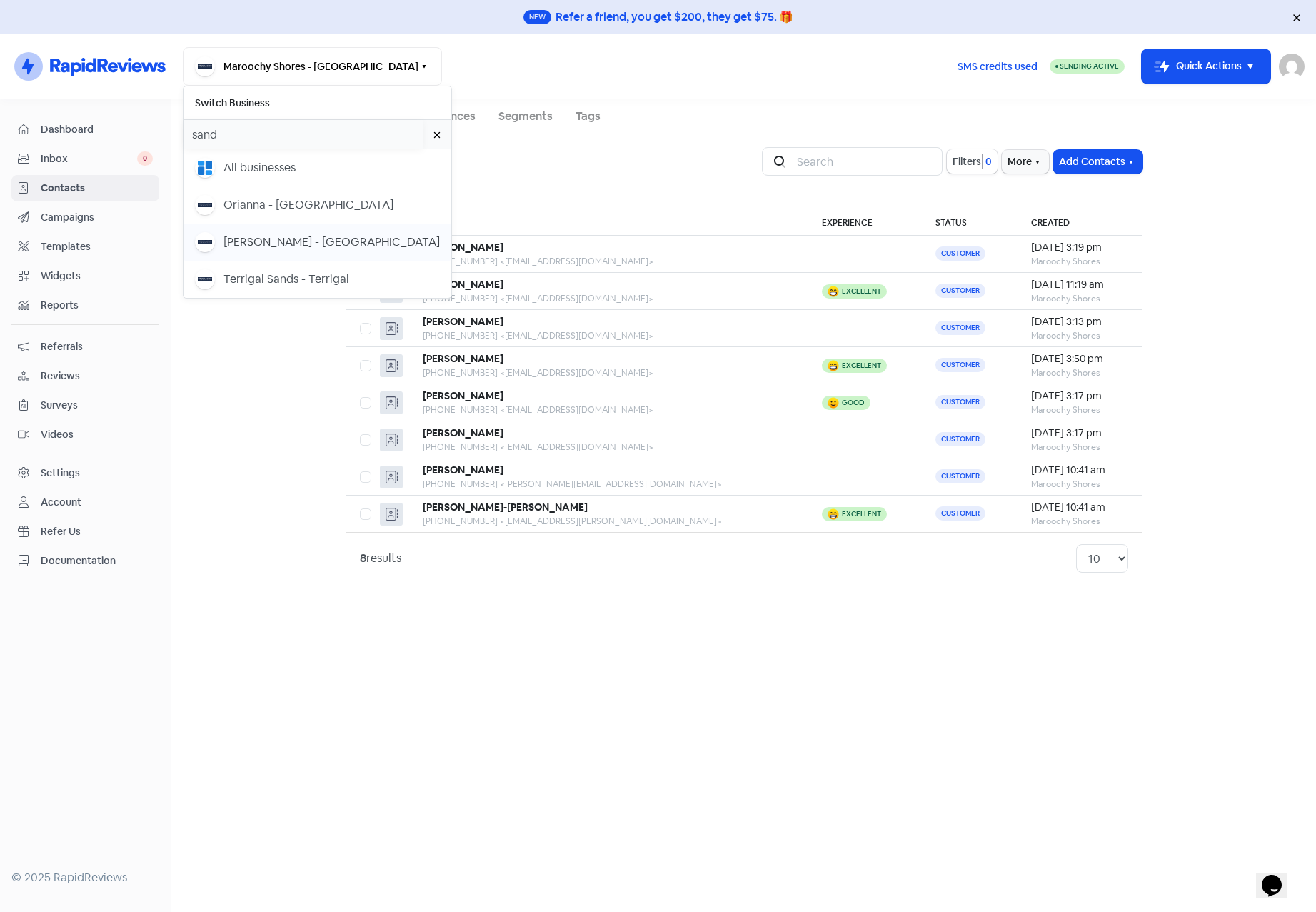
type input "sand"
click at [278, 239] on div "[PERSON_NAME] - [GEOGRAPHIC_DATA]" at bounding box center [331, 242] width 217 height 17
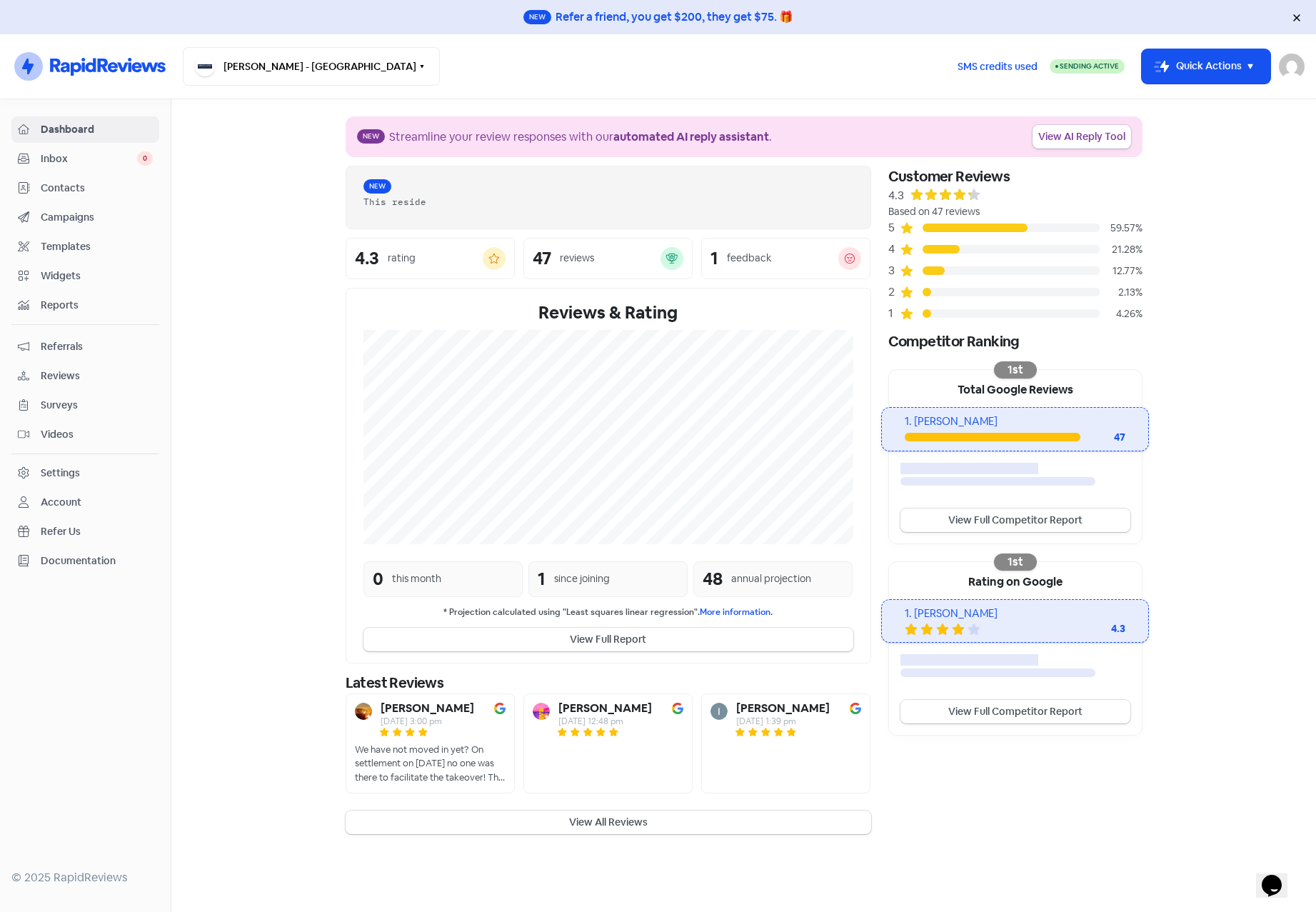
click at [69, 189] on span "Contacts" at bounding box center [96, 189] width 112 height 15
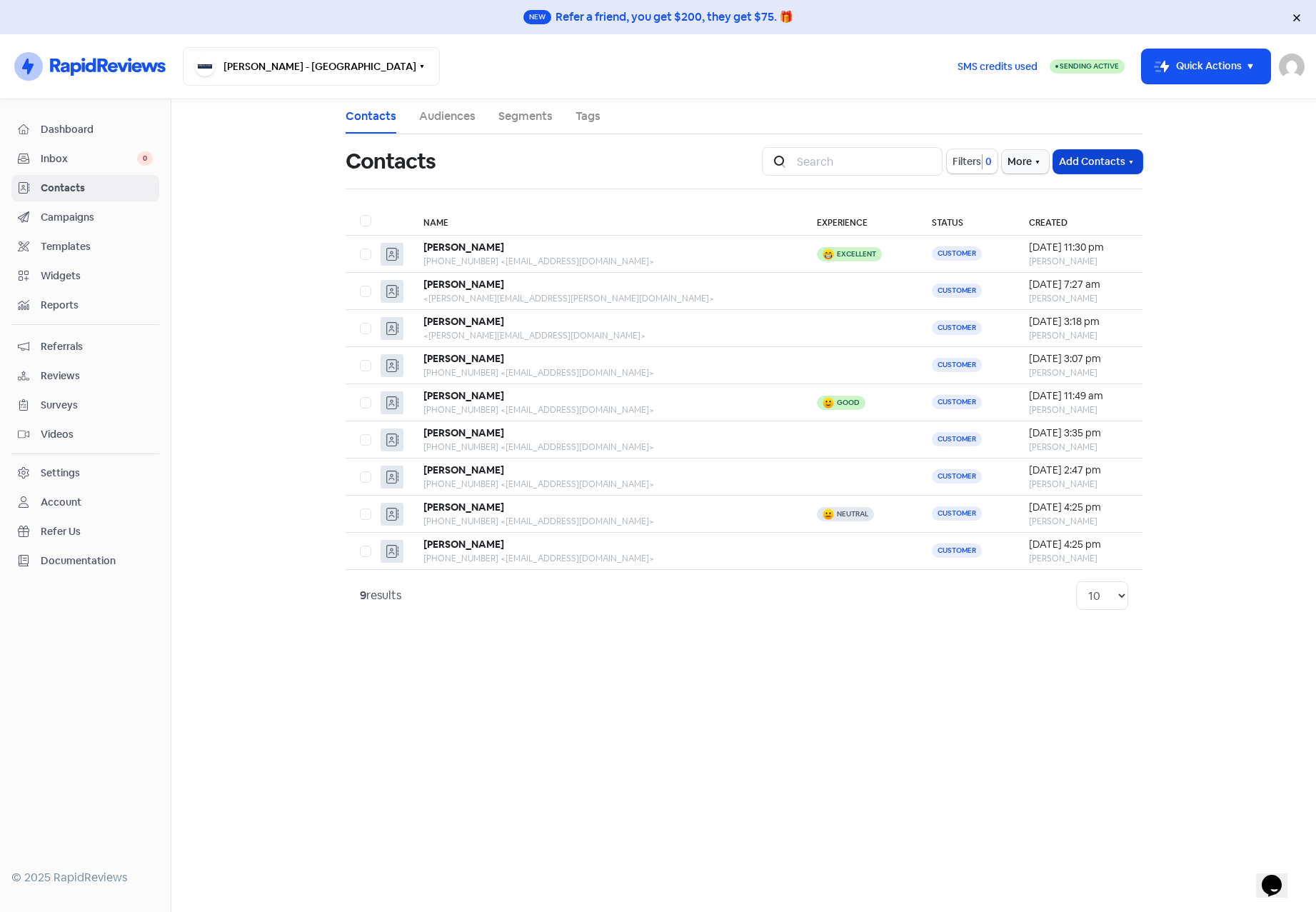
click at [1133, 157] on icon "button" at bounding box center [1131, 162] width 12 height 12
click at [1083, 222] on button "Import contact (basic)" at bounding box center [1059, 221] width 166 height 28
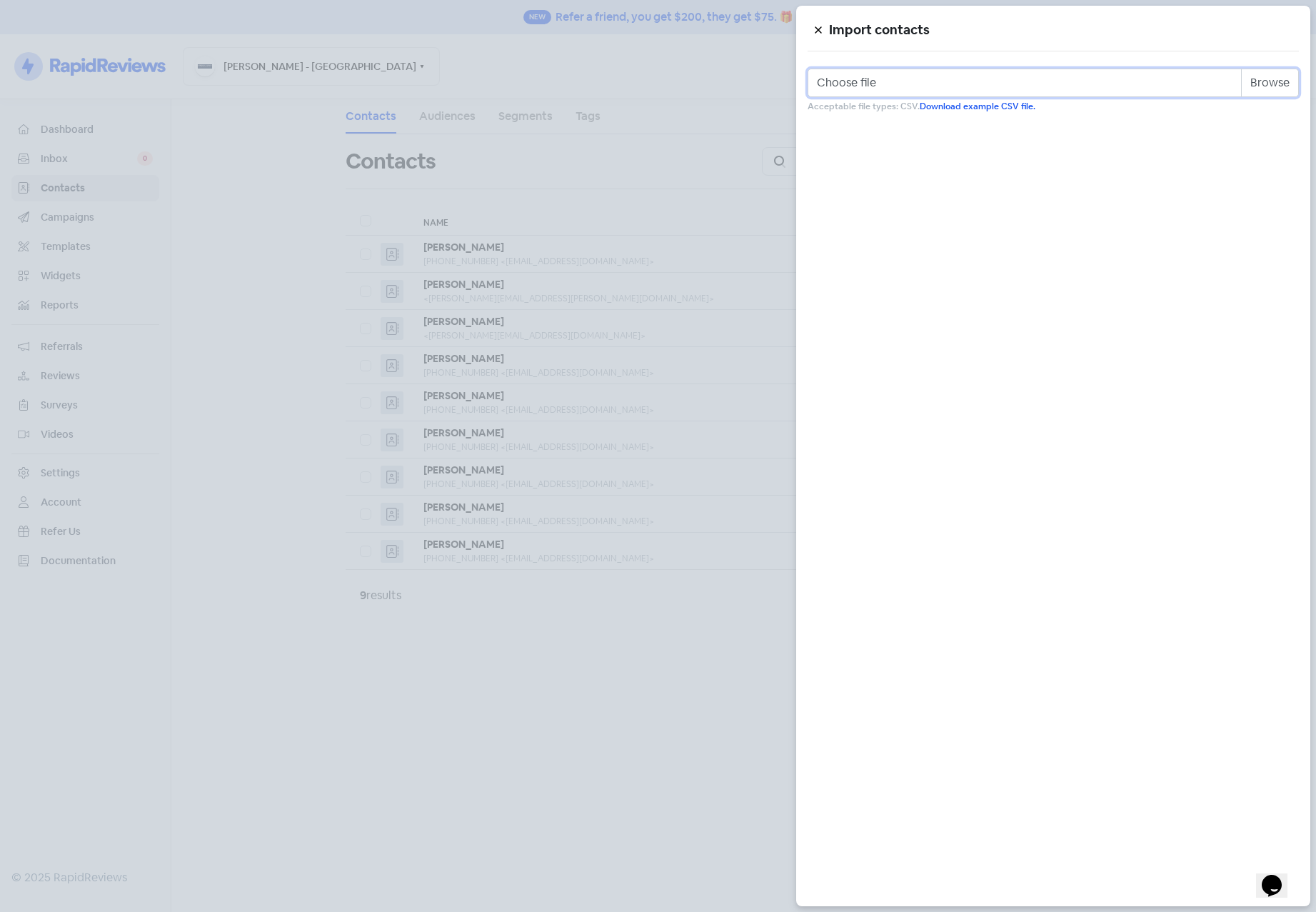
click at [1269, 84] on input "Choose file" at bounding box center [1054, 83] width 492 height 28
type input "C:\fakepath\sandy_shores.csv"
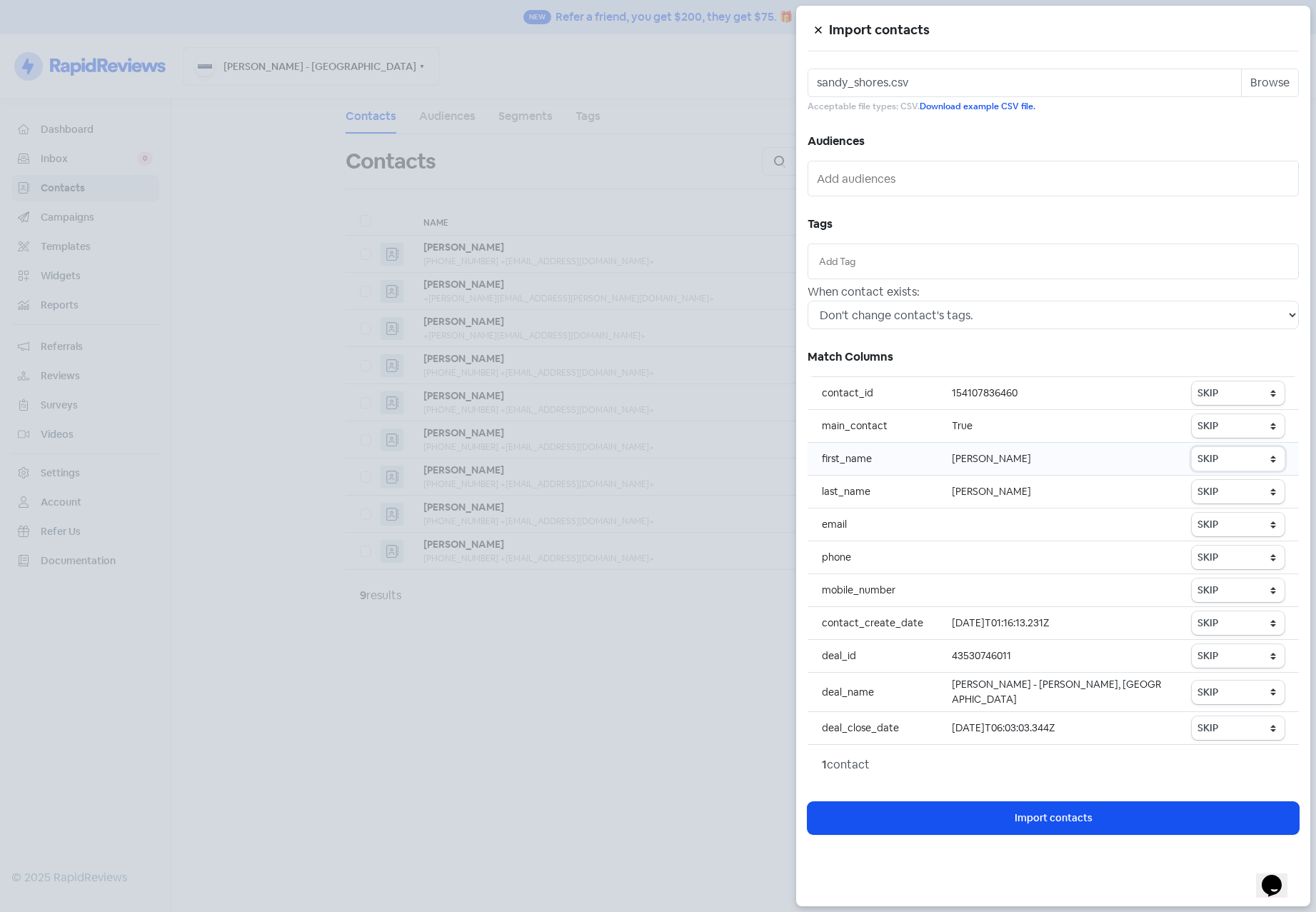
click at [1219, 462] on select "SKIP First name Last name Mobile number Email address Contact status" at bounding box center [1238, 458] width 93 height 23
click at [638, 816] on div at bounding box center [658, 456] width 1316 height 912
